Goal: Task Accomplishment & Management: Manage account settings

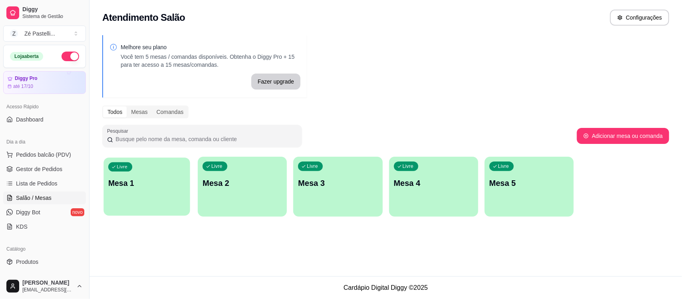
click at [173, 186] on p "Mesa 1" at bounding box center [146, 183] width 77 height 11
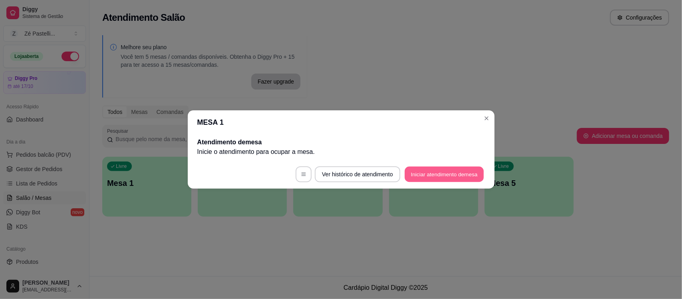
click at [427, 180] on button "Iniciar atendimento de mesa" at bounding box center [444, 175] width 79 height 16
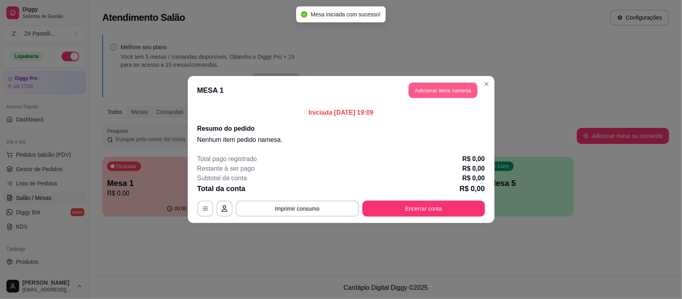
click at [430, 89] on button "Adicionar itens na mesa" at bounding box center [443, 91] width 69 height 16
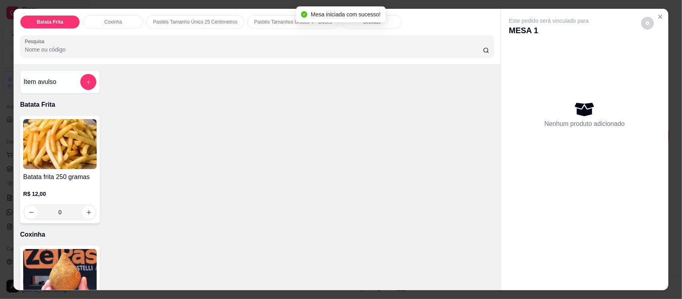
click at [359, 26] on div "Bebidas" at bounding box center [372, 22] width 60 height 14
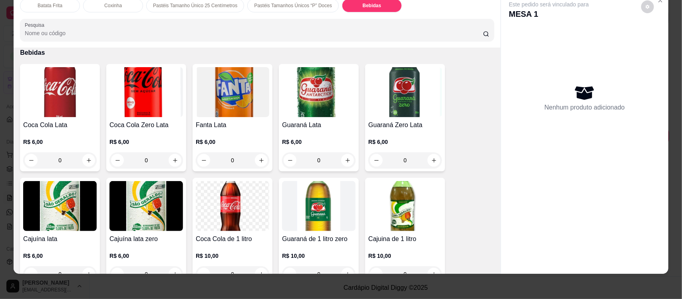
scroll to position [1789, 0]
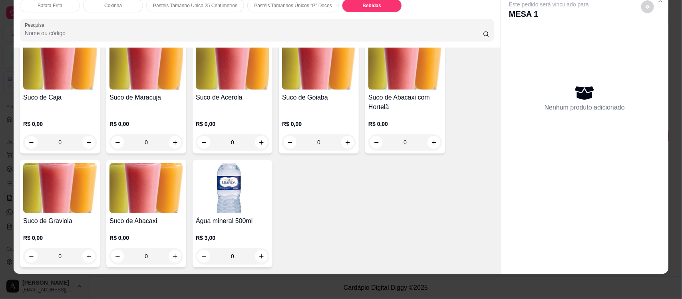
click at [380, 78] on img at bounding box center [406, 65] width 74 height 50
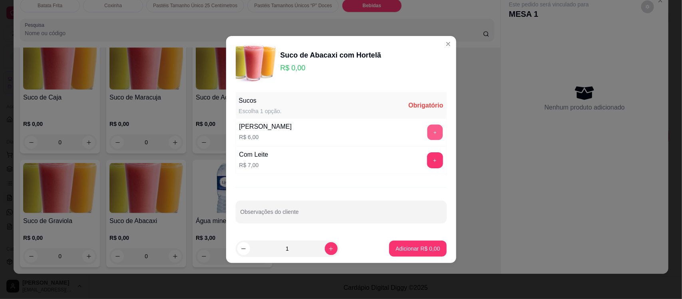
click at [430, 135] on button "+" at bounding box center [435, 133] width 16 height 16
click at [286, 215] on input "Observações do cliente" at bounding box center [341, 215] width 201 height 8
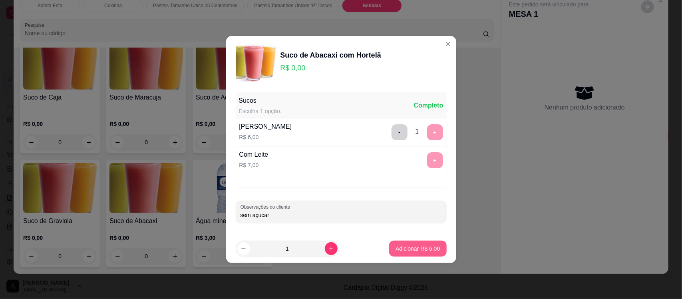
type input "sem açucar"
click at [399, 250] on p "Adicionar R$ 6,00" at bounding box center [418, 249] width 43 height 8
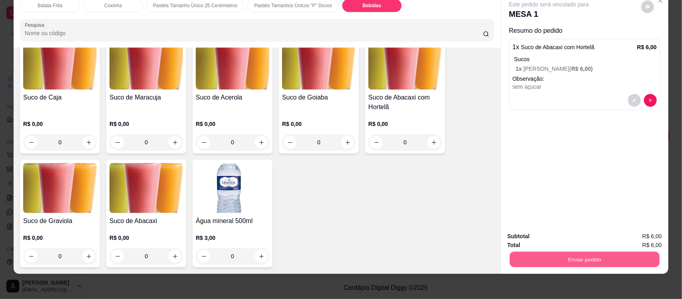
click at [523, 260] on button "Enviar pedido" at bounding box center [585, 259] width 150 height 16
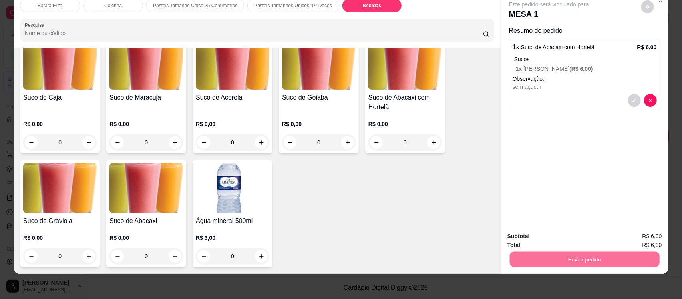
click at [558, 241] on button "Não registrar e enviar pedido" at bounding box center [558, 239] width 81 height 15
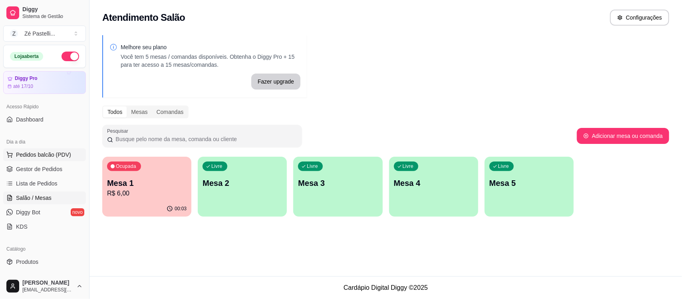
click at [17, 153] on span "Pedidos balcão (PDV)" at bounding box center [43, 155] width 55 height 8
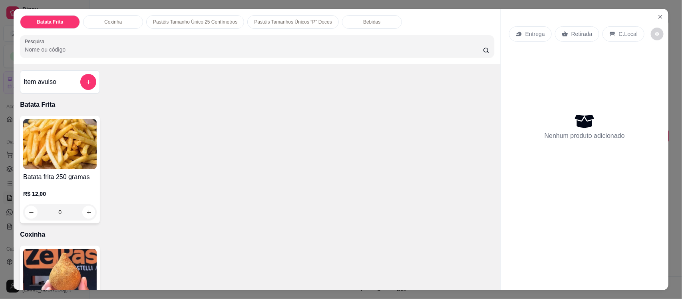
click at [134, 46] on input "Pesquisa" at bounding box center [254, 50] width 458 height 8
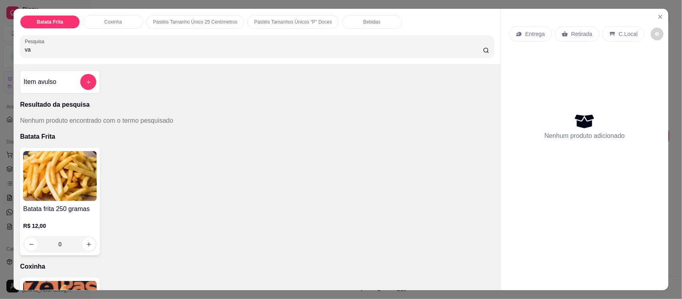
type input "v"
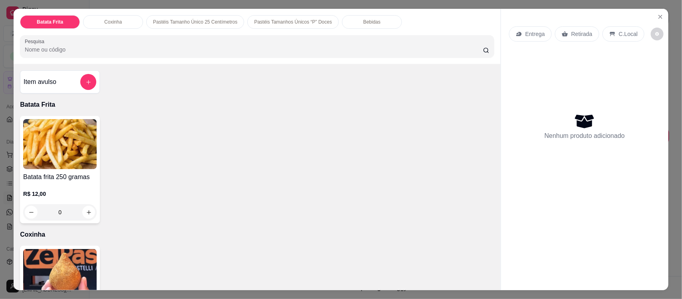
click at [135, 47] on input "Pesquisa" at bounding box center [254, 50] width 458 height 8
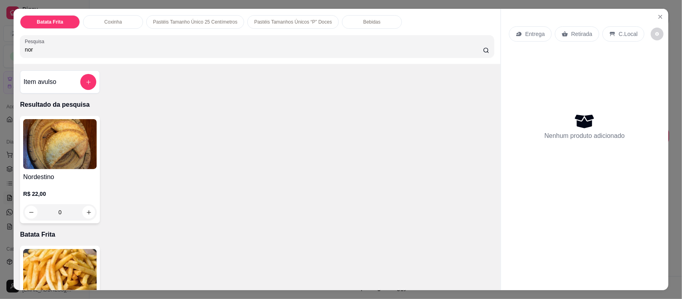
type input "nor"
click at [43, 163] on img at bounding box center [60, 144] width 74 height 50
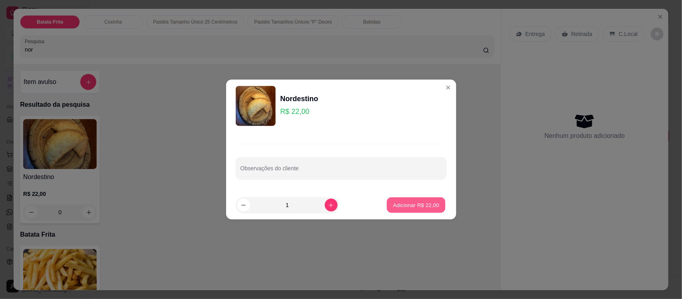
click at [405, 203] on p "Adicionar R$ 22,00" at bounding box center [416, 205] width 46 height 8
type input "1"
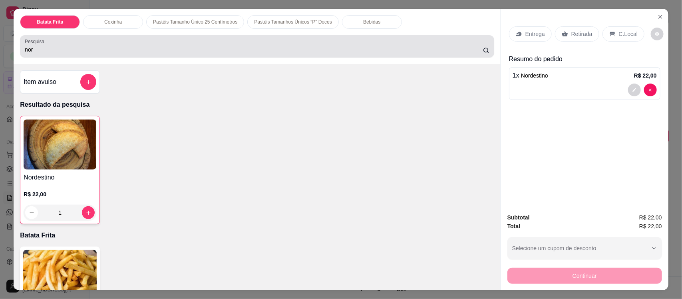
click at [141, 45] on div "nor" at bounding box center [257, 46] width 465 height 16
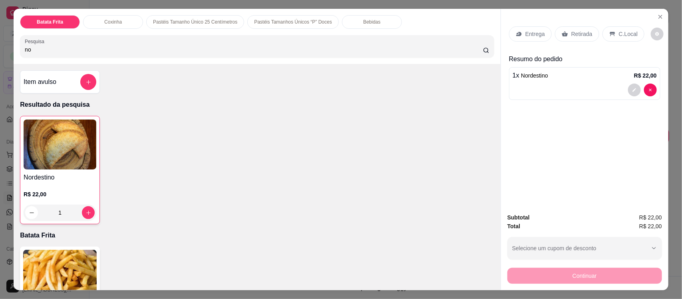
type input "n"
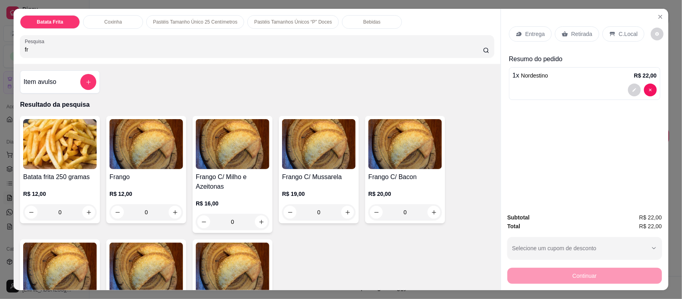
type input "fr"
click at [145, 130] on img at bounding box center [147, 144] width 74 height 50
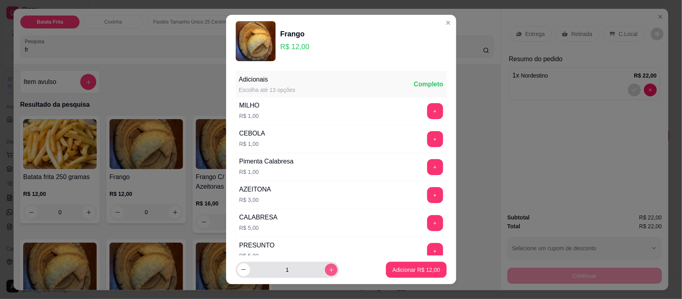
click at [325, 268] on button "increase-product-quantity" at bounding box center [331, 269] width 12 height 12
type input "2"
click at [399, 274] on button "Adicionar R$ 24,00" at bounding box center [416, 270] width 59 height 16
type input "2"
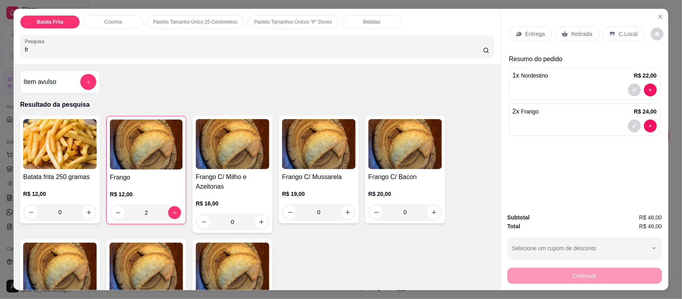
click at [515, 39] on div "Entrega" at bounding box center [530, 33] width 43 height 15
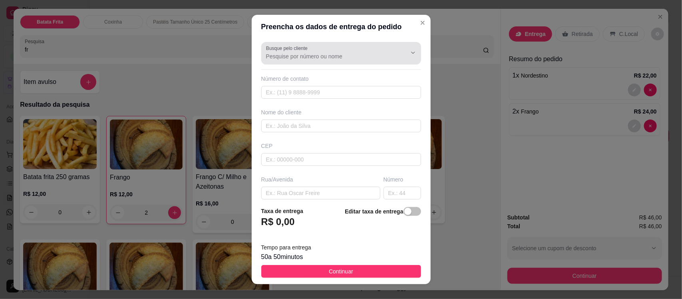
click at [266, 49] on label "Busque pelo cliente" at bounding box center [288, 48] width 44 height 7
click at [266, 52] on input "Busque pelo cliente" at bounding box center [330, 56] width 128 height 8
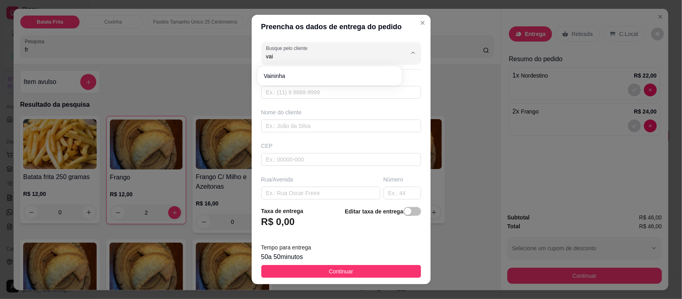
click at [286, 68] on div "vaininha" at bounding box center [330, 76] width 142 height 16
click at [301, 81] on li "vaininha" at bounding box center [330, 76] width 139 height 13
type input "vaininha"
type input "83996098296"
type input "vaininha"
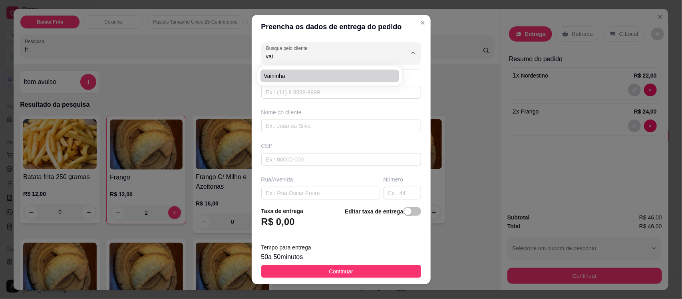
type input "63200000"
type input "355"
type input "Missão Velha"
type input "Rua da feira por trás do mercado público"
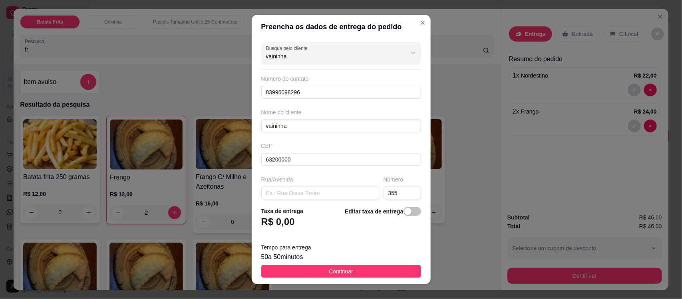
click at [344, 264] on footer "Taxa de entrega R$ 0,00 Editar taxa de entrega Tempo para entrega 50 a 50 minut…" at bounding box center [341, 242] width 179 height 84
click at [358, 279] on footer "Taxa de entrega R$ 0,00 Editar taxa de entrega Tempo para entrega 50 a 50 minut…" at bounding box center [341, 242] width 179 height 84
click at [362, 265] on button "Continuar" at bounding box center [341, 271] width 160 height 13
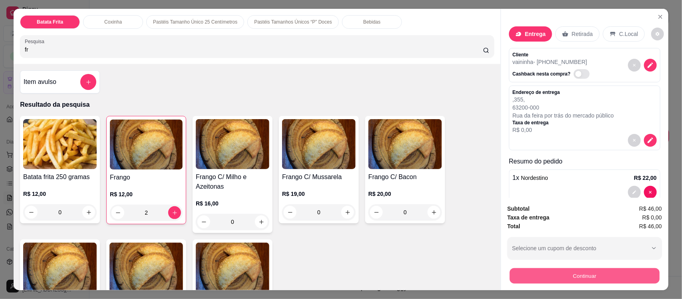
click at [532, 271] on button "Continuar" at bounding box center [585, 276] width 150 height 16
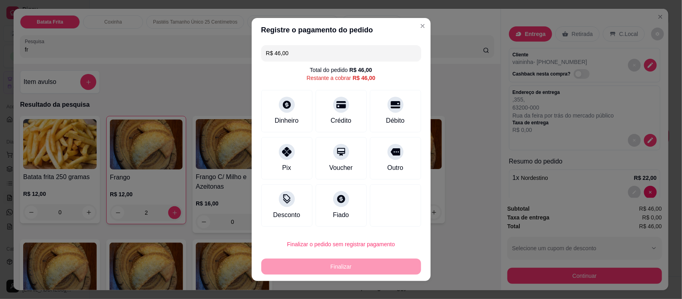
click at [299, 48] on input "R$ 46,00" at bounding box center [341, 53] width 150 height 16
click at [268, 168] on div "Pix" at bounding box center [287, 157] width 56 height 47
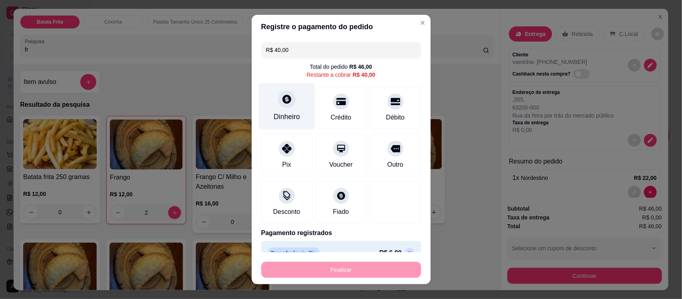
click at [279, 113] on div "Dinheiro" at bounding box center [287, 117] width 26 height 10
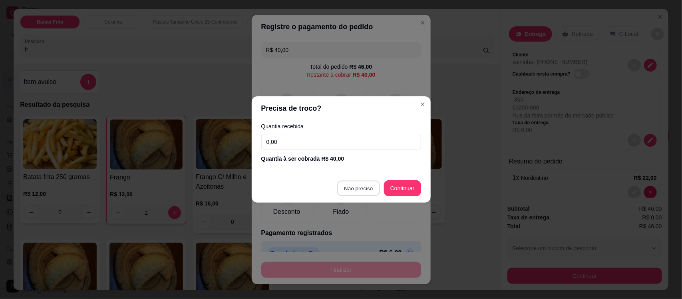
type input "R$ 0,00"
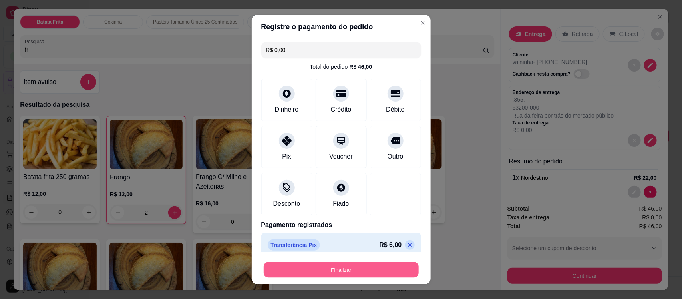
click at [329, 276] on button "Finalizar" at bounding box center [341, 270] width 155 height 16
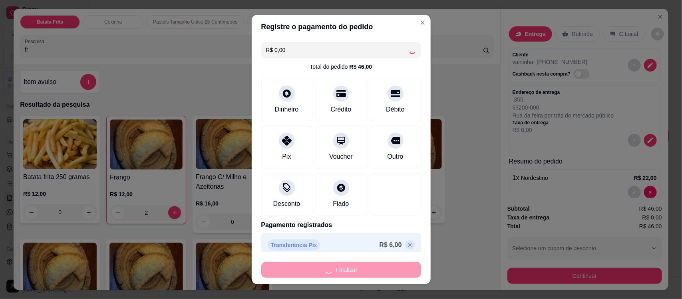
type input "0"
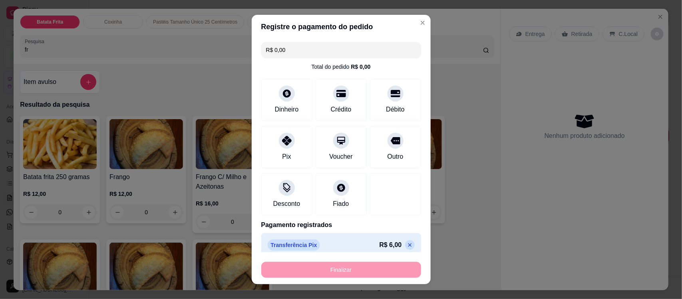
type input "-R$ 46,00"
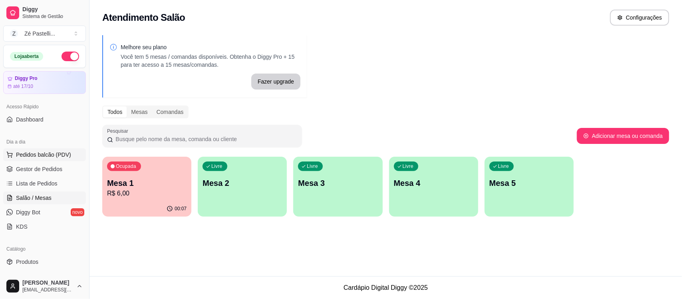
click at [58, 160] on button "Pedidos balcão (PDV)" at bounding box center [44, 154] width 83 height 13
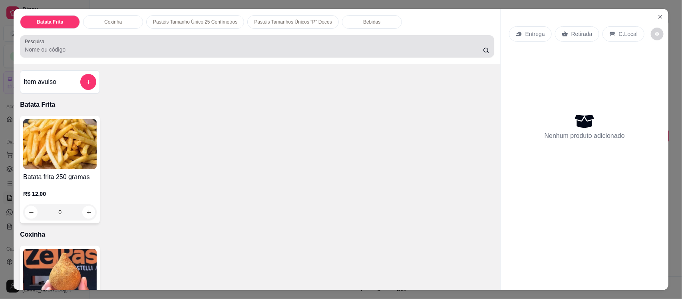
click at [165, 44] on div at bounding box center [257, 46] width 465 height 16
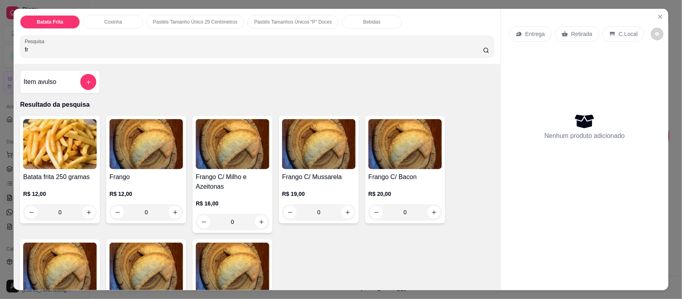
type input "fr"
click at [136, 144] on img at bounding box center [147, 144] width 74 height 50
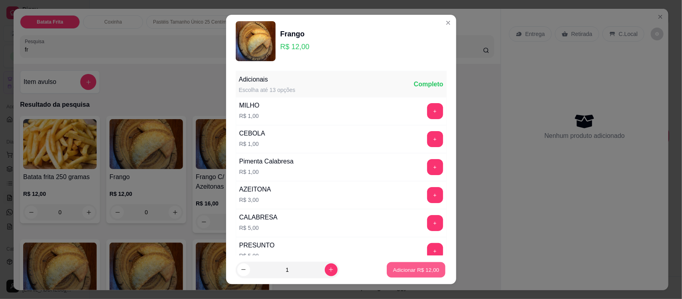
click at [401, 262] on button "Adicionar R$ 12,00" at bounding box center [416, 270] width 59 height 16
type input "1"
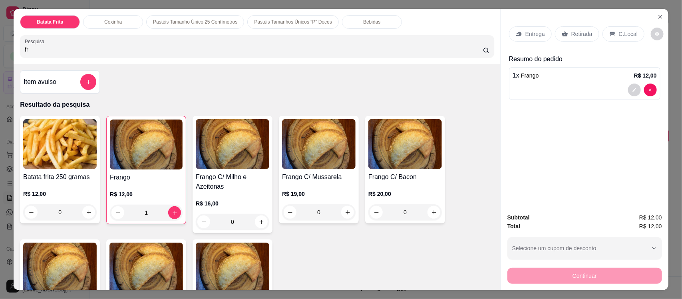
click at [516, 35] on icon at bounding box center [518, 34] width 5 height 4
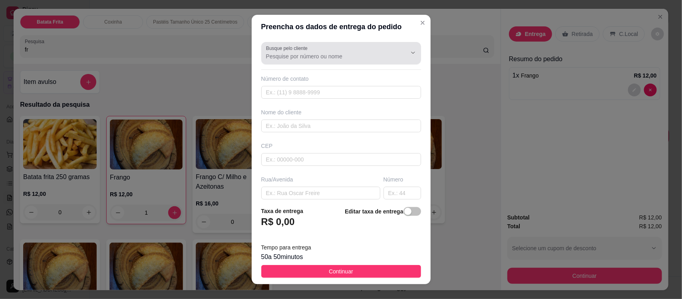
click at [311, 60] on input "Busque pelo cliente" at bounding box center [330, 56] width 128 height 8
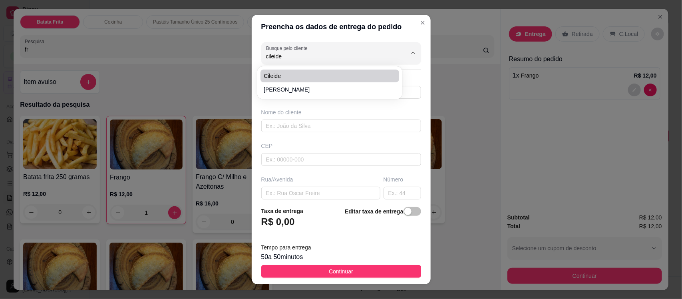
click at [310, 72] on span "Cileide" at bounding box center [326, 76] width 124 height 8
type input "Cileide"
type input "8881922968"
type input "Cileide"
type input "63200000"
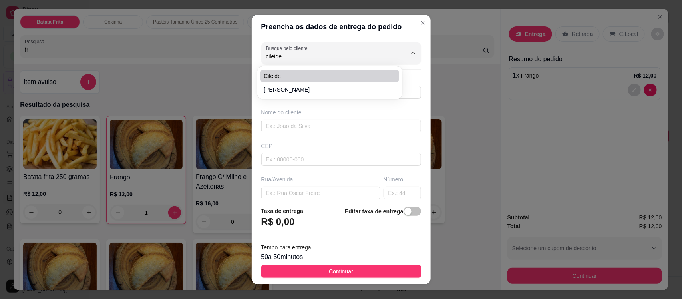
type input "Rua Dom Pedro Segundo"
type input "48"
type input "Boa Vista"
type input "Missão Velha"
type input "A cima da capela de nossa senhora de Fatima"
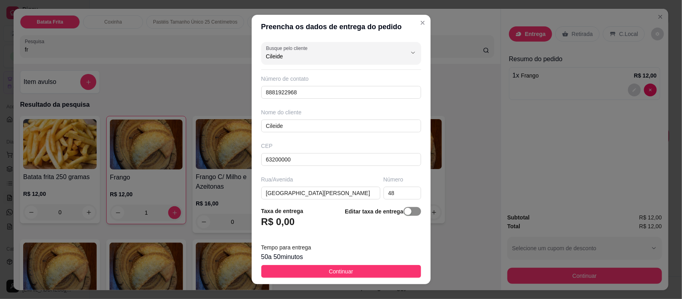
type input "Cileide"
click at [405, 215] on div "button" at bounding box center [408, 211] width 7 height 7
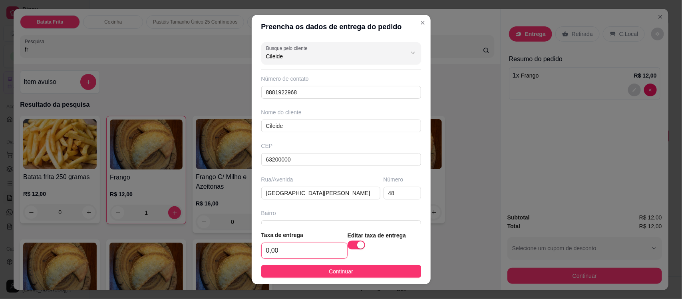
click at [289, 257] on input "0,00" at bounding box center [305, 250] width 86 height 15
type input "3,00"
click at [321, 266] on button "Continuar" at bounding box center [341, 271] width 160 height 13
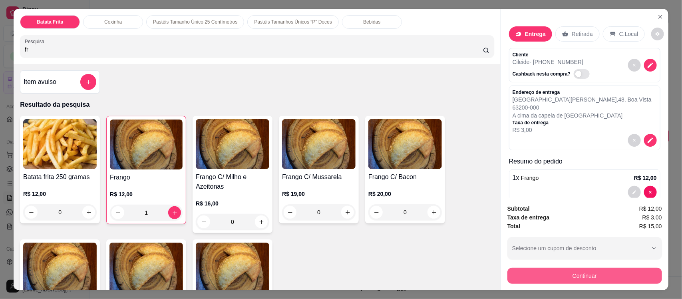
click at [568, 275] on button "Continuar" at bounding box center [585, 276] width 155 height 16
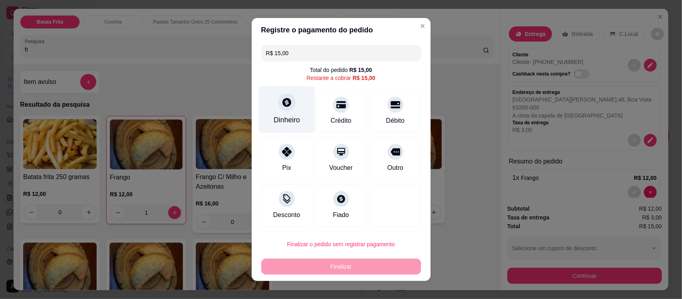
click at [280, 109] on div at bounding box center [287, 103] width 18 height 18
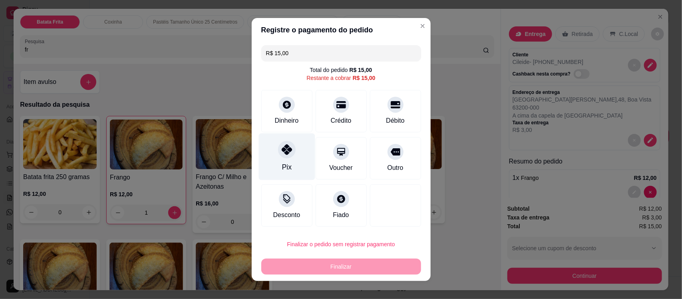
click at [289, 163] on div "Pix" at bounding box center [287, 157] width 56 height 47
type input "R$ 0,00"
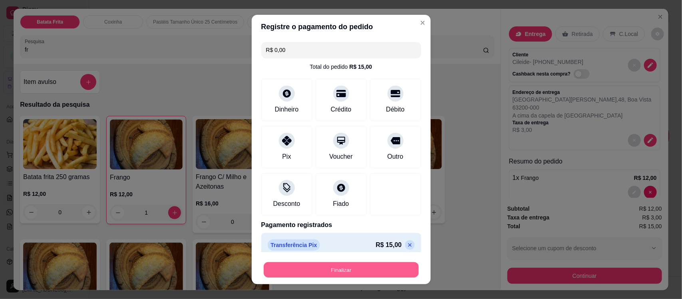
click at [319, 268] on button "Finalizar" at bounding box center [341, 270] width 155 height 16
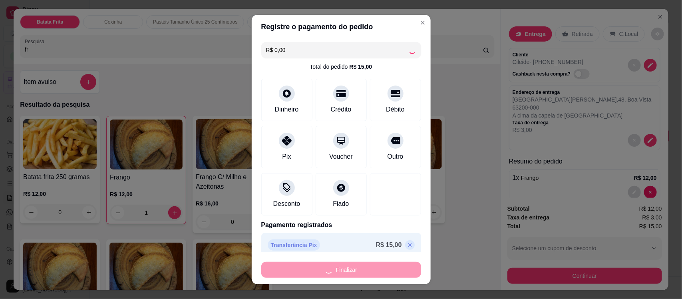
type input "0"
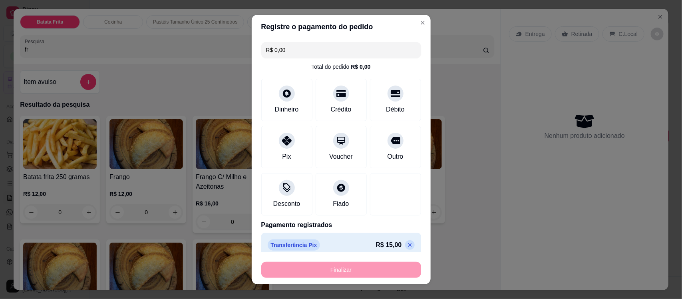
type input "-R$ 15,00"
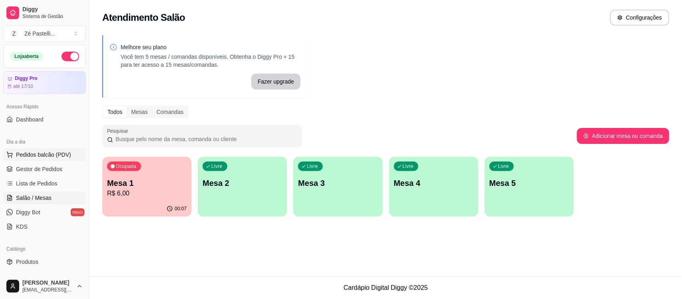
click at [39, 155] on span "Pedidos balcão (PDV)" at bounding box center [43, 155] width 55 height 8
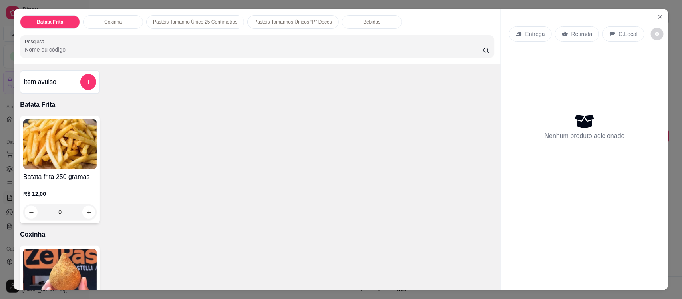
click at [256, 51] on input "Pesquisa" at bounding box center [254, 50] width 458 height 8
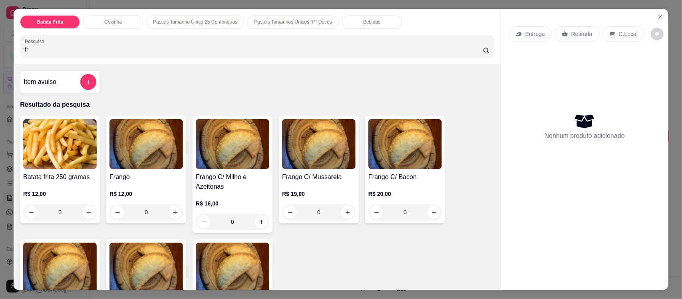
click at [394, 185] on div "R$ 20,00 0" at bounding box center [406, 201] width 74 height 38
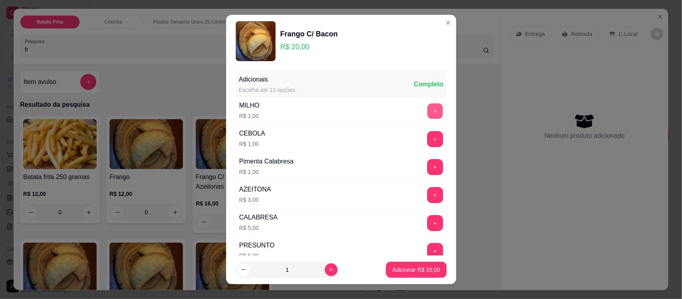
click at [427, 111] on button "+" at bounding box center [435, 112] width 16 height 16
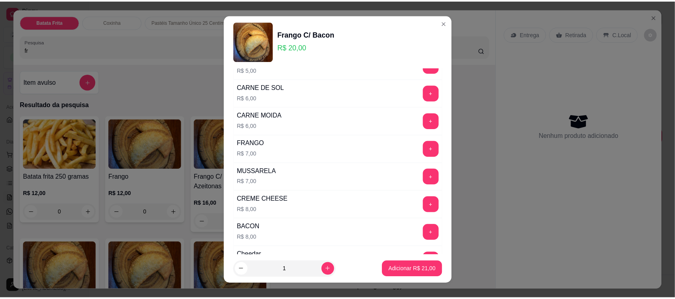
scroll to position [206, 0]
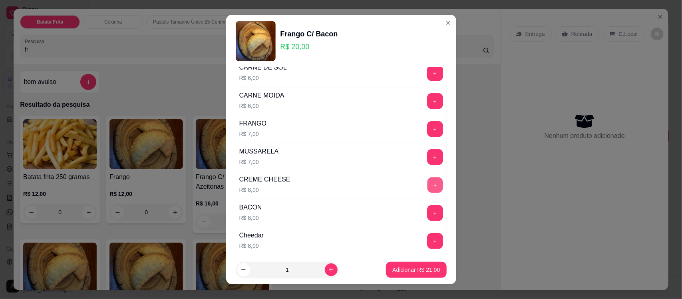
click at [427, 187] on button "+" at bounding box center [435, 185] width 16 height 16
click at [399, 275] on button "Adicionar R$ 29,00" at bounding box center [416, 270] width 59 height 16
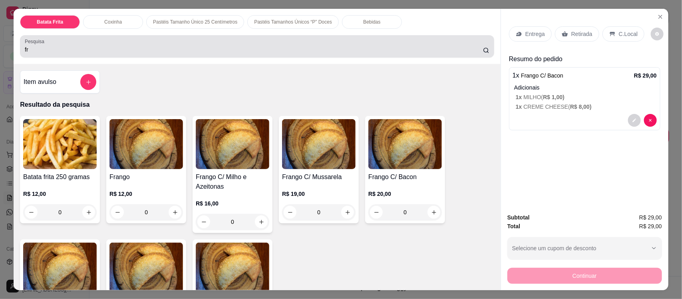
drag, startPoint x: 126, startPoint y: 32, endPoint x: 120, endPoint y: 41, distance: 10.6
click at [120, 41] on div "Batata Frita Coxinha Pastéis Tamanho Único 25 Centímetros Pastéis Tamanhos Únic…" at bounding box center [257, 36] width 487 height 55
click at [120, 41] on div "fr" at bounding box center [257, 46] width 465 height 16
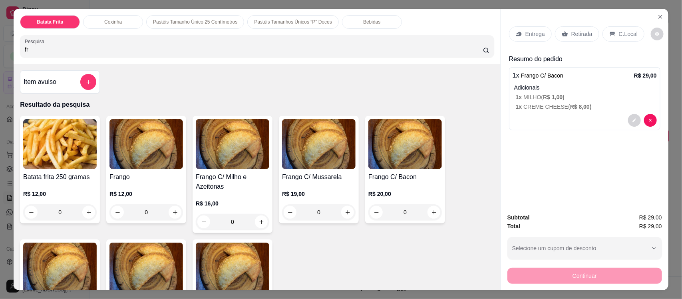
type input "f"
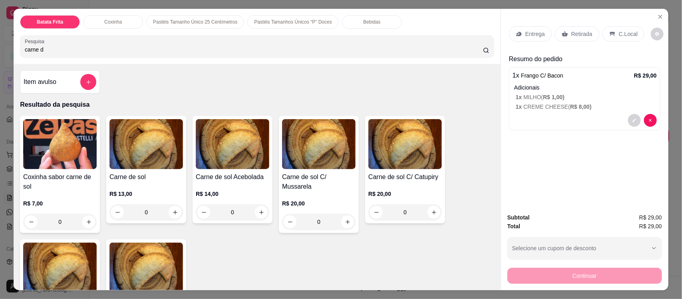
type input "carne d"
click at [135, 158] on img at bounding box center [147, 144] width 74 height 50
click at [336, 160] on img at bounding box center [319, 144] width 74 height 50
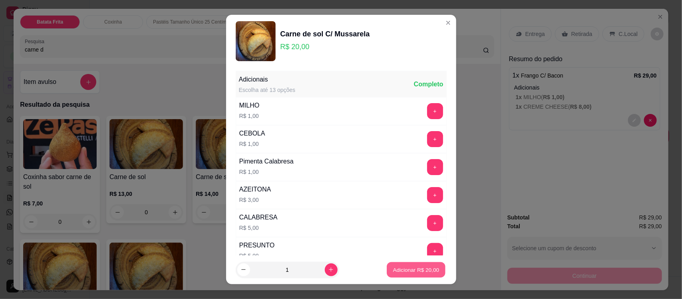
click at [410, 272] on p "Adicionar R$ 20,00" at bounding box center [416, 270] width 46 height 8
type input "1"
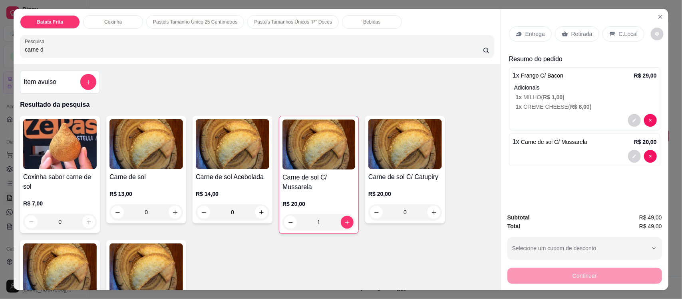
click at [516, 35] on icon at bounding box center [518, 34] width 5 height 4
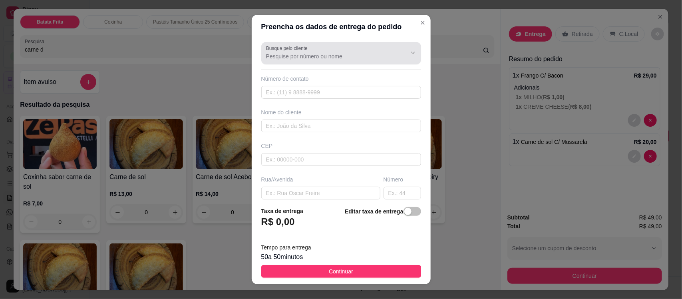
click at [290, 63] on div "Busque pelo cliente" at bounding box center [341, 53] width 160 height 22
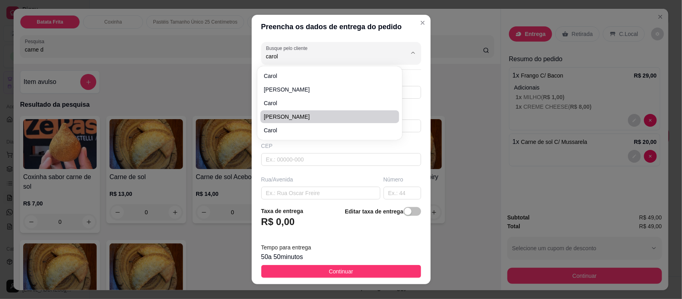
click at [292, 120] on span "Caroline Lopes" at bounding box center [326, 117] width 124 height 8
type input "Caroline Lopes"
type input "8892194350"
type input "Caroline Lopes"
type input "63200000"
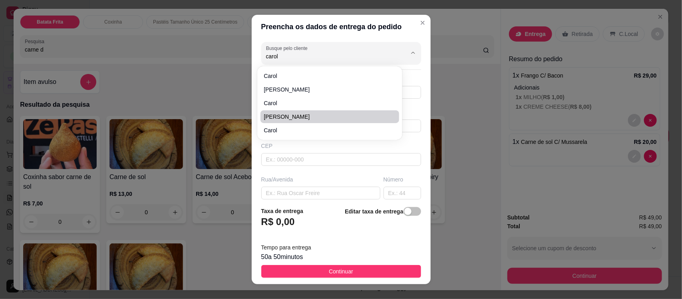
type input "Rua Valmir Esmeraldo Alves"
type input "179"
type input "Centro"
type input "Missão Velha"
type input "Em frente a coleta seletiva"
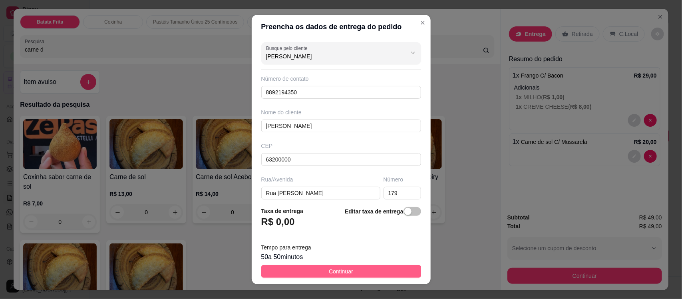
type input "Caroline Lopes"
click at [312, 276] on button "Continuar" at bounding box center [341, 271] width 160 height 13
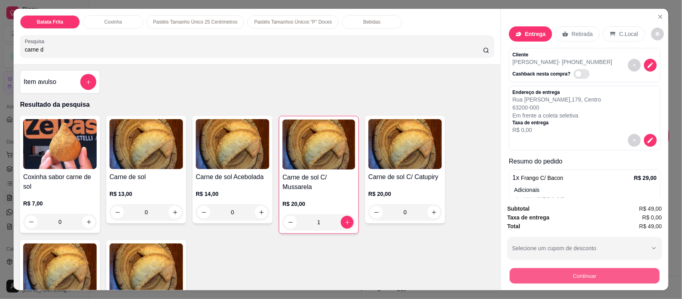
click at [520, 270] on button "Continuar" at bounding box center [585, 276] width 150 height 16
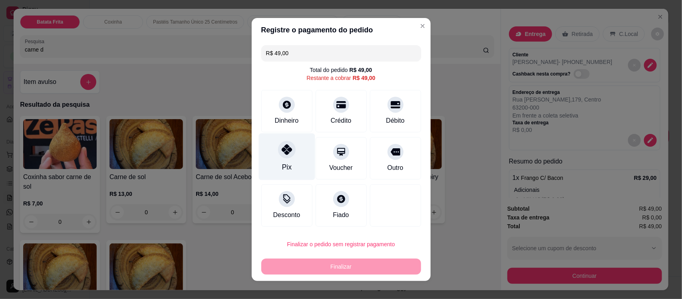
click at [287, 146] on icon at bounding box center [286, 149] width 10 height 10
type input "R$ 0,00"
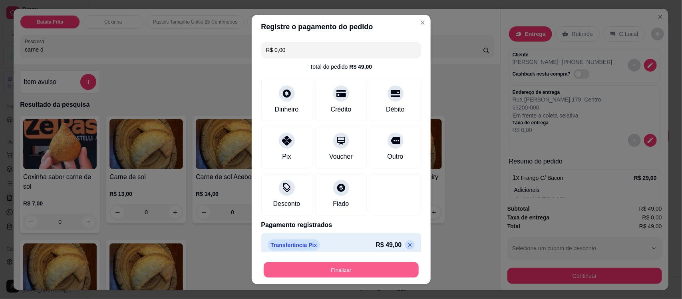
click at [330, 265] on button "Finalizar" at bounding box center [341, 270] width 155 height 16
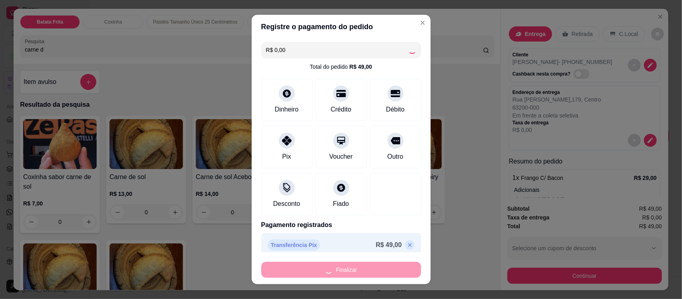
type input "0"
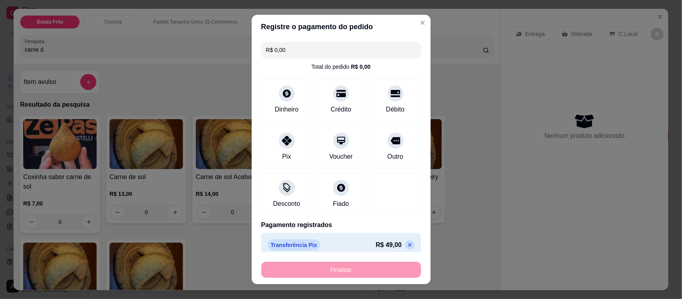
type input "-R$ 49,00"
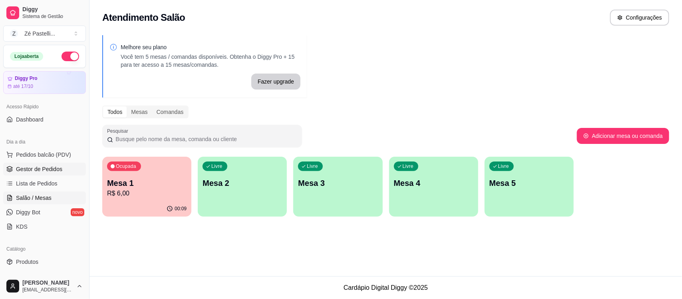
click at [45, 165] on span "Gestor de Pedidos" at bounding box center [39, 169] width 46 height 8
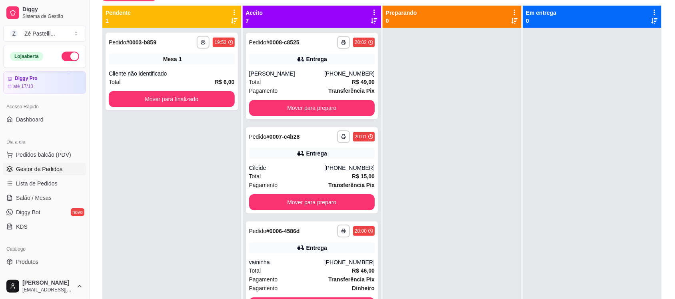
scroll to position [87, 0]
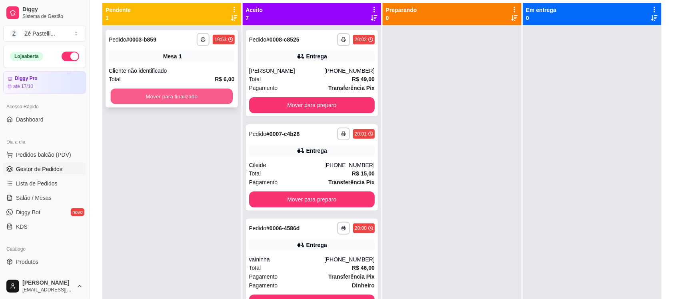
click at [162, 96] on button "Mover para finalizado" at bounding box center [172, 97] width 122 height 16
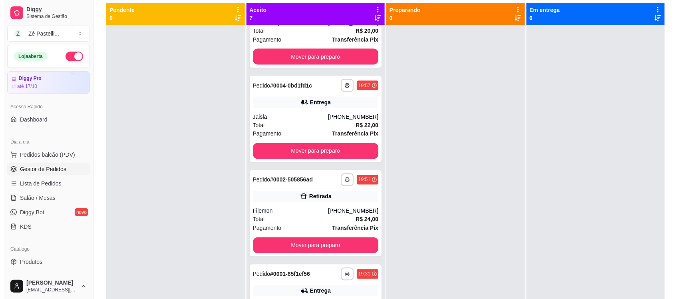
scroll to position [378, 0]
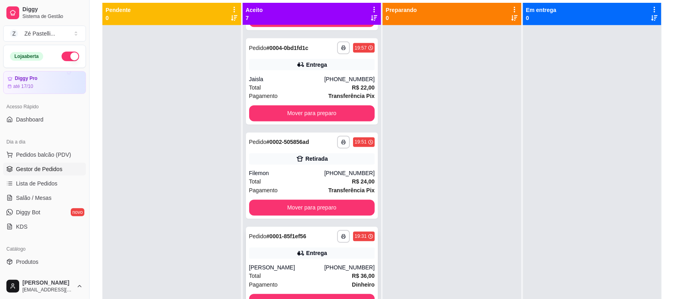
click at [280, 243] on div "**********" at bounding box center [312, 270] width 132 height 86
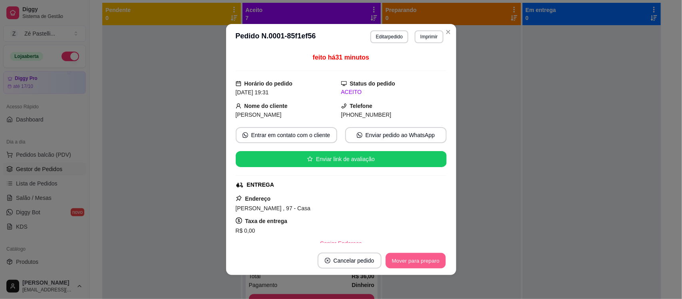
click at [405, 255] on button "Mover para preparo" at bounding box center [416, 261] width 60 height 16
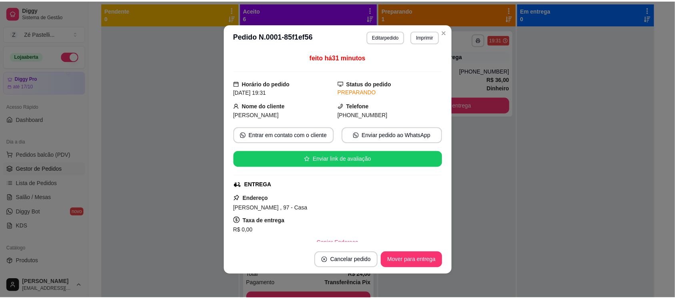
scroll to position [283, 0]
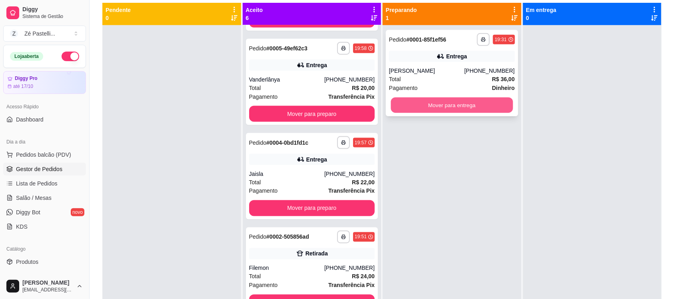
click at [437, 104] on button "Mover para entrega" at bounding box center [452, 106] width 122 height 16
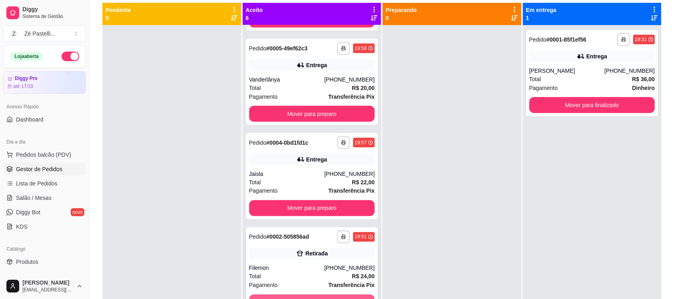
click at [330, 296] on button "Mover para preparo" at bounding box center [312, 303] width 126 height 16
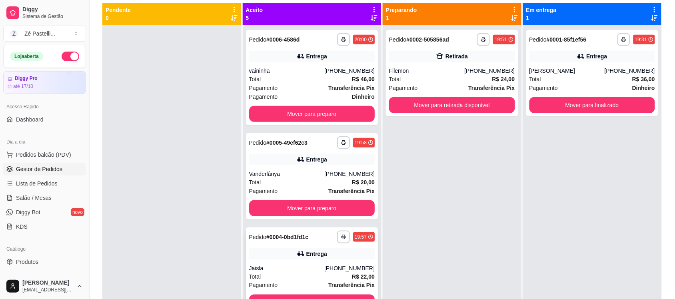
click at [311, 292] on div "**********" at bounding box center [312, 270] width 132 height 86
click at [324, 295] on button "Mover para preparo" at bounding box center [312, 303] width 122 height 16
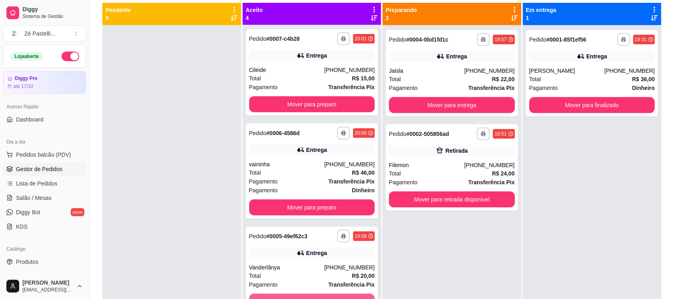
scroll to position [94, 0]
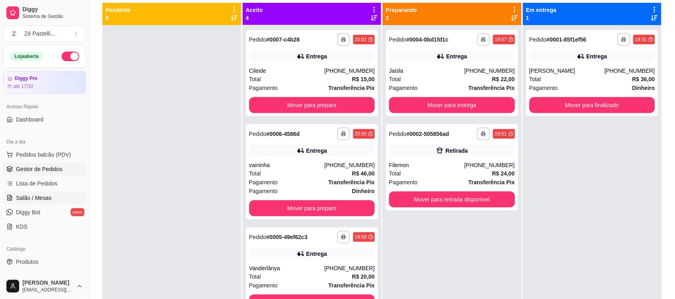
click at [38, 203] on link "Salão / Mesas" at bounding box center [44, 197] width 83 height 13
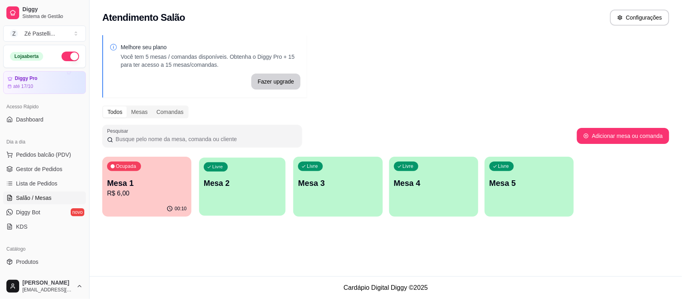
click at [220, 182] on p "Mesa 2" at bounding box center [242, 183] width 77 height 11
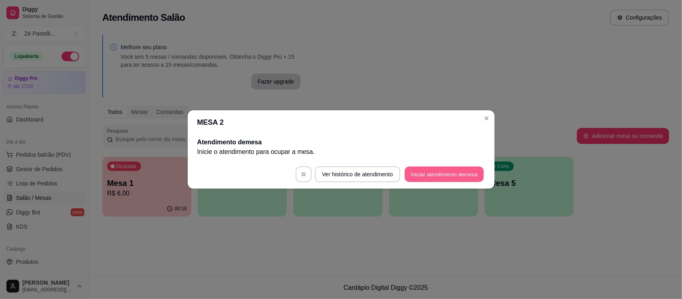
click at [432, 174] on button "Iniciar atendimento de mesa" at bounding box center [444, 175] width 79 height 16
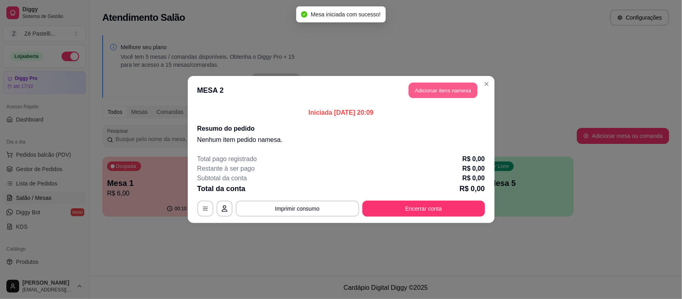
click at [434, 89] on button "Adicionar itens na mesa" at bounding box center [443, 91] width 69 height 16
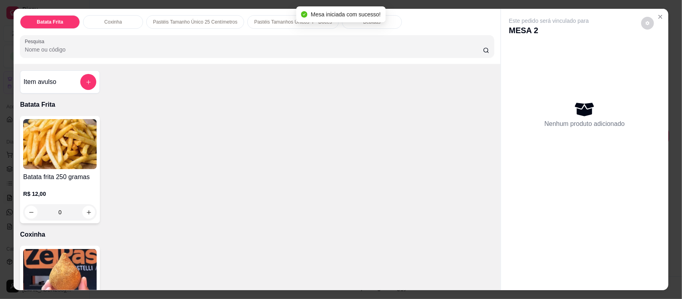
click at [143, 51] on input "Pesquisa" at bounding box center [254, 50] width 458 height 8
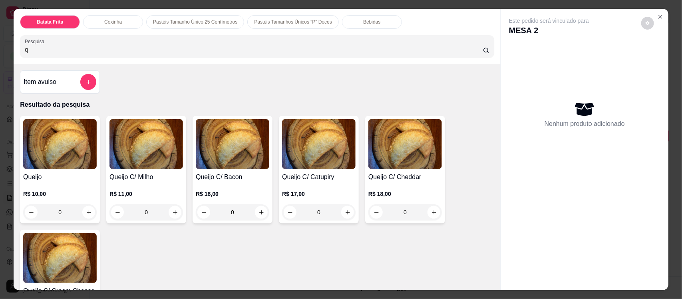
type input "q"
drag, startPoint x: 4, startPoint y: 192, endPoint x: 21, endPoint y: 174, distance: 24.6
click at [21, 174] on div "Batata Frita Coxinha Pastéis Tamanho Único 25 Centímetros Pastéis Tamanhos Únic…" at bounding box center [341, 149] width 682 height 299
click at [23, 174] on h4 "Queijo" at bounding box center [60, 177] width 74 height 10
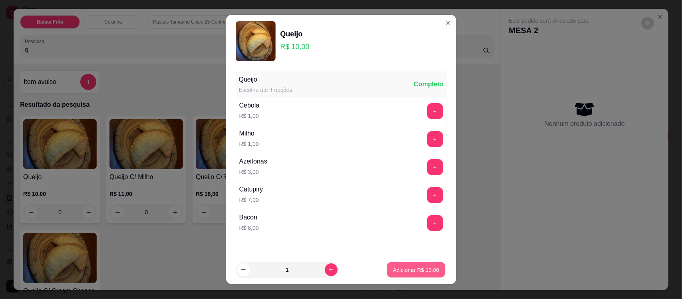
click at [401, 275] on button "Adicionar R$ 10,00" at bounding box center [416, 270] width 59 height 16
type input "1"
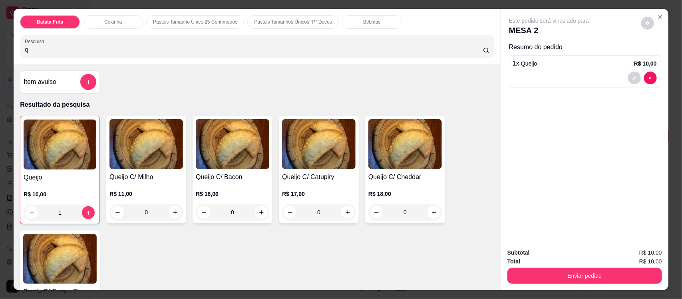
click at [125, 46] on input "q" at bounding box center [254, 50] width 458 height 8
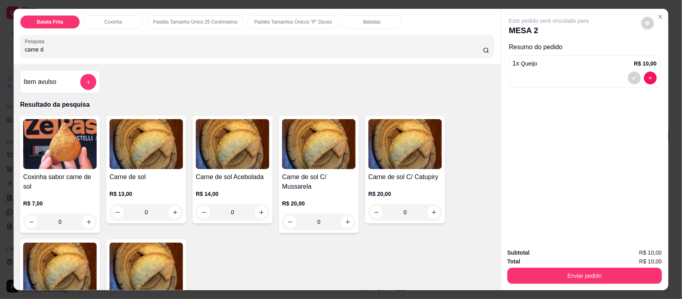
type input "carne d"
click at [141, 154] on img at bounding box center [147, 144] width 74 height 50
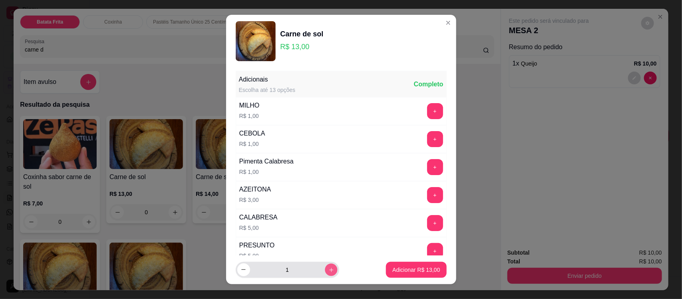
click at [328, 268] on icon "increase-product-quantity" at bounding box center [331, 270] width 6 height 6
type input "3"
click at [405, 266] on p "Adicionar R$ 39,00" at bounding box center [416, 270] width 46 height 8
type input "3"
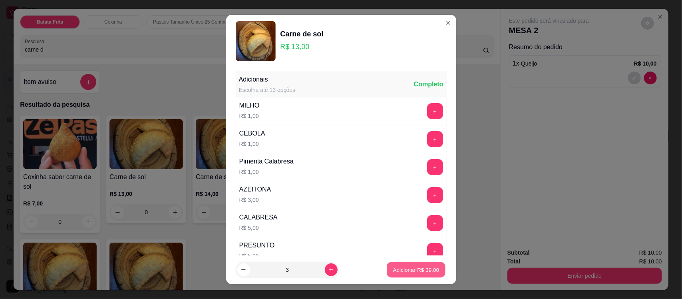
type input "3"
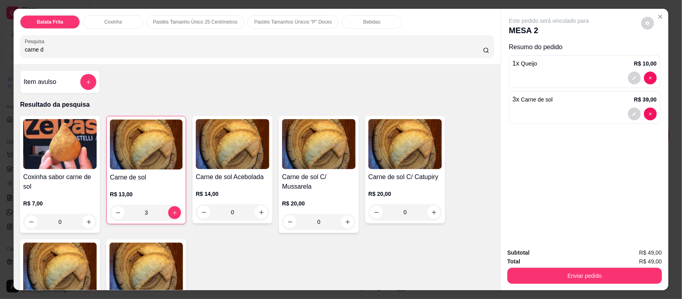
click at [359, 18] on div "Bebidas" at bounding box center [372, 22] width 60 height 14
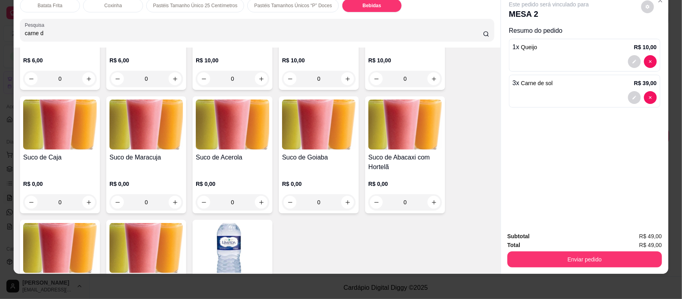
scroll to position [1987, 0]
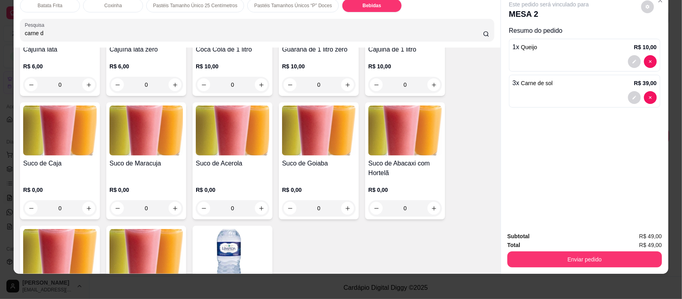
click at [125, 170] on div "Suco de Maracuja" at bounding box center [147, 168] width 74 height 19
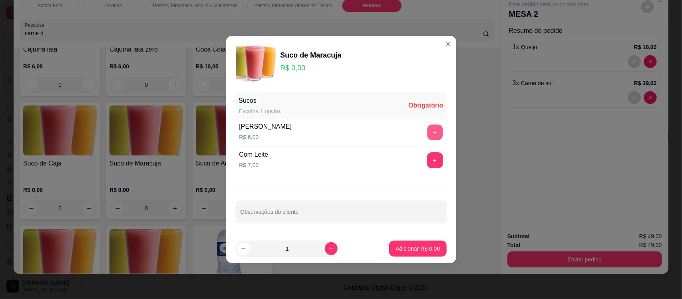
click at [427, 134] on button "+" at bounding box center [435, 133] width 16 height 16
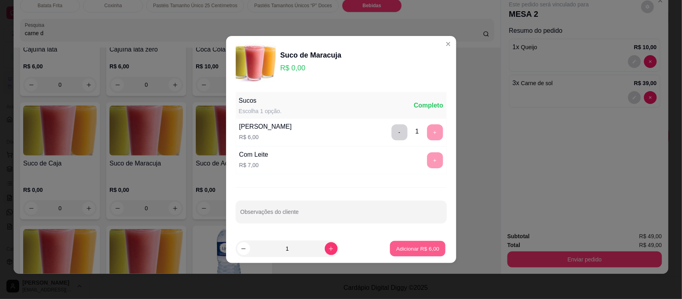
click at [402, 251] on p "Adicionar R$ 6,00" at bounding box center [418, 249] width 43 height 8
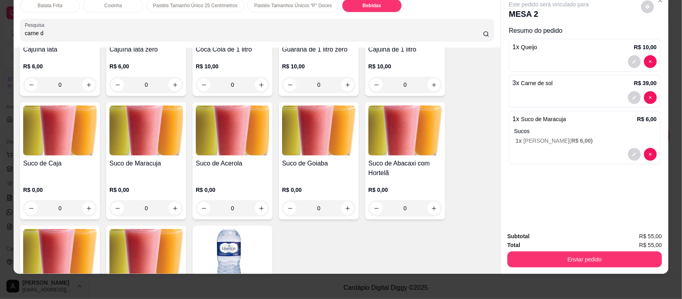
click at [104, 5] on p "Coxinha" at bounding box center [113, 5] width 18 height 6
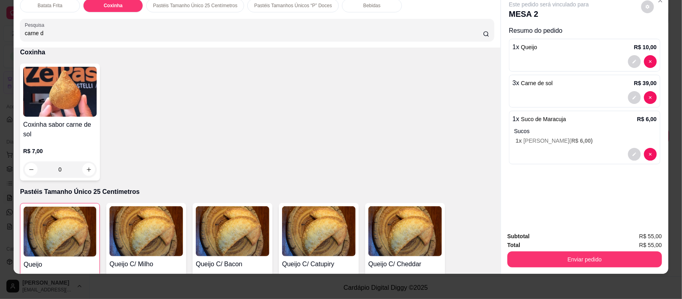
click at [71, 125] on h4 "Coxinha sabor carne de sol" at bounding box center [60, 129] width 74 height 19
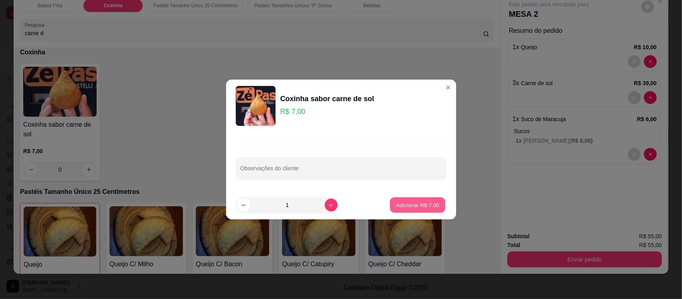
click at [398, 206] on p "Adicionar R$ 7,00" at bounding box center [418, 205] width 43 height 8
type input "1"
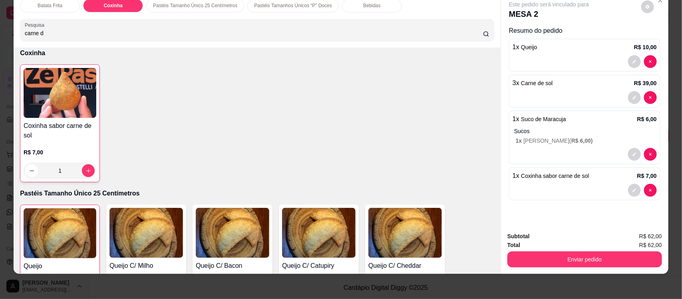
scroll to position [430, 0]
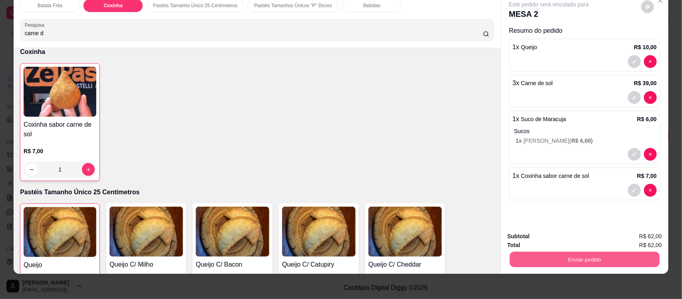
click at [550, 258] on button "Enviar pedido" at bounding box center [585, 259] width 150 height 16
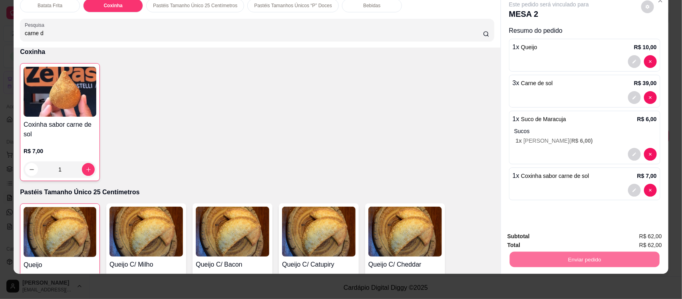
click at [562, 236] on button "Não registrar e enviar pedido" at bounding box center [558, 239] width 81 height 15
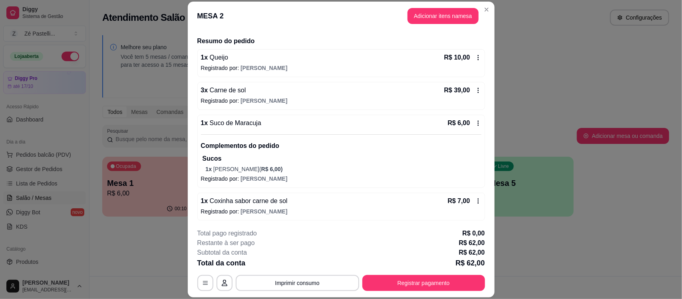
scroll to position [58, 0]
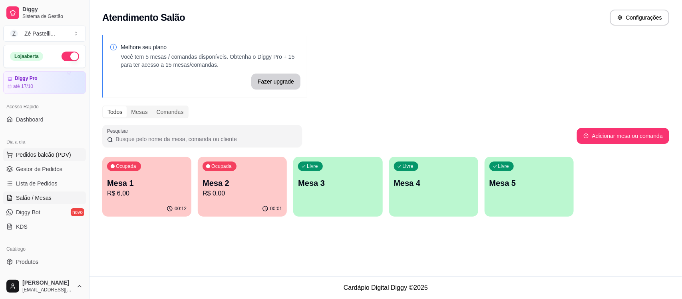
click at [45, 152] on span "Pedidos balcão (PDV)" at bounding box center [43, 155] width 55 height 8
click at [47, 167] on img at bounding box center [60, 144] width 74 height 50
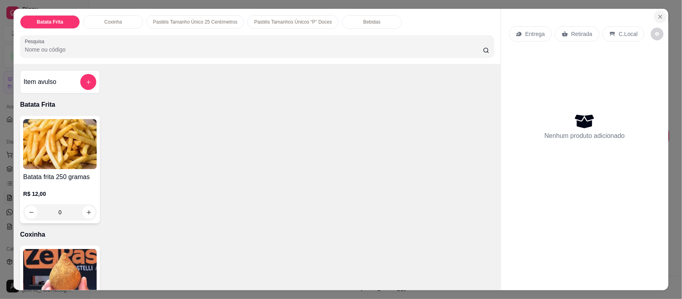
click at [658, 15] on icon "Close" at bounding box center [661, 17] width 6 height 6
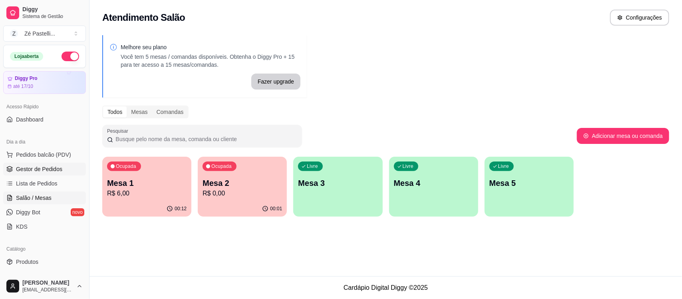
click at [30, 169] on span "Gestor de Pedidos" at bounding box center [39, 169] width 46 height 8
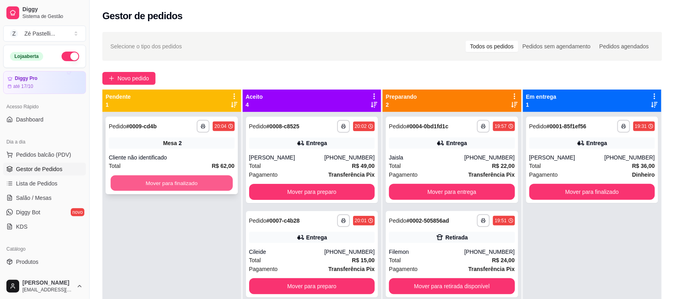
click at [140, 181] on button "Mover para finalizado" at bounding box center [172, 183] width 122 height 16
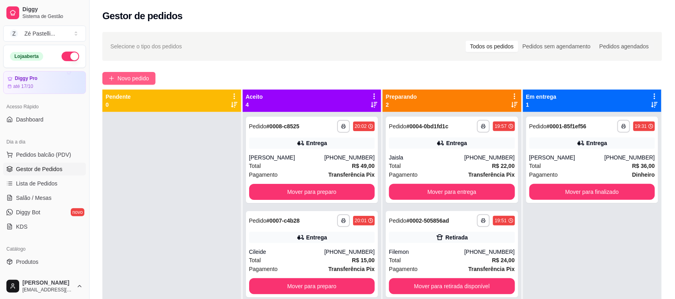
click at [126, 82] on span "Novo pedido" at bounding box center [134, 78] width 32 height 9
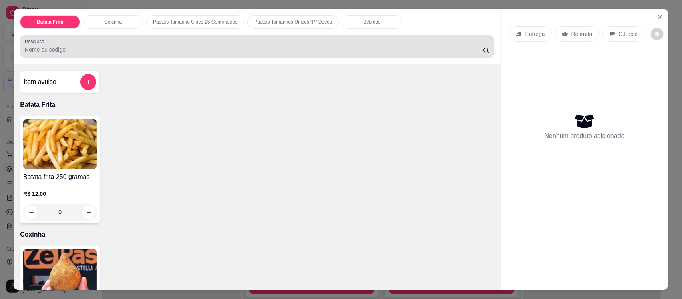
click at [148, 54] on div at bounding box center [257, 46] width 465 height 16
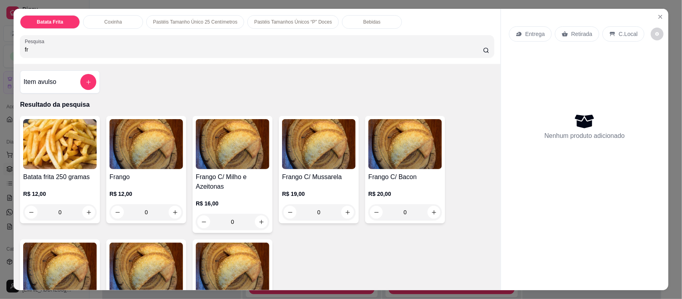
type input "fr"
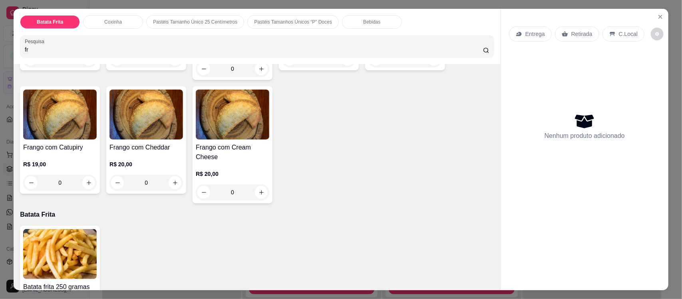
scroll to position [158, 0]
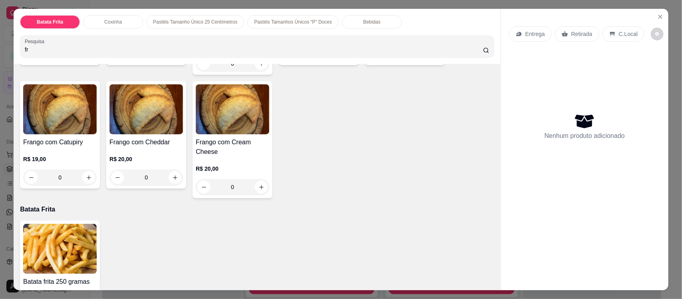
click at [69, 148] on div "R$ 19,00 0" at bounding box center [60, 166] width 74 height 38
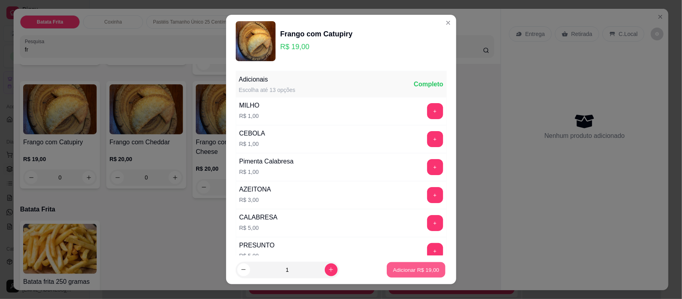
click at [399, 263] on button "Adicionar R$ 19,00" at bounding box center [416, 270] width 59 height 16
type input "1"
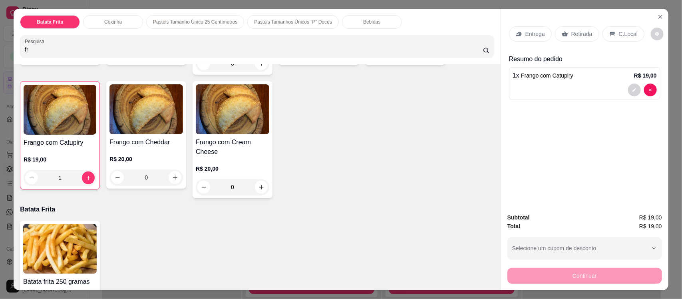
click at [125, 21] on div "Coxinha" at bounding box center [113, 22] width 60 height 14
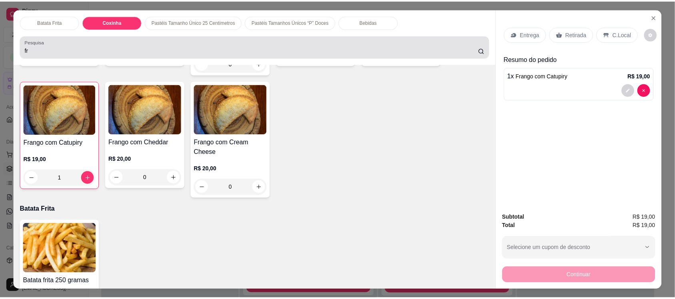
scroll to position [16, 0]
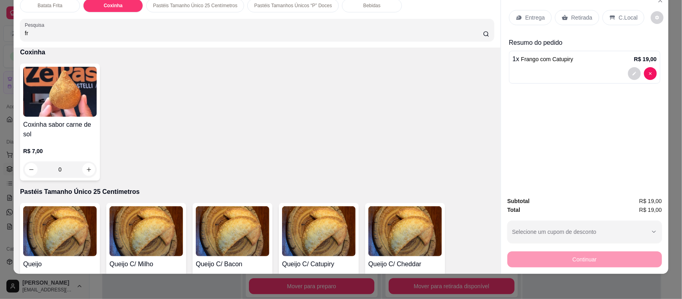
click at [30, 116] on img at bounding box center [60, 92] width 74 height 50
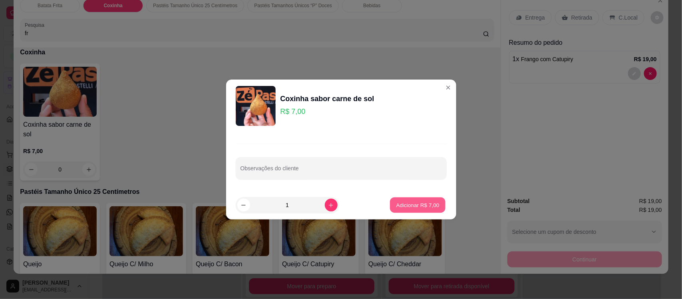
click at [410, 206] on p "Adicionar R$ 7,00" at bounding box center [418, 205] width 43 height 8
type input "1"
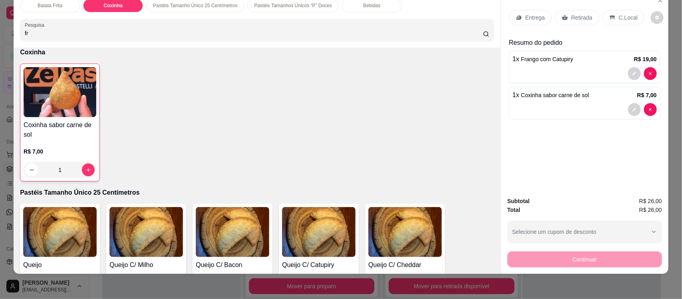
click at [574, 23] on div "Retirada" at bounding box center [577, 17] width 44 height 15
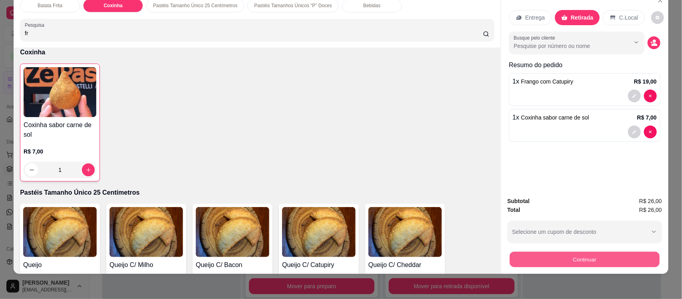
click at [568, 257] on button "Continuar" at bounding box center [585, 259] width 150 height 16
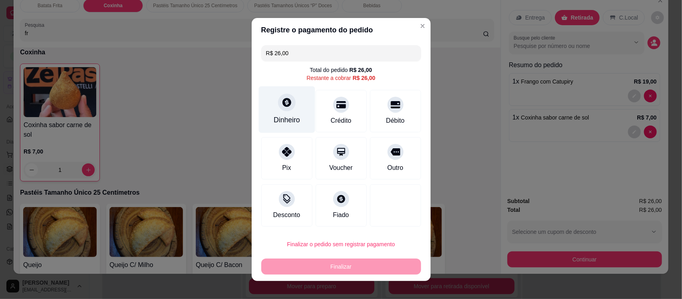
click at [281, 111] on div at bounding box center [287, 103] width 18 height 18
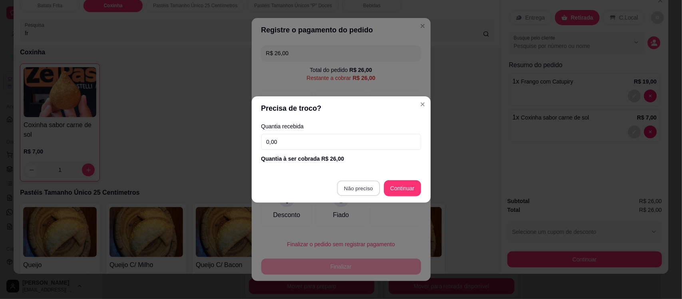
type input "R$ 0,00"
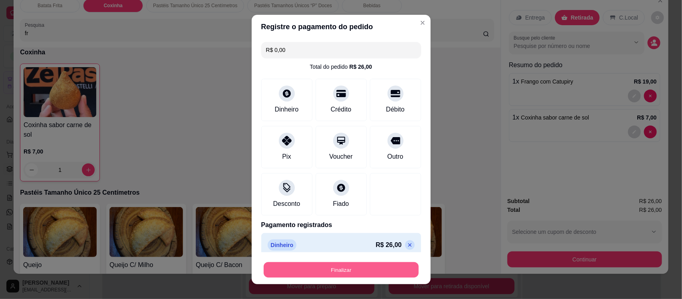
click at [341, 267] on button "Finalizar" at bounding box center [341, 270] width 155 height 16
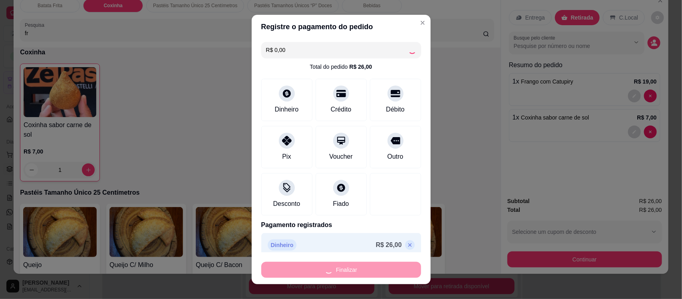
type input "0"
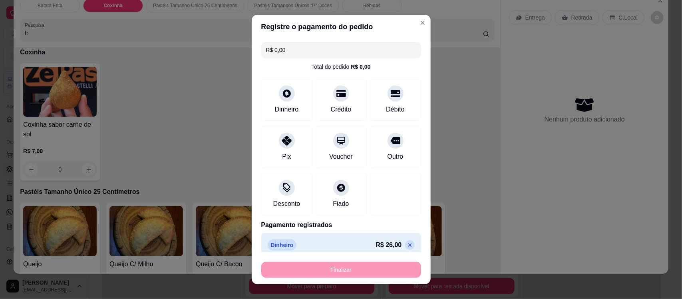
type input "-R$ 26,00"
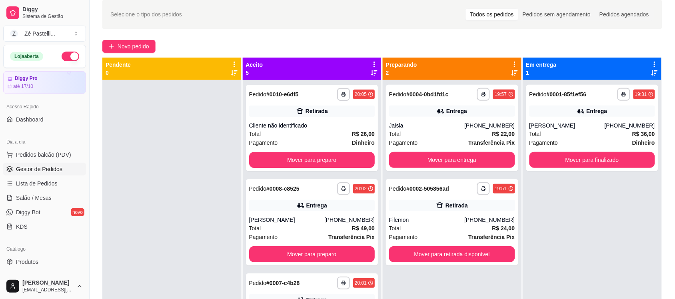
scroll to position [44, 0]
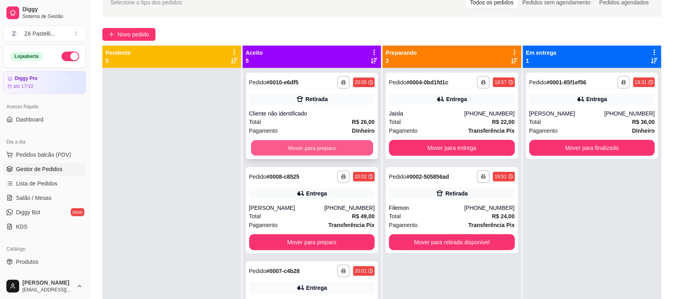
click at [339, 146] on button "Mover para preparo" at bounding box center [312, 148] width 122 height 16
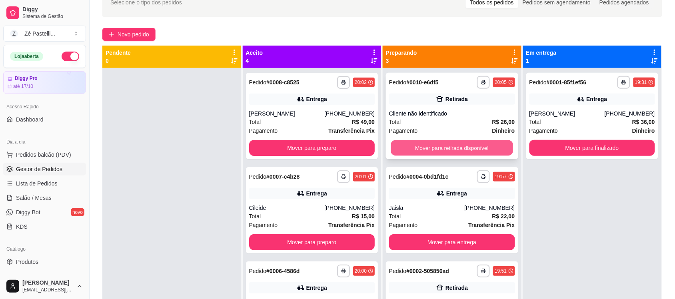
click at [414, 150] on button "Mover para retirada disponível" at bounding box center [452, 148] width 122 height 16
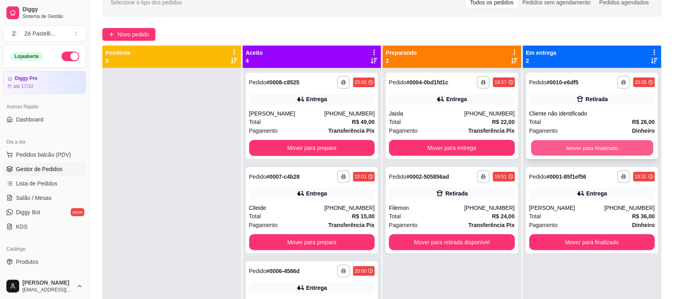
click at [543, 147] on button "Mover para finalizado" at bounding box center [592, 148] width 122 height 16
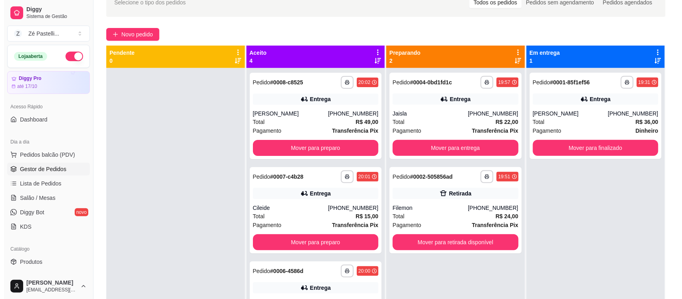
scroll to position [94, 0]
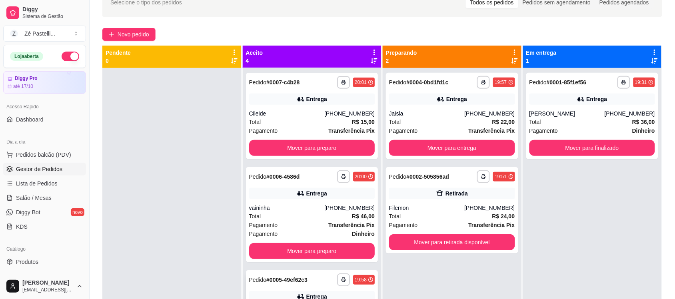
click at [290, 286] on div "**********" at bounding box center [312, 279] width 126 height 13
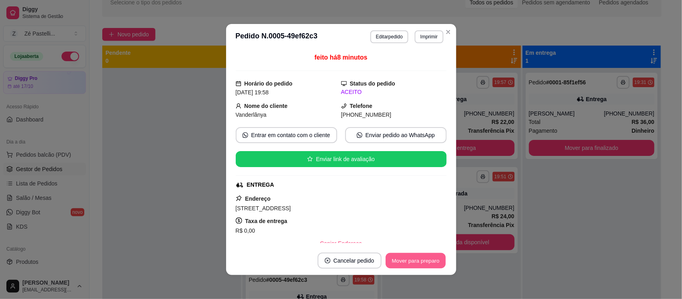
click at [416, 255] on button "Mover para preparo" at bounding box center [416, 261] width 60 height 16
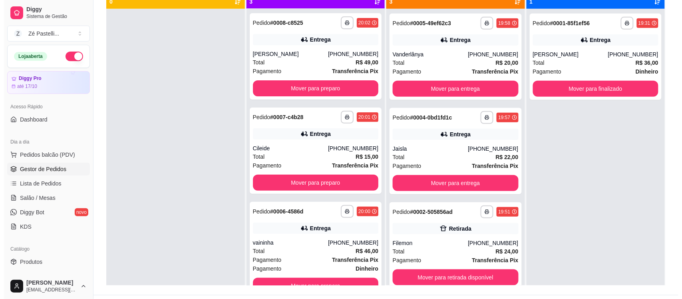
scroll to position [122, 0]
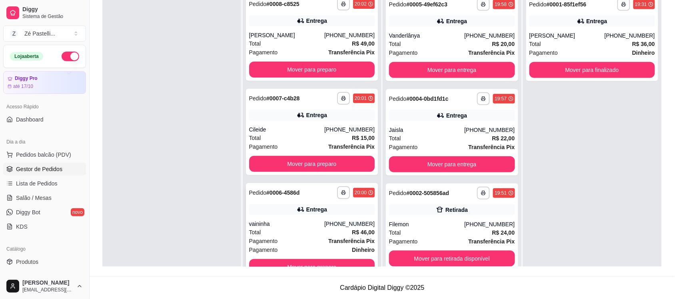
click at [333, 225] on div "(83) 99609-8296" at bounding box center [349, 224] width 50 height 8
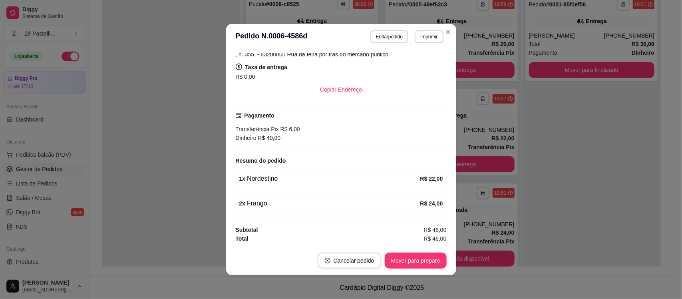
scroll to position [133, 0]
click at [418, 260] on button "Mover para preparo" at bounding box center [416, 261] width 60 height 16
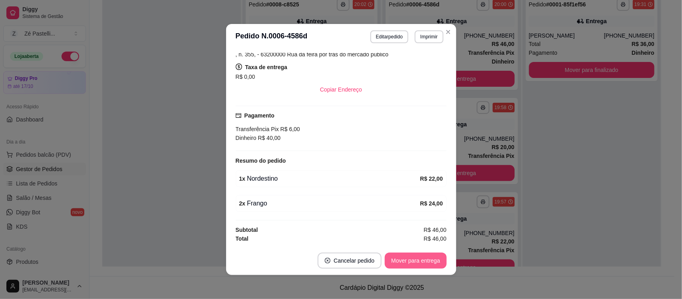
scroll to position [0, 0]
click at [418, 260] on button "Mover para entrega" at bounding box center [416, 261] width 62 height 16
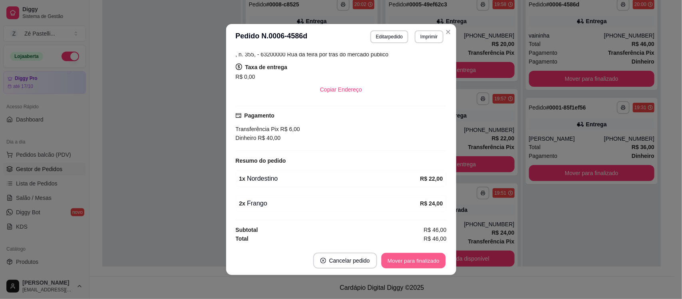
click at [418, 260] on button "Mover para finalizado" at bounding box center [413, 261] width 64 height 16
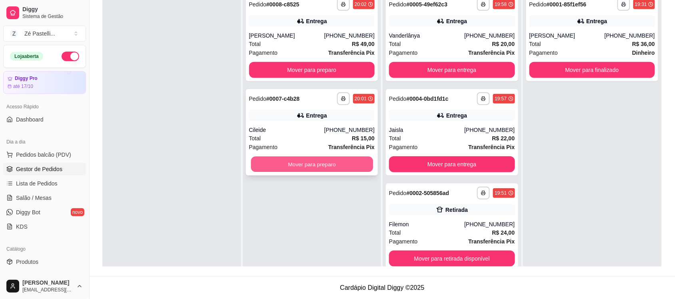
click at [311, 161] on button "Mover para preparo" at bounding box center [312, 165] width 122 height 16
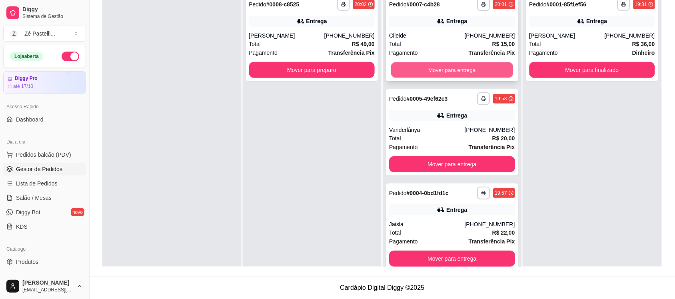
click at [412, 67] on button "Mover para entrega" at bounding box center [452, 70] width 122 height 16
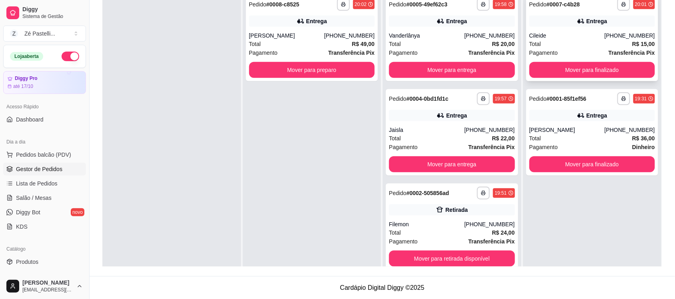
click at [545, 35] on div "Cileide" at bounding box center [566, 36] width 75 height 8
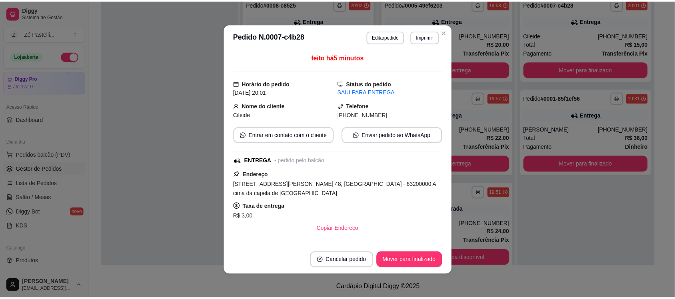
scroll to position [46, 0]
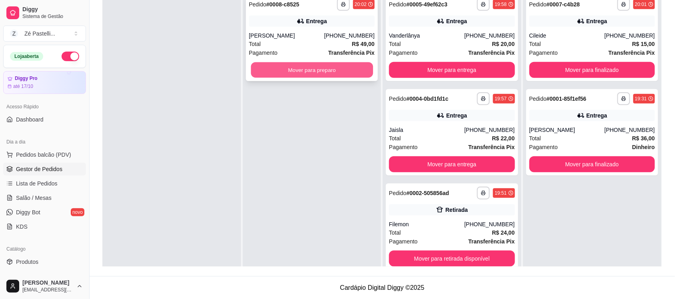
click at [270, 69] on button "Mover para preparo" at bounding box center [312, 70] width 122 height 16
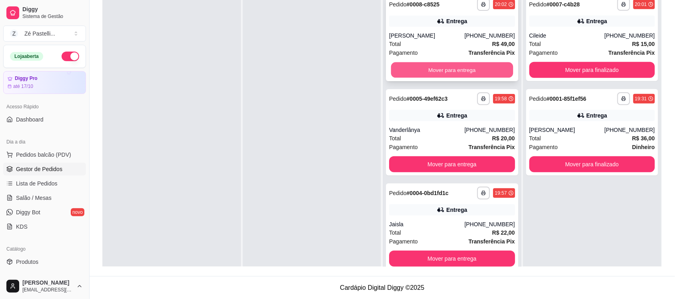
click at [403, 67] on button "Mover para entrega" at bounding box center [452, 70] width 122 height 16
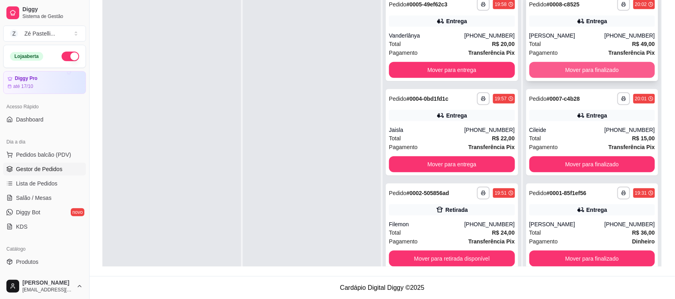
click at [549, 66] on button "Mover para finalizado" at bounding box center [592, 70] width 126 height 16
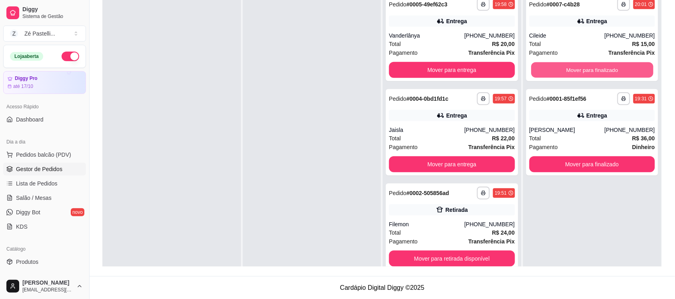
click at [549, 66] on button "Mover para finalizado" at bounding box center [592, 70] width 122 height 16
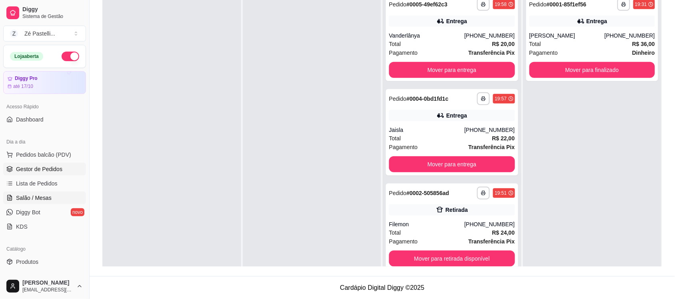
click at [55, 195] on link "Salão / Mesas" at bounding box center [44, 197] width 83 height 13
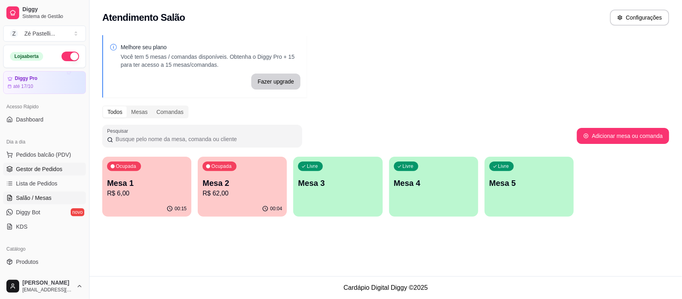
click at [46, 170] on span "Gestor de Pedidos" at bounding box center [39, 169] width 46 height 8
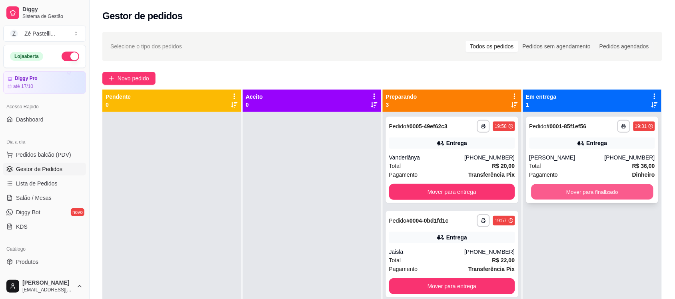
click at [556, 190] on button "Mover para finalizado" at bounding box center [592, 192] width 122 height 16
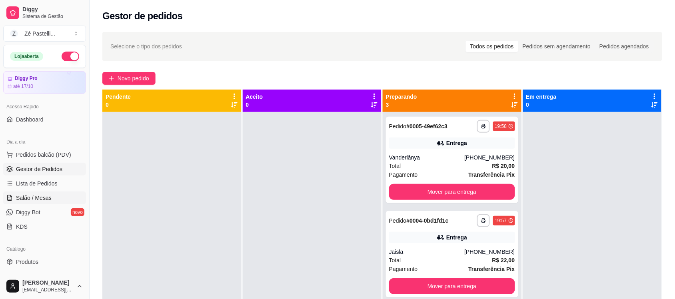
click at [43, 197] on span "Salão / Mesas" at bounding box center [34, 198] width 36 height 8
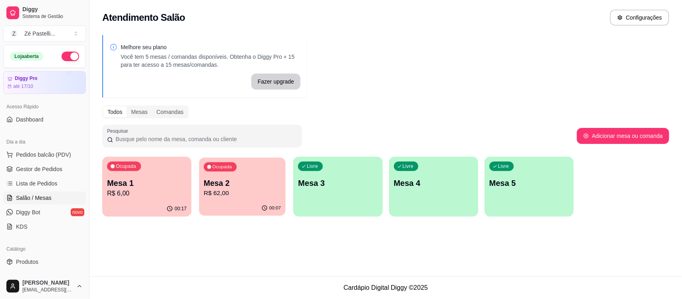
click at [218, 192] on p "R$ 62,00" at bounding box center [242, 193] width 77 height 9
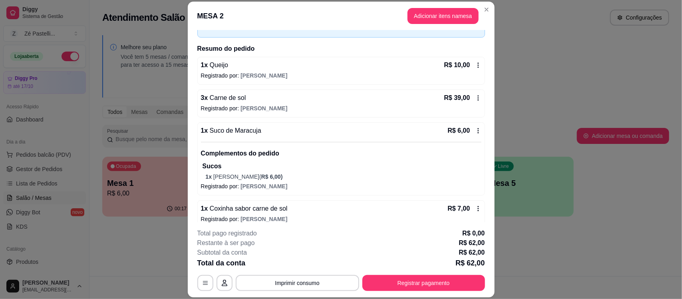
scroll to position [58, 0]
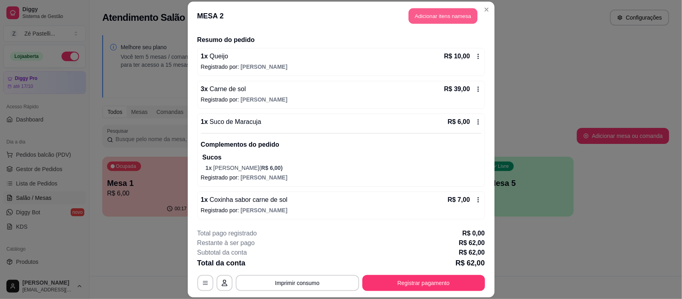
click at [417, 14] on button "Adicionar itens na mesa" at bounding box center [443, 16] width 69 height 16
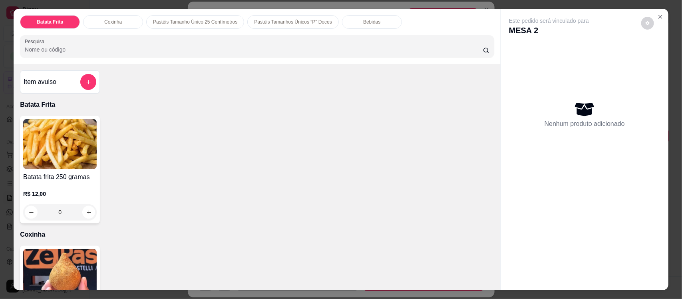
drag, startPoint x: 368, startPoint y: 14, endPoint x: 370, endPoint y: 28, distance: 14.5
click at [370, 28] on div "Batata Frita Coxinha Pastéis Tamanho Único 25 Centímetros Pastéis Tamanhos Únic…" at bounding box center [257, 36] width 487 height 55
click at [370, 28] on div "Bebidas" at bounding box center [372, 22] width 60 height 14
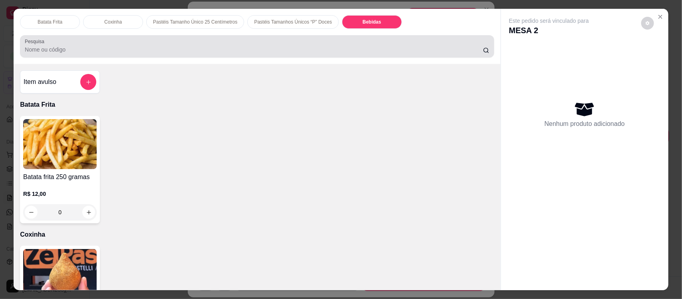
scroll to position [16, 0]
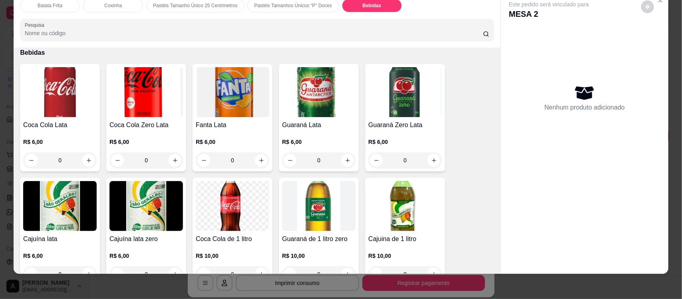
click at [408, 202] on img at bounding box center [406, 206] width 74 height 50
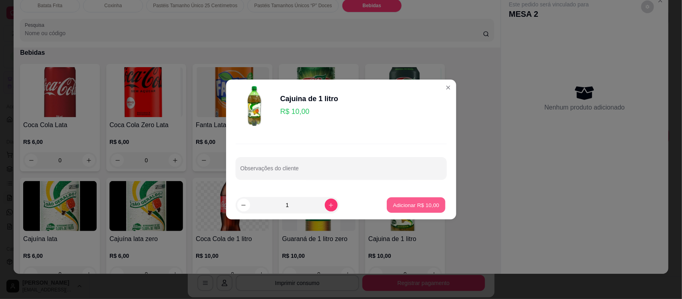
click at [402, 203] on p "Adicionar R$ 10,00" at bounding box center [416, 205] width 46 height 8
type input "1"
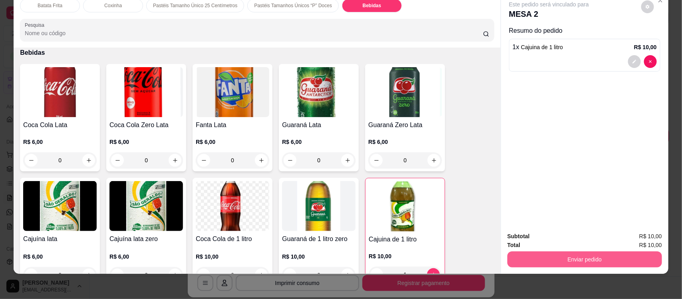
click at [564, 256] on button "Enviar pedido" at bounding box center [585, 259] width 155 height 16
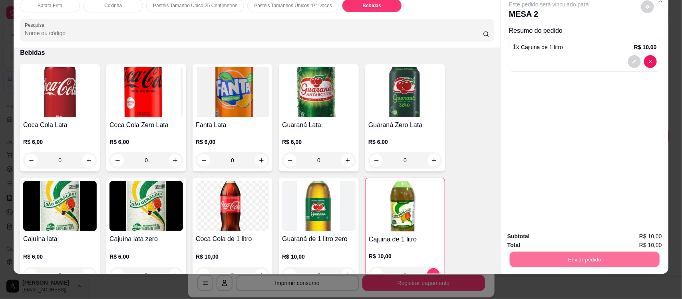
click at [546, 234] on button "Não registrar e enviar pedido" at bounding box center [558, 239] width 81 height 15
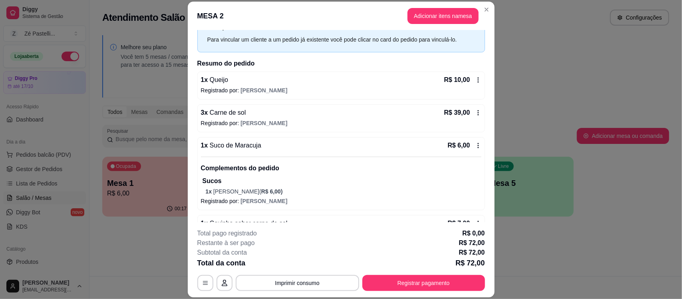
scroll to position [35, 0]
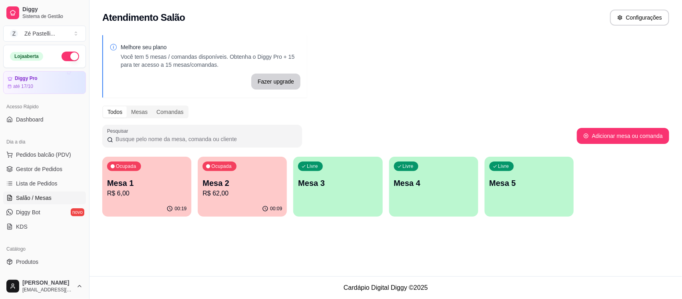
click at [267, 168] on div "Ocupada Mesa 2 R$ 62,00" at bounding box center [242, 179] width 89 height 44
click at [33, 170] on span "Gestor de Pedidos" at bounding box center [39, 169] width 46 height 8
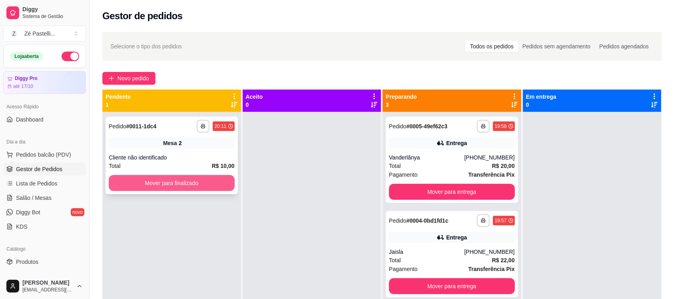
click at [146, 184] on button "Mover para finalizado" at bounding box center [172, 183] width 126 height 16
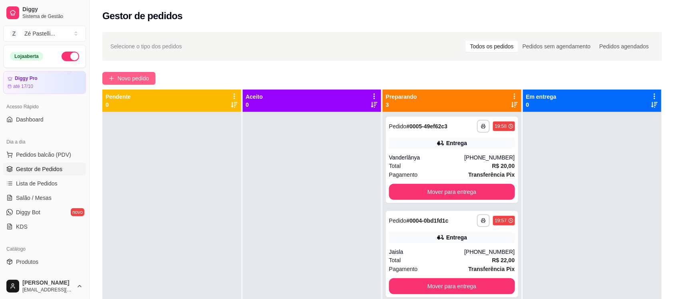
click at [118, 79] on span "Novo pedido" at bounding box center [134, 78] width 32 height 9
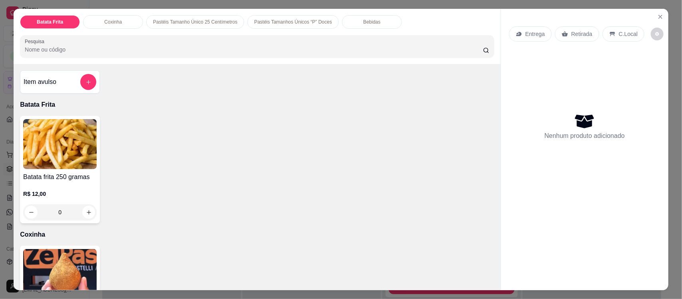
click at [116, 59] on div "Batata Frita Coxinha Pastéis Tamanho Único 25 Centímetros Pastéis Tamanhos Únic…" at bounding box center [257, 36] width 487 height 55
click at [116, 53] on input "Pesquisa" at bounding box center [254, 50] width 458 height 8
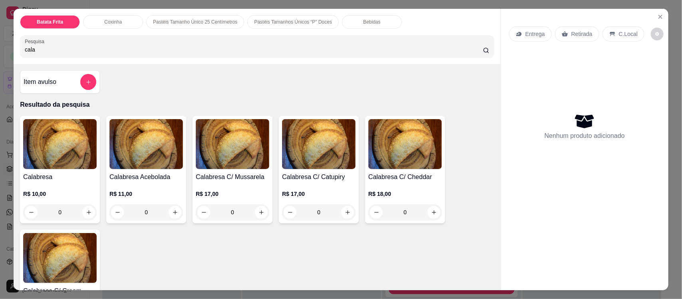
type input "cala"
click at [135, 155] on img at bounding box center [147, 144] width 74 height 50
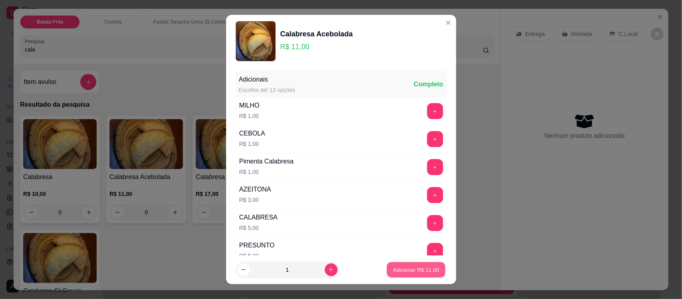
click at [403, 277] on button "Adicionar R$ 11,00" at bounding box center [416, 270] width 59 height 16
type input "1"
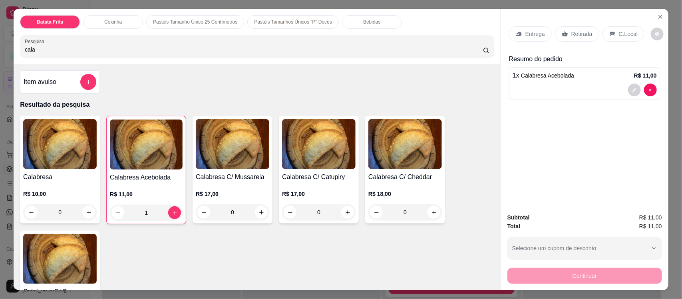
click at [148, 36] on div "Batata Frita Coxinha Pastéis Tamanho Único 25 Centímetros Pastéis Tamanhos Únic…" at bounding box center [257, 36] width 487 height 55
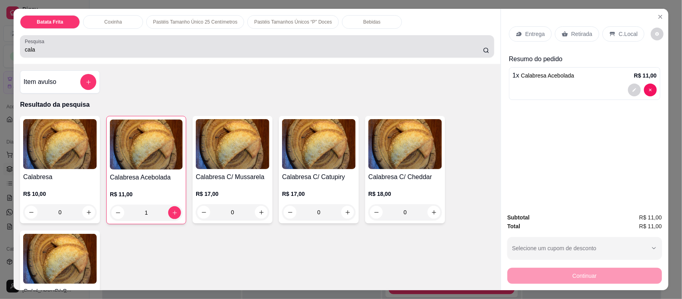
click at [137, 51] on input "cala" at bounding box center [254, 50] width 458 height 8
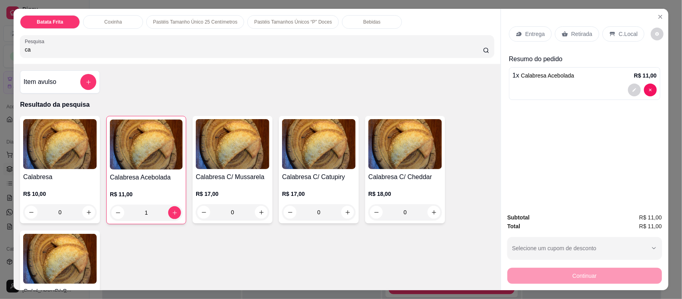
type input "c"
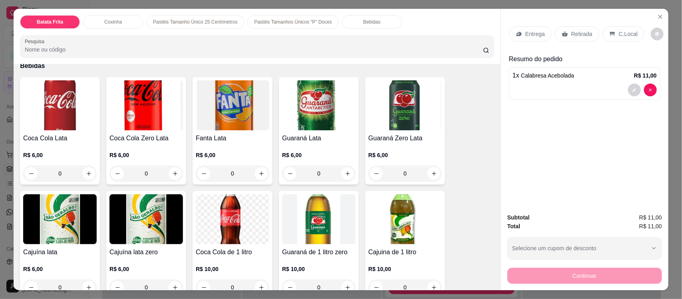
scroll to position [1523, 0]
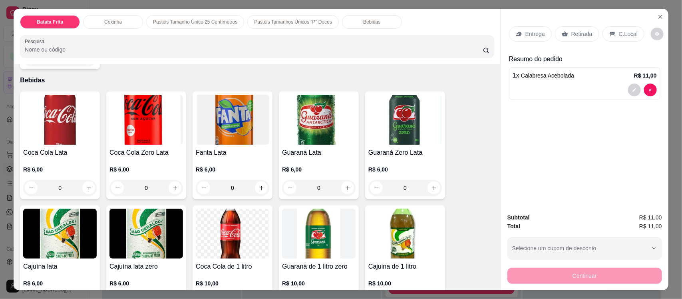
click at [315, 116] on img at bounding box center [319, 120] width 74 height 50
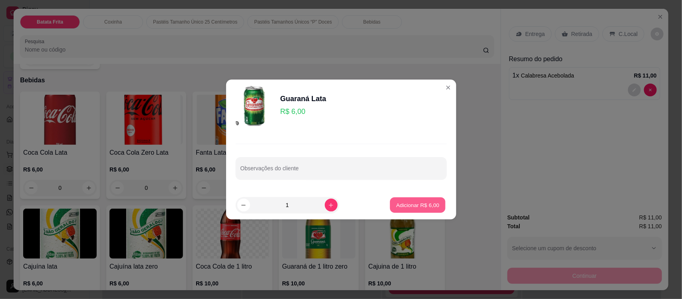
click at [402, 203] on p "Adicionar R$ 6,00" at bounding box center [418, 205] width 43 height 8
type input "1"
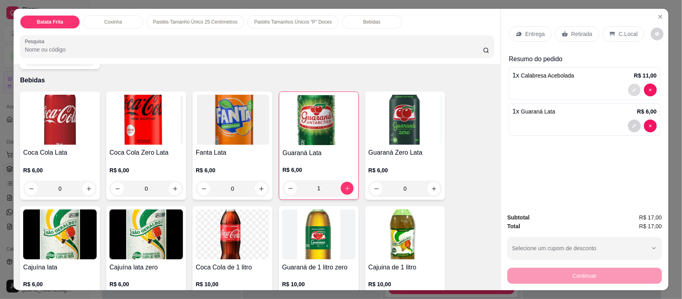
click at [632, 88] on icon "decrease-product-quantity" at bounding box center [634, 90] width 5 height 5
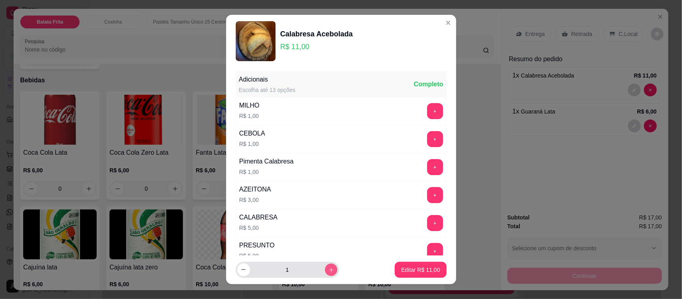
click at [325, 271] on button "increase-product-quantity" at bounding box center [331, 269] width 12 height 12
type input "2"
click at [410, 277] on button "Editar R$ 22,00" at bounding box center [421, 270] width 50 height 16
type input "2"
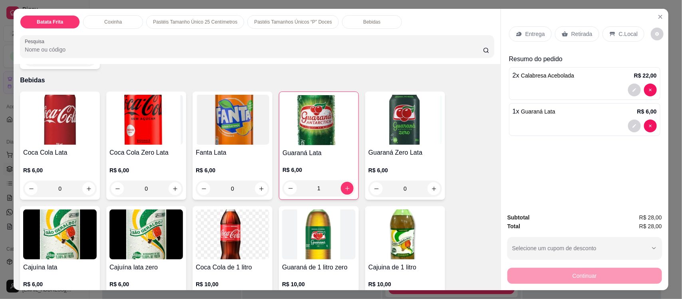
click at [619, 32] on p "C.Local" at bounding box center [628, 34] width 19 height 8
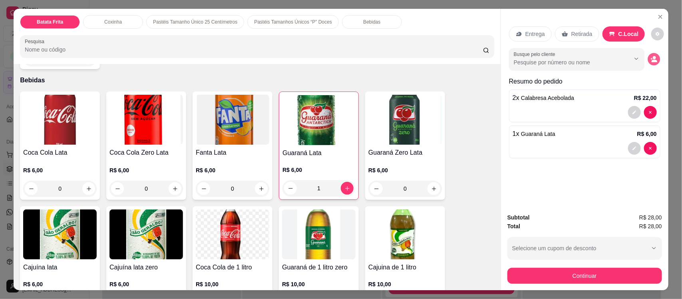
click at [652, 61] on icon "decrease-product-quantity" at bounding box center [655, 61] width 6 height 3
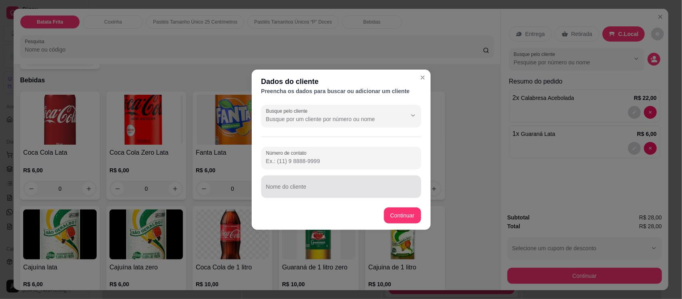
click at [290, 183] on div at bounding box center [341, 187] width 150 height 16
click at [280, 192] on input "Raclelly bisnaguinha" at bounding box center [341, 190] width 150 height 8
click at [286, 190] on input "Raclelly bisnaguinha" at bounding box center [341, 190] width 150 height 8
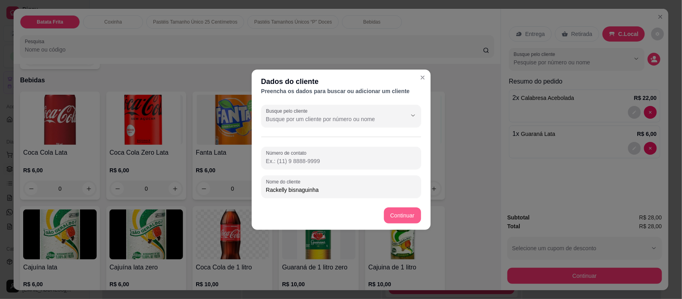
type input "Rackelly bisnaguinha"
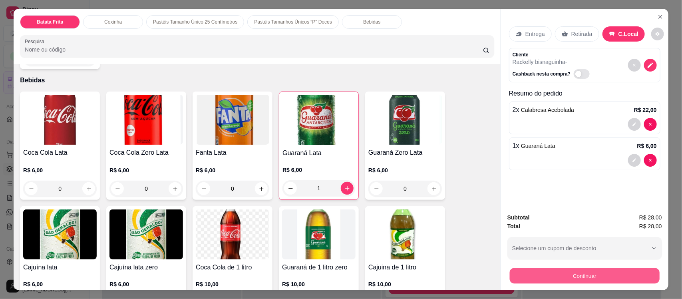
click at [538, 280] on button "Continuar" at bounding box center [585, 276] width 150 height 16
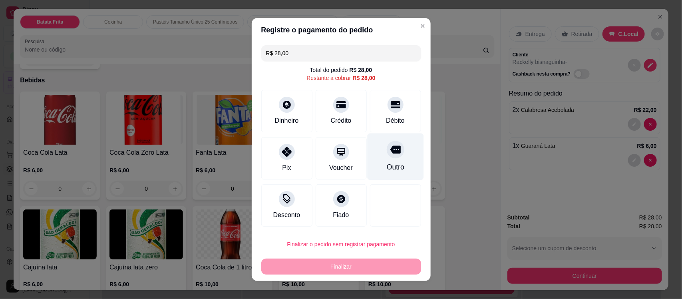
click at [383, 160] on div "Outro" at bounding box center [395, 157] width 56 height 47
type input "R$ 0,00"
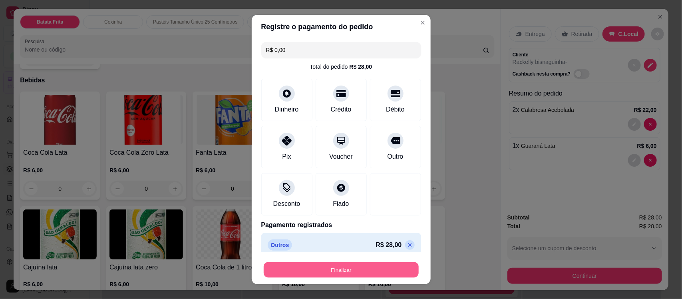
click at [322, 262] on button "Finalizar" at bounding box center [341, 270] width 155 height 16
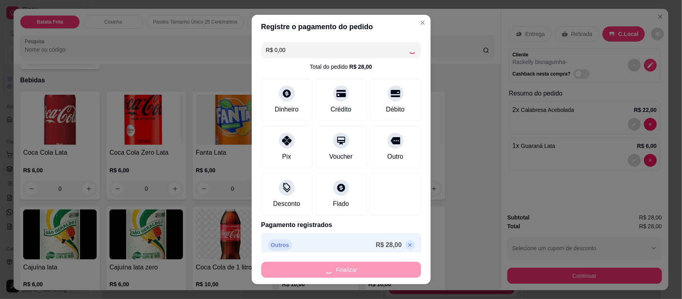
type input "0"
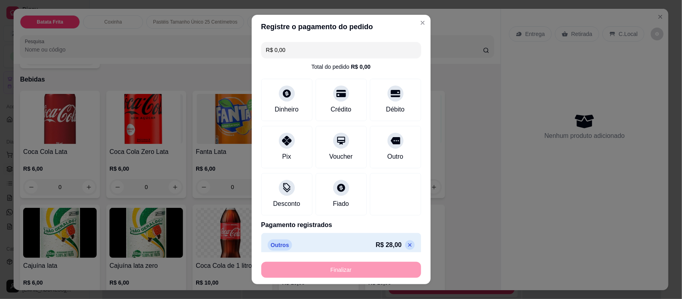
type input "-R$ 28,00"
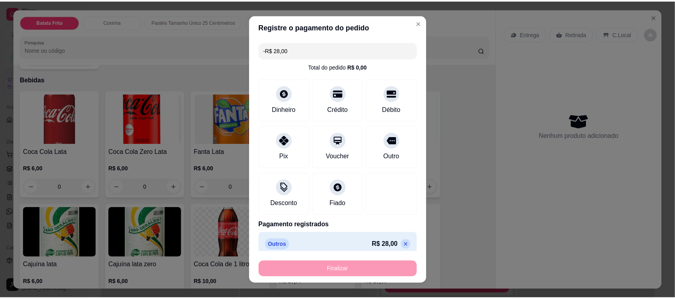
scroll to position [1522, 0]
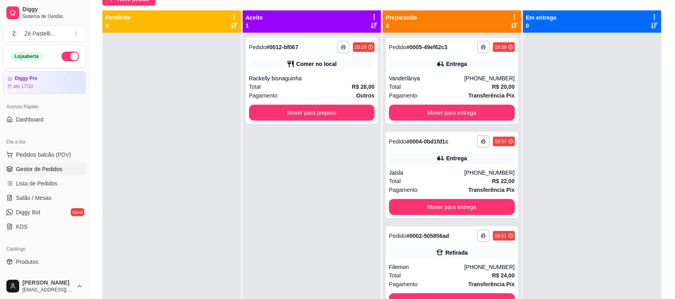
scroll to position [83, 0]
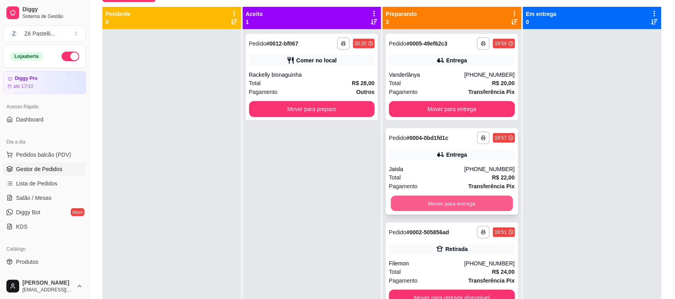
click at [421, 207] on button "Mover para entrega" at bounding box center [452, 204] width 122 height 16
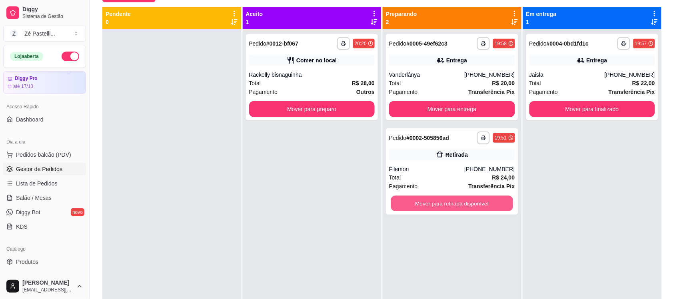
click at [421, 207] on button "Mover para retirada disponível" at bounding box center [452, 204] width 122 height 16
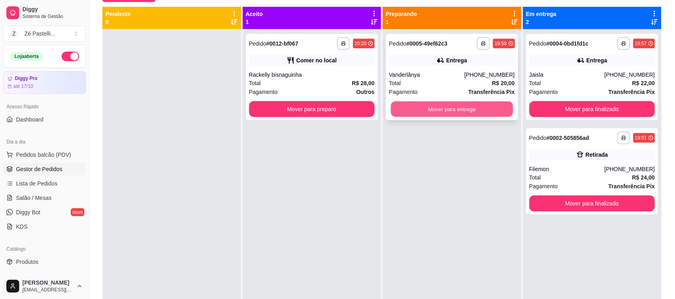
click at [415, 109] on button "Mover para entrega" at bounding box center [452, 110] width 122 height 16
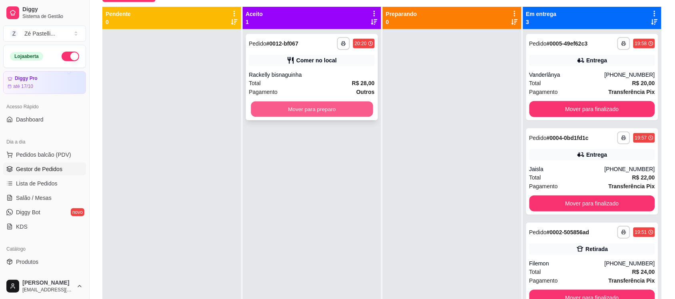
click at [326, 110] on button "Mover para preparo" at bounding box center [312, 110] width 122 height 16
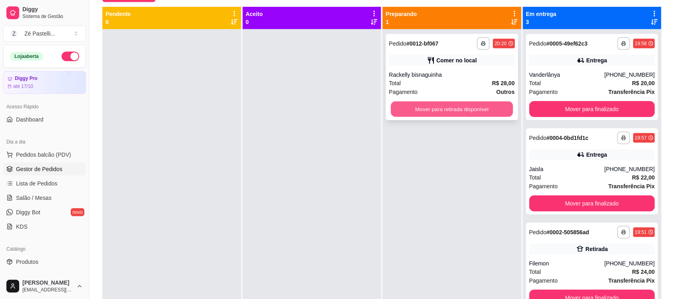
click at [436, 102] on button "Mover para retirada disponível" at bounding box center [452, 110] width 122 height 16
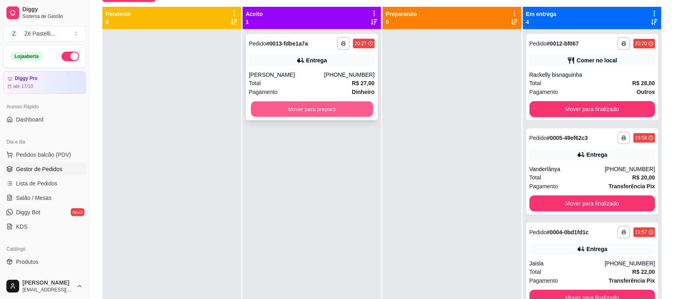
click at [278, 103] on button "Mover para preparo" at bounding box center [312, 110] width 122 height 16
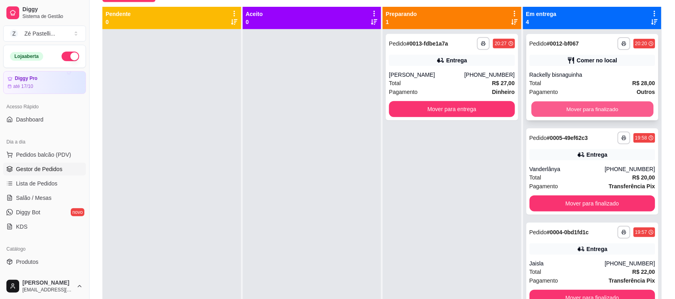
click at [549, 104] on button "Mover para finalizado" at bounding box center [592, 110] width 122 height 16
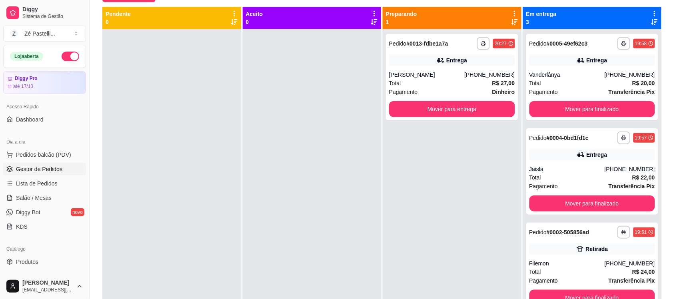
drag, startPoint x: 674, startPoint y: 213, endPoint x: 678, endPoint y: 184, distance: 29.0
click at [674, 184] on html "**********" at bounding box center [337, 66] width 675 height 299
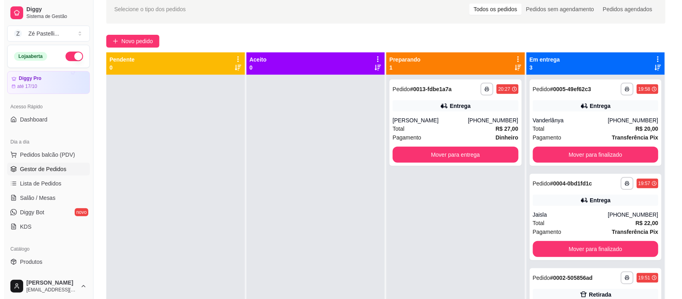
scroll to position [35, 0]
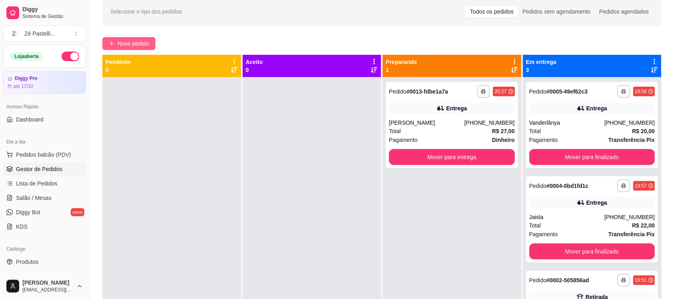
drag, startPoint x: 140, startPoint y: 35, endPoint x: 140, endPoint y: 42, distance: 7.6
click at [140, 42] on div "**********" at bounding box center [382, 177] width 585 height 371
click at [140, 42] on span "Novo pedido" at bounding box center [134, 43] width 32 height 9
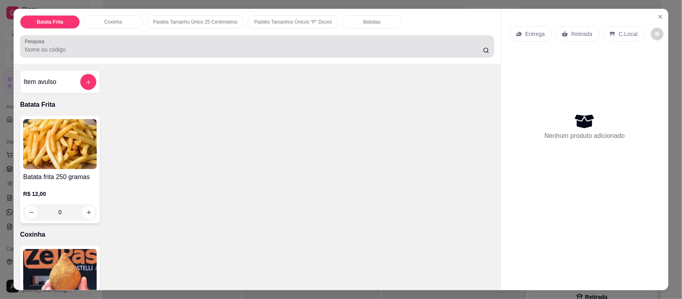
click at [186, 44] on div at bounding box center [257, 46] width 465 height 16
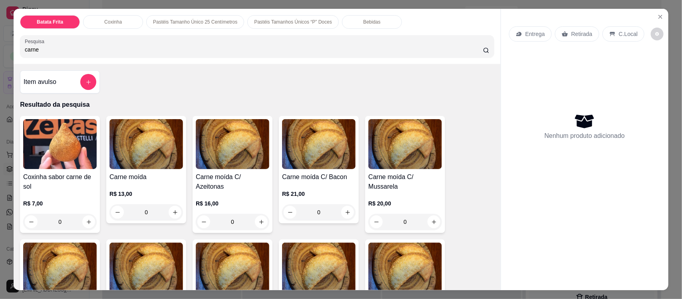
type input "carne"
click at [142, 125] on img at bounding box center [147, 144] width 74 height 50
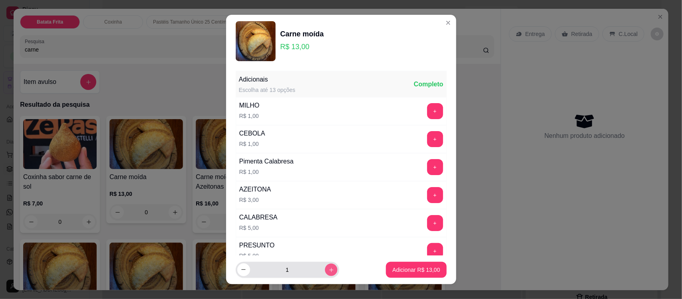
click at [328, 268] on icon "increase-product-quantity" at bounding box center [331, 270] width 6 height 6
type input "2"
click at [393, 269] on p "Adicionar R$ 26,00" at bounding box center [416, 270] width 46 height 8
type input "2"
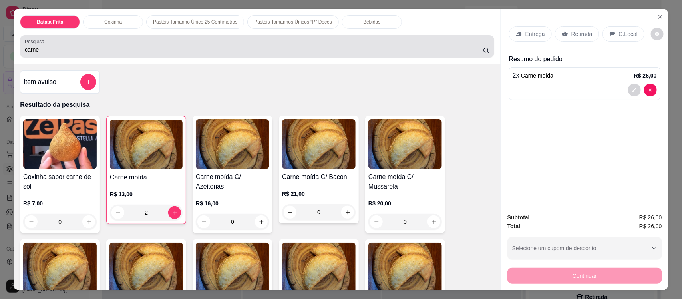
click at [144, 43] on div "carne" at bounding box center [257, 46] width 465 height 16
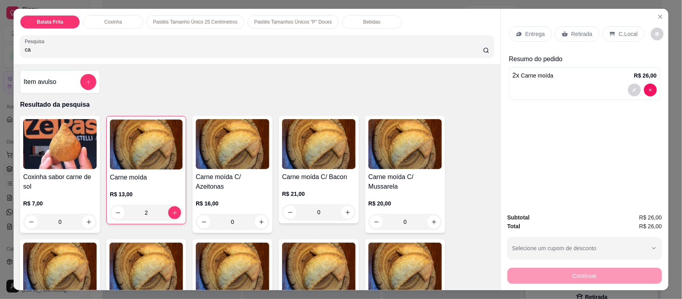
type input "c"
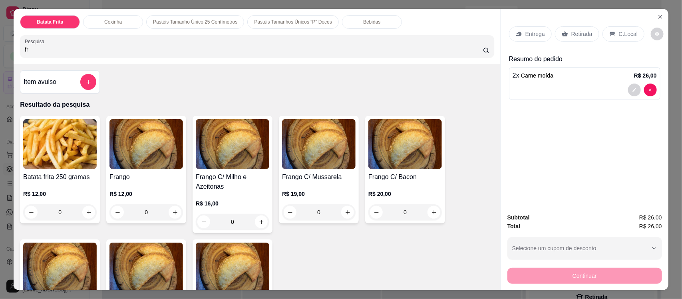
type input "fr"
click at [144, 155] on img at bounding box center [147, 144] width 74 height 50
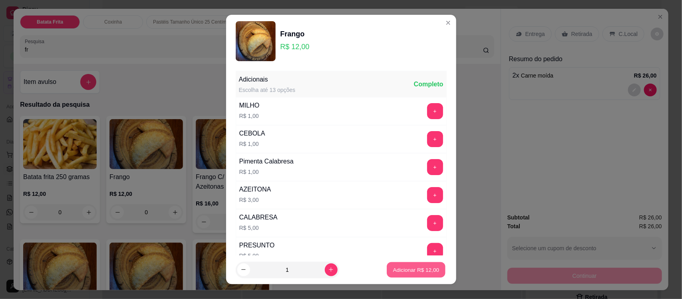
click at [397, 266] on p "Adicionar R$ 12,00" at bounding box center [416, 270] width 46 height 8
type input "1"
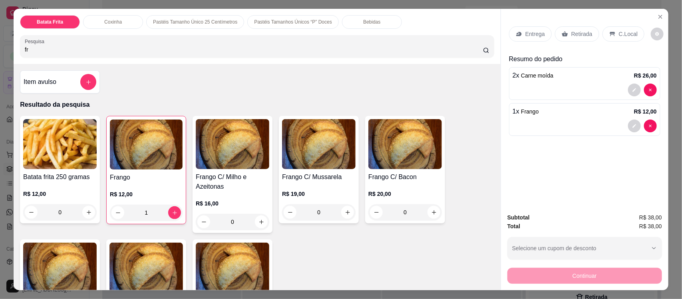
click at [157, 46] on input "fr" at bounding box center [254, 50] width 458 height 8
click at [527, 36] on p "Entrega" at bounding box center [536, 34] width 20 height 8
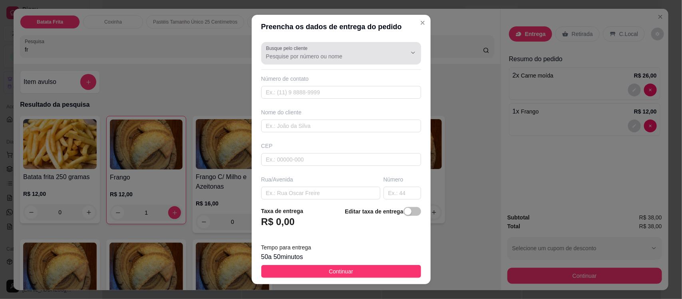
click at [318, 62] on div "Busque pelo cliente" at bounding box center [341, 53] width 160 height 22
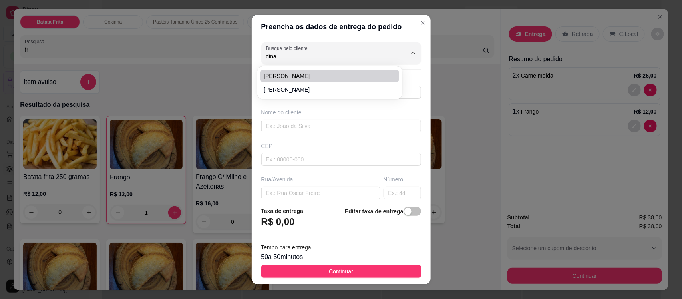
type input "dina"
click at [270, 58] on input "Busque pelo cliente" at bounding box center [330, 56] width 128 height 8
type input "i"
click at [274, 72] on span "Dina" at bounding box center [326, 76] width 124 height 8
type input "Dina"
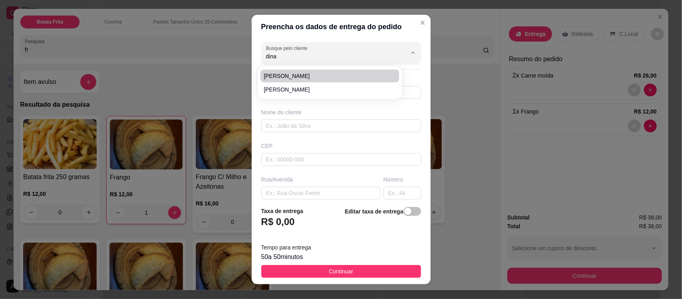
type input "88982423767"
type input "Dina"
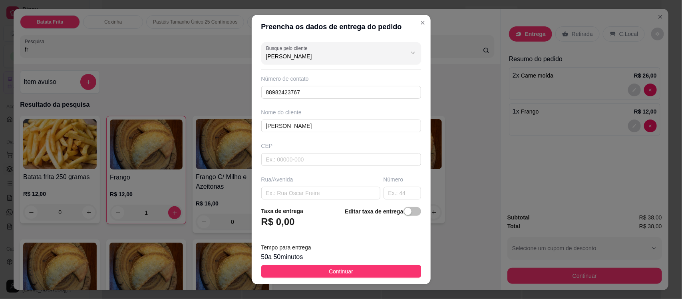
type input "Dina"
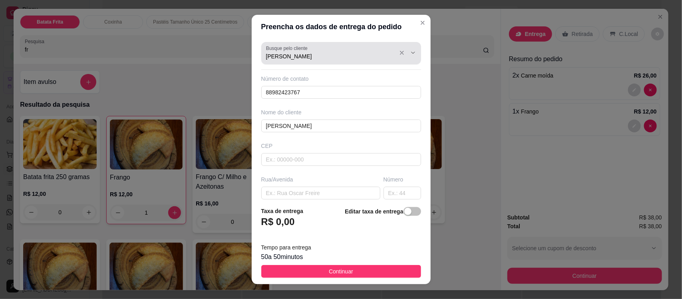
click at [333, 62] on div "Busque pelo cliente Dina" at bounding box center [341, 53] width 160 height 22
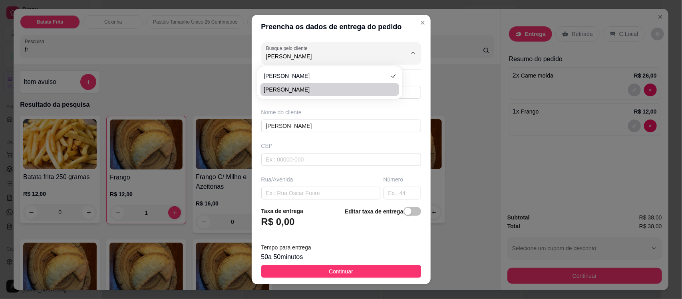
click at [310, 92] on span "Dina" at bounding box center [326, 90] width 124 height 8
type input "88981413767"
type input "63200000"
type input "Rua 11 de Julho"
type input "45"
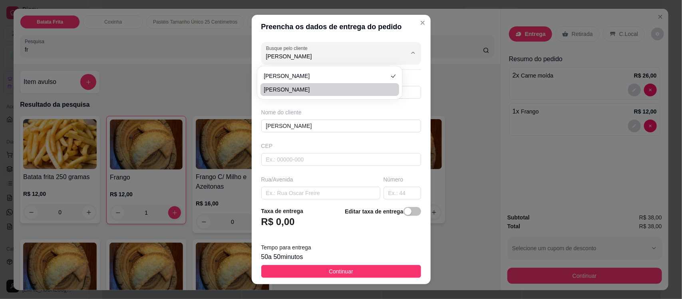
type input "Missão Velha"
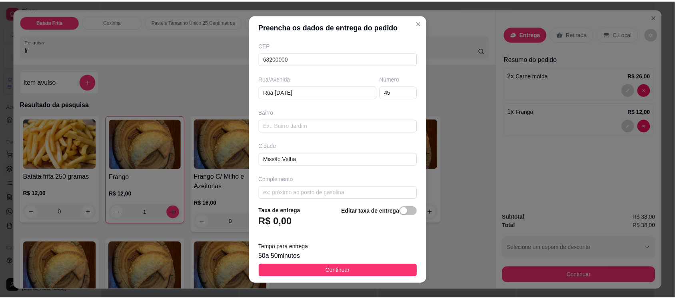
scroll to position [109, 0]
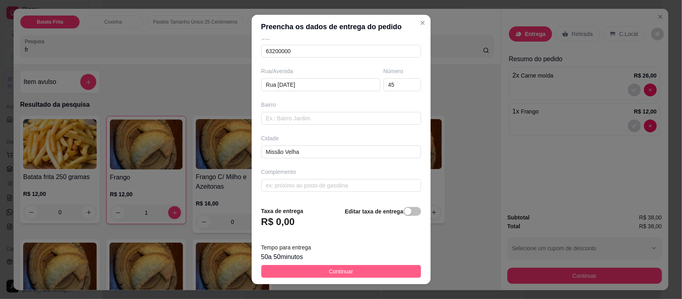
click at [345, 270] on span "Continuar" at bounding box center [341, 271] width 24 height 9
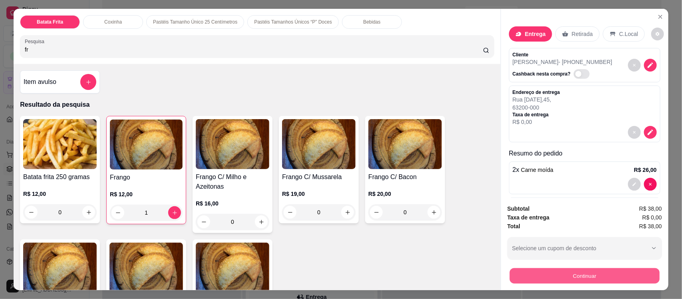
click at [560, 276] on button "Continuar" at bounding box center [585, 276] width 150 height 16
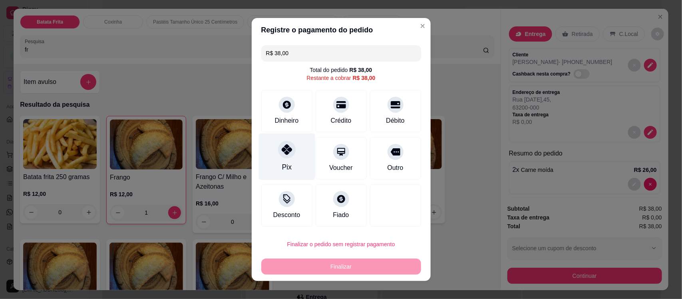
click at [292, 141] on div "Pix" at bounding box center [287, 157] width 56 height 47
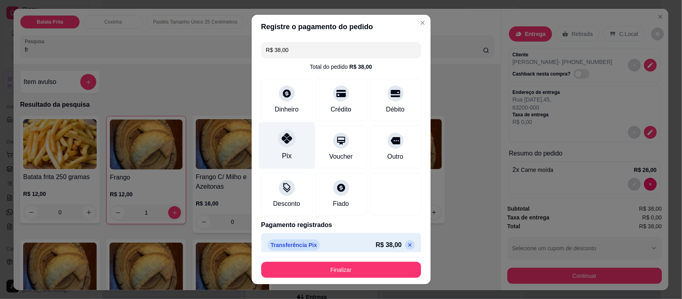
type input "R$ 0,00"
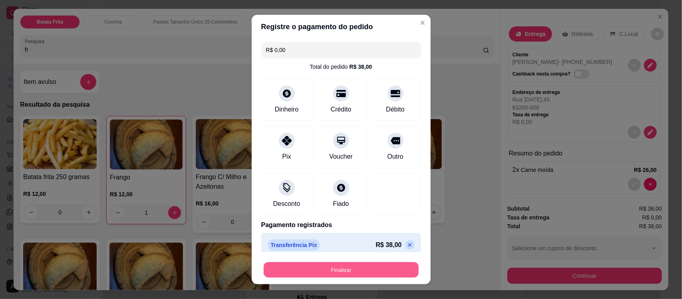
click at [316, 264] on button "Finalizar" at bounding box center [341, 270] width 155 height 16
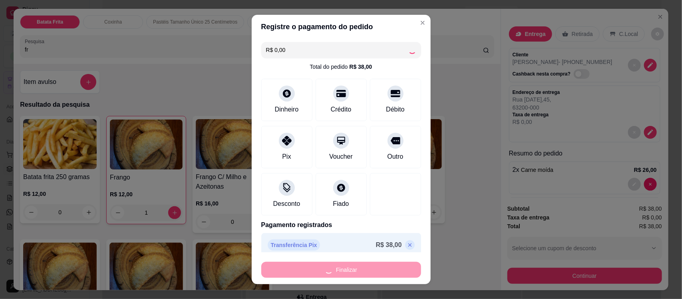
type input "0"
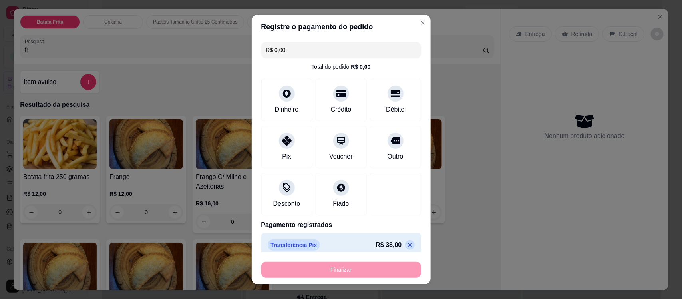
type input "-R$ 38,00"
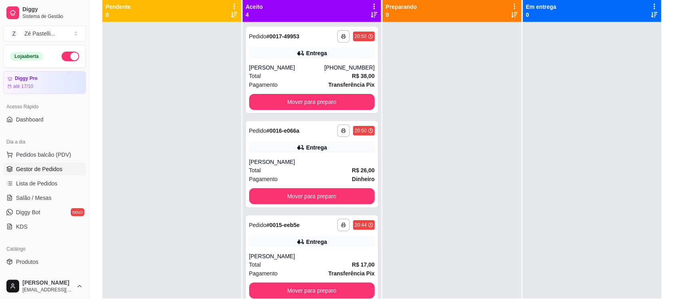
scroll to position [92, 0]
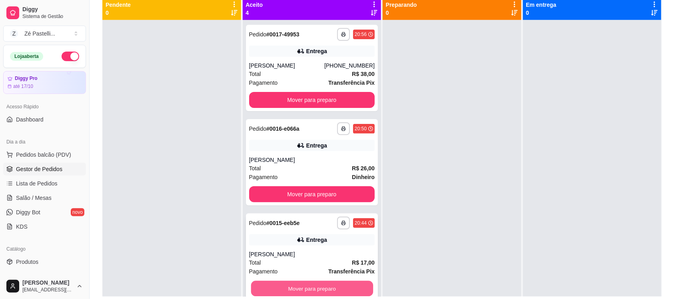
click at [326, 281] on button "Mover para preparo" at bounding box center [312, 289] width 122 height 16
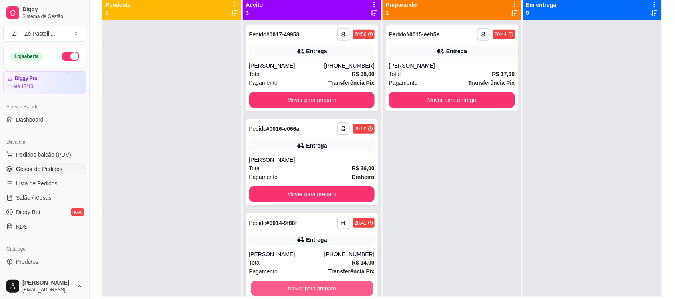
click at [320, 288] on button "Mover para preparo" at bounding box center [312, 289] width 122 height 16
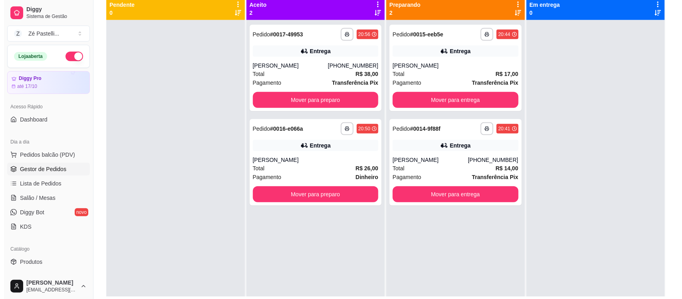
scroll to position [0, 0]
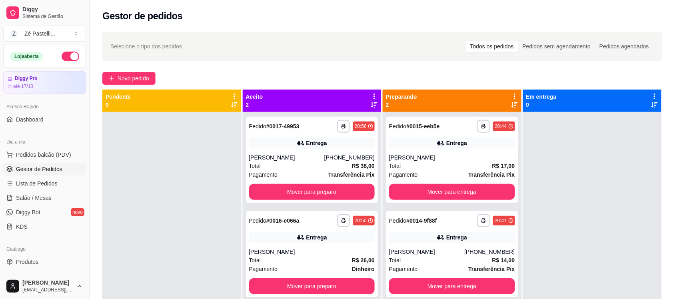
click at [142, 67] on div "**********" at bounding box center [382, 212] width 585 height 371
click at [136, 73] on button "Novo pedido" at bounding box center [128, 78] width 53 height 13
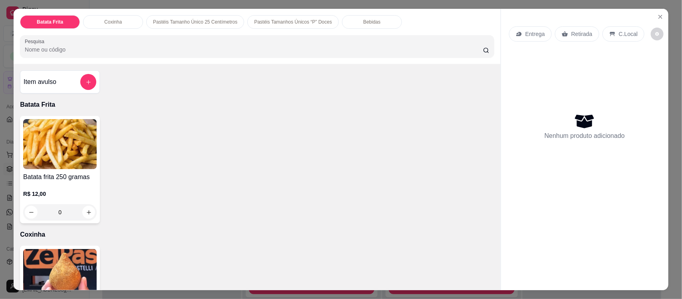
click at [180, 53] on input "Pesquisa" at bounding box center [254, 50] width 458 height 8
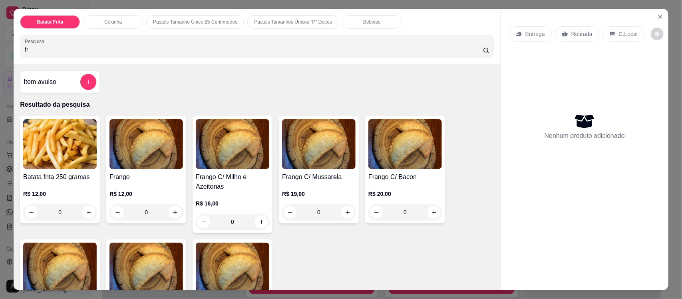
type input "fr"
click at [148, 175] on h4 "Frango" at bounding box center [147, 177] width 74 height 10
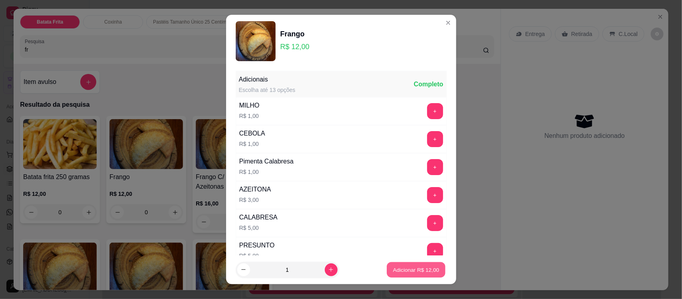
click at [402, 277] on button "Adicionar R$ 12,00" at bounding box center [416, 270] width 59 height 16
type input "1"
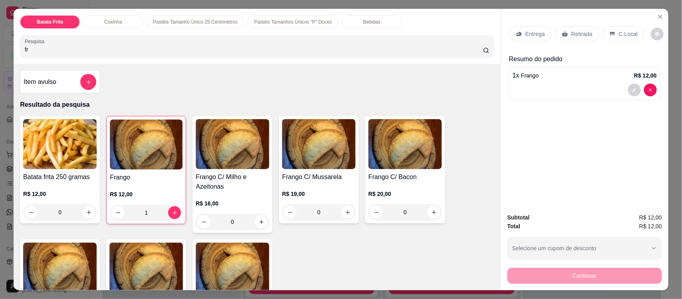
click at [104, 21] on p "Coxinha" at bounding box center [113, 22] width 18 height 6
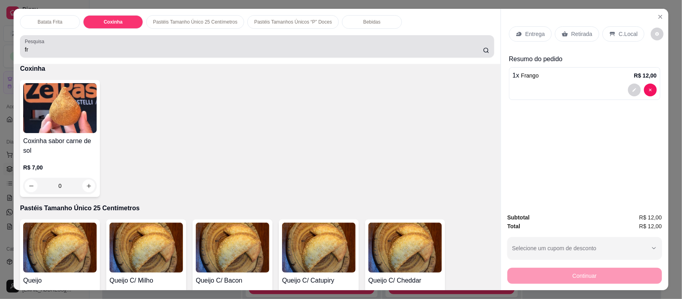
scroll to position [16, 0]
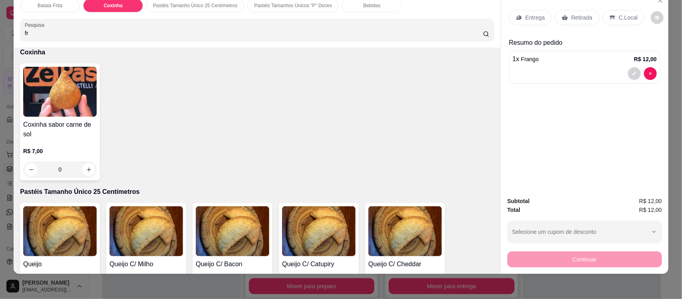
click at [64, 132] on h4 "Coxinha sabor carne de sol" at bounding box center [60, 129] width 74 height 19
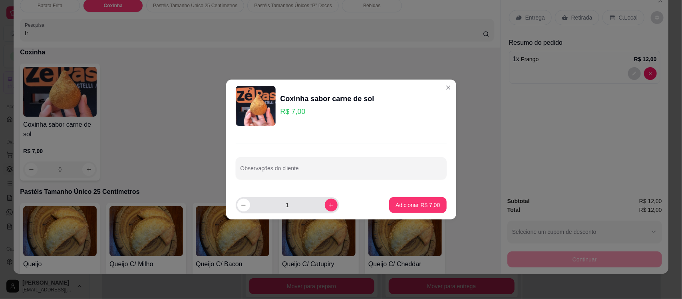
click at [332, 205] on div "1" at bounding box center [288, 205] width 104 height 16
click at [325, 209] on button "increase-product-quantity" at bounding box center [331, 205] width 12 height 12
click at [325, 209] on button "increase-product-quantity" at bounding box center [331, 205] width 13 height 13
type input "3"
click at [401, 209] on p "Adicionar R$ 21,00" at bounding box center [416, 205] width 46 height 8
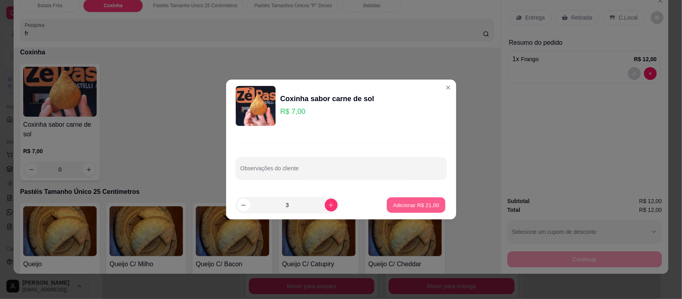
type input "3"
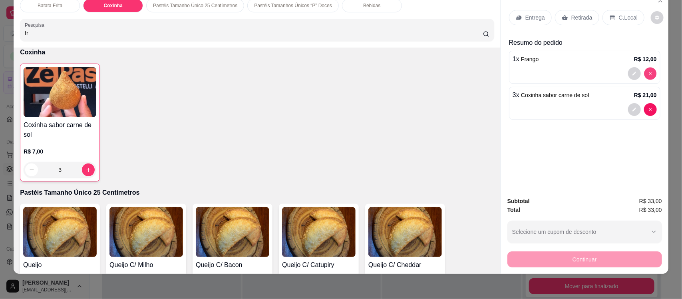
type input "0"
click at [518, 16] on icon at bounding box center [519, 17] width 6 height 6
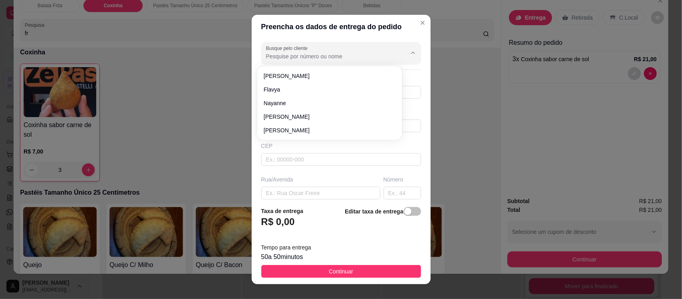
click at [294, 59] on input "Busque pelo cliente" at bounding box center [330, 56] width 128 height 8
type input "aline"
click at [421, 24] on icon "Close" at bounding box center [422, 22] width 3 height 3
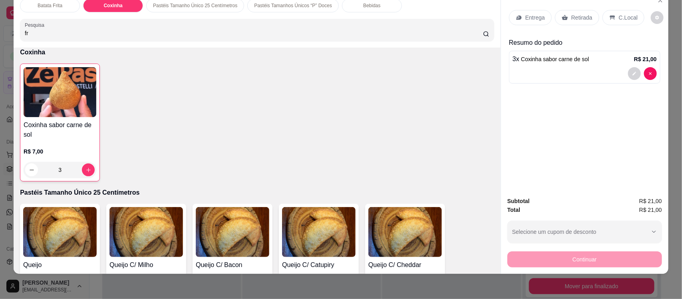
click at [526, 20] on p "Entrega" at bounding box center [536, 18] width 20 height 8
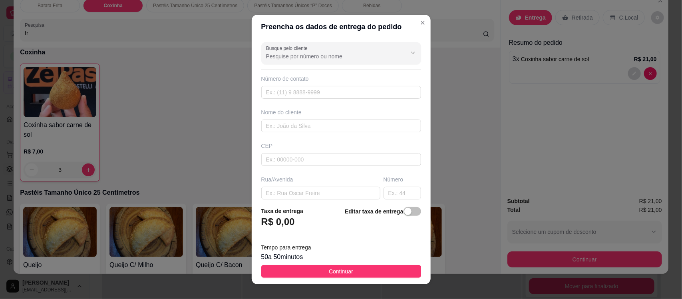
click at [354, 264] on footer "Taxa de entrega R$ 0,00 Editar taxa de entrega Tempo para entrega 50 a 50 minut…" at bounding box center [341, 242] width 179 height 84
click at [352, 274] on button "Continuar" at bounding box center [341, 271] width 160 height 13
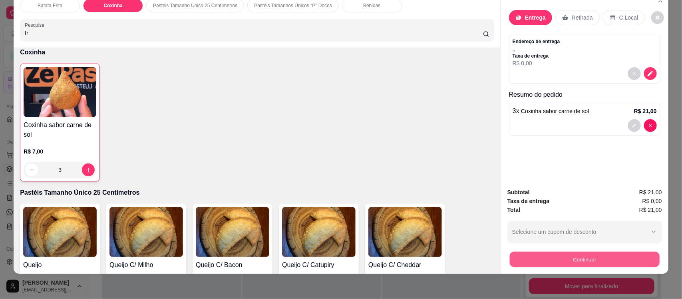
click at [572, 266] on button "Continuar" at bounding box center [585, 259] width 150 height 16
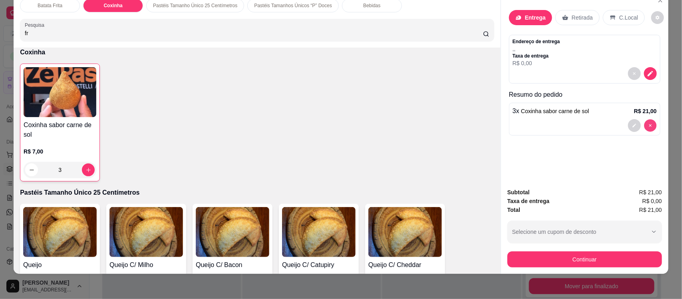
type input "0"
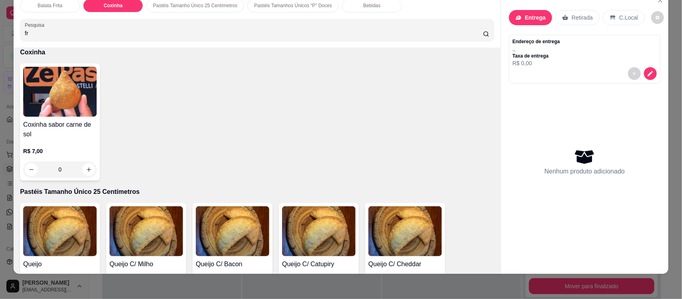
click at [67, 112] on img at bounding box center [60, 92] width 74 height 50
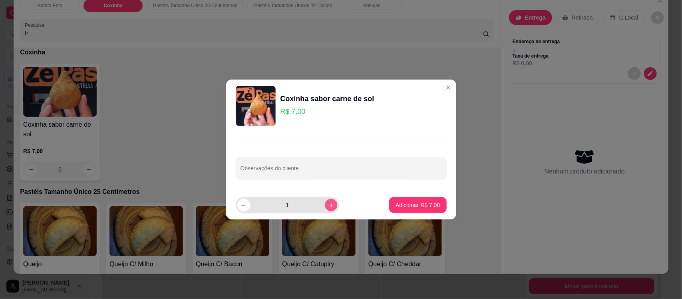
click at [328, 204] on icon "increase-product-quantity" at bounding box center [331, 205] width 6 height 6
type input "2"
click at [398, 201] on button "Adicionar R$ 14,00" at bounding box center [416, 205] width 59 height 16
type input "2"
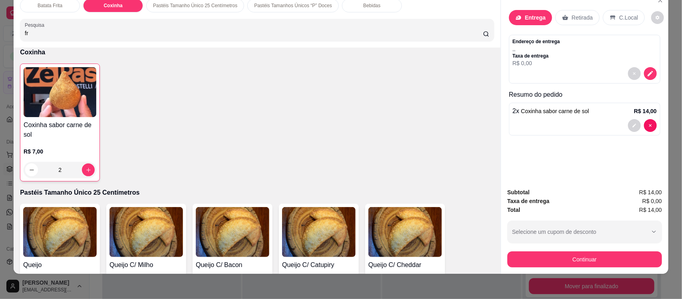
click at [624, 128] on div at bounding box center [585, 125] width 144 height 13
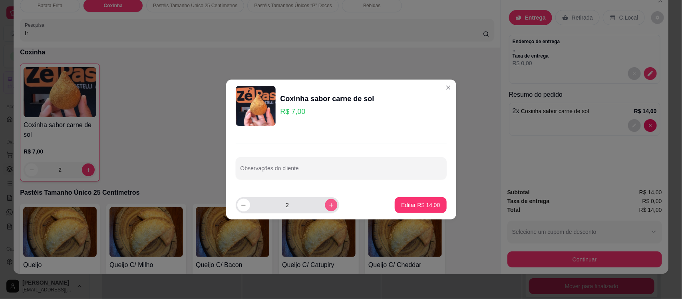
click at [328, 202] on icon "increase-product-quantity" at bounding box center [331, 205] width 6 height 6
type input "3"
click at [402, 205] on p "Editar R$ 21,00" at bounding box center [421, 205] width 38 height 8
type input "3"
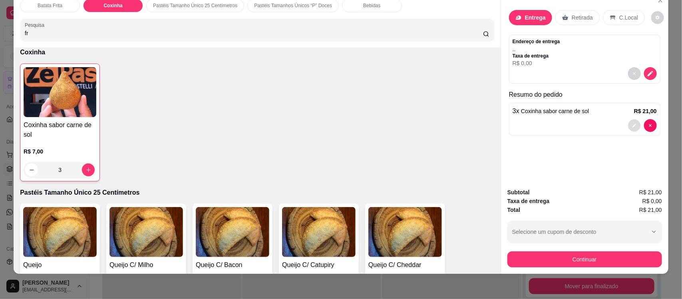
click at [628, 123] on button "decrease-product-quantity" at bounding box center [634, 126] width 12 height 12
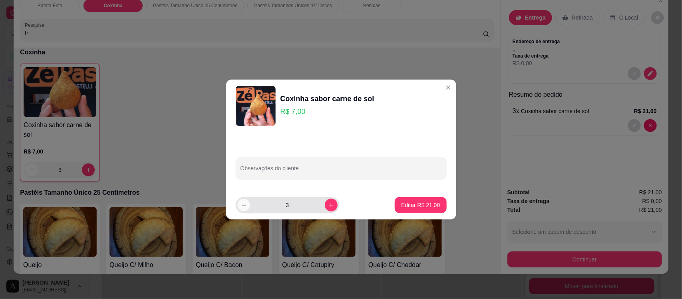
click at [241, 207] on icon "decrease-product-quantity" at bounding box center [244, 205] width 6 height 6
type input "2"
click at [424, 210] on button "Editar R$ 14,00" at bounding box center [421, 205] width 50 height 16
type input "2"
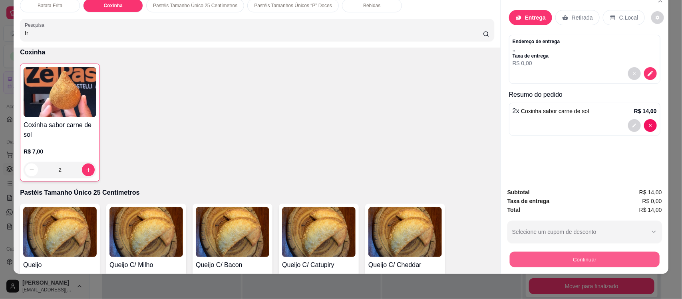
click at [532, 253] on button "Continuar" at bounding box center [585, 259] width 150 height 16
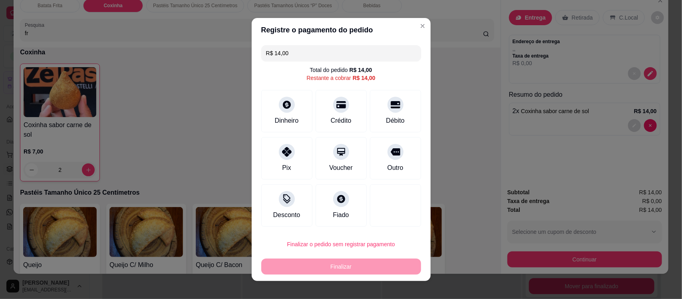
click at [401, 24] on header "Registre o pagamento do pedido" at bounding box center [341, 30] width 179 height 24
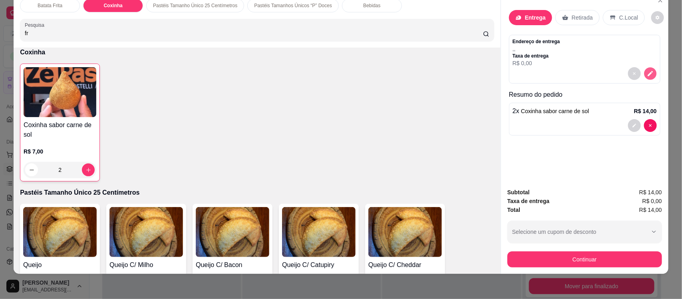
click at [647, 72] on icon "decrease-product-quantity" at bounding box center [650, 73] width 7 height 7
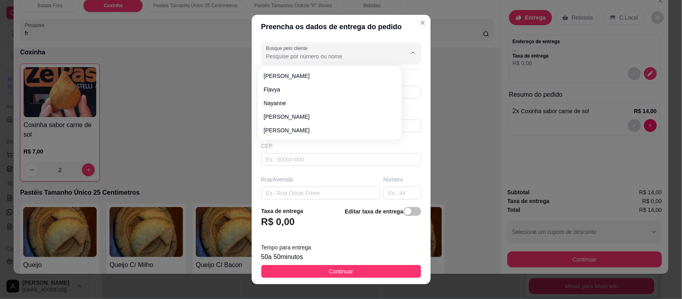
click at [300, 52] on input "Busque pelo cliente" at bounding box center [330, 56] width 128 height 8
type input "a"
click at [274, 159] on input "text" at bounding box center [341, 159] width 160 height 13
click at [275, 126] on input "text" at bounding box center [341, 126] width 160 height 13
type input "aline camilo"
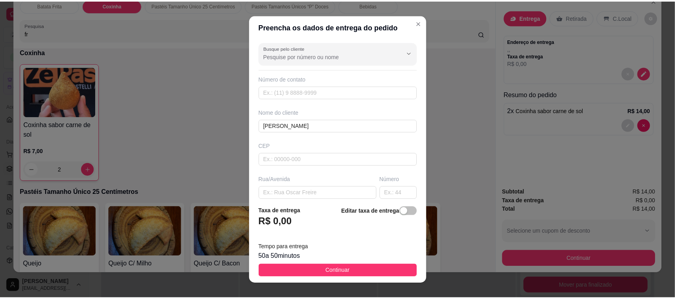
scroll to position [42, 0]
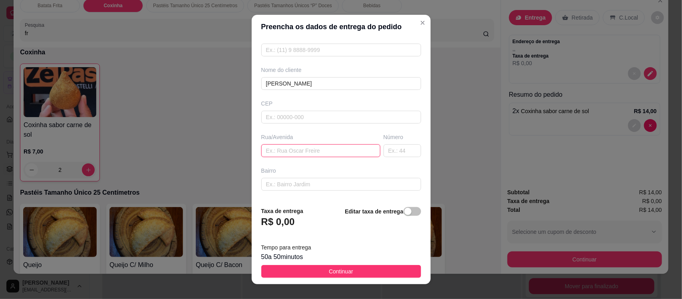
click at [349, 145] on input "text" at bounding box center [320, 150] width 119 height 13
click at [348, 146] on input "text" at bounding box center [320, 150] width 119 height 13
paste input "Rua Raimundo Figueiredo rocha"
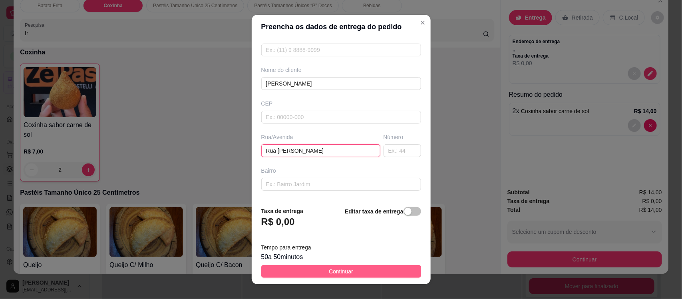
type input "Rua Raimundo Figueiredo rocha"
click at [311, 269] on button "Continuar" at bounding box center [341, 271] width 160 height 13
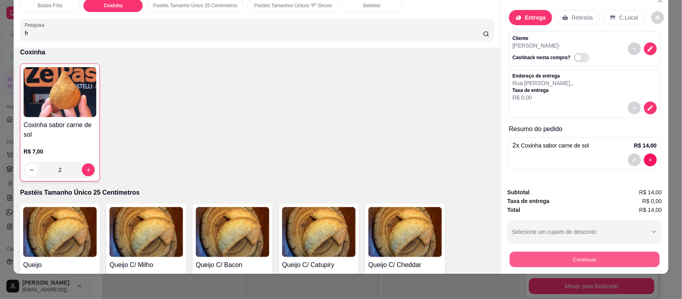
click at [528, 259] on button "Continuar" at bounding box center [585, 259] width 150 height 16
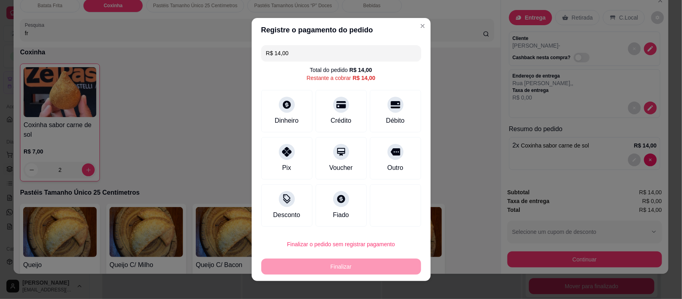
click at [286, 53] on input "R$ 14,00" at bounding box center [341, 53] width 150 height 16
type input "R$ 7,00"
click at [272, 147] on div "Pix" at bounding box center [287, 157] width 56 height 47
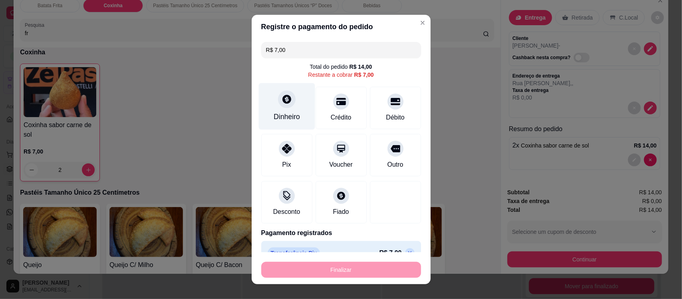
click at [287, 106] on div "Dinheiro" at bounding box center [287, 106] width 56 height 47
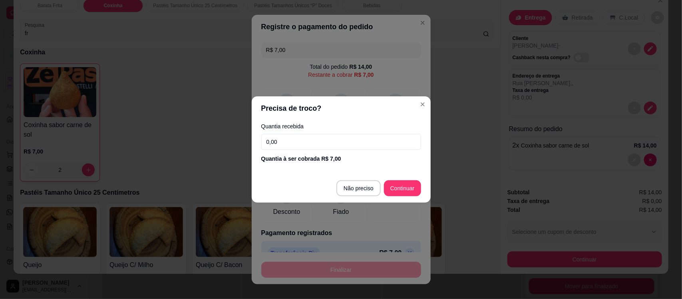
click at [293, 137] on input "0,00" at bounding box center [341, 142] width 160 height 16
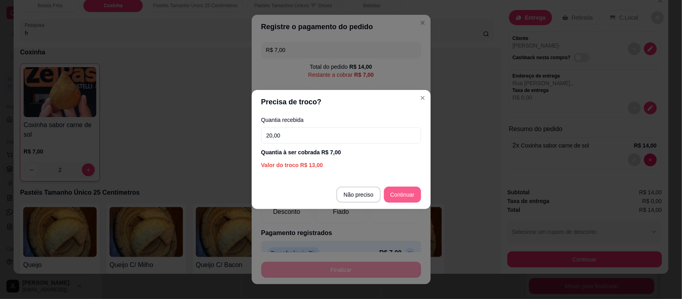
type input "20,00"
type input "R$ 0,00"
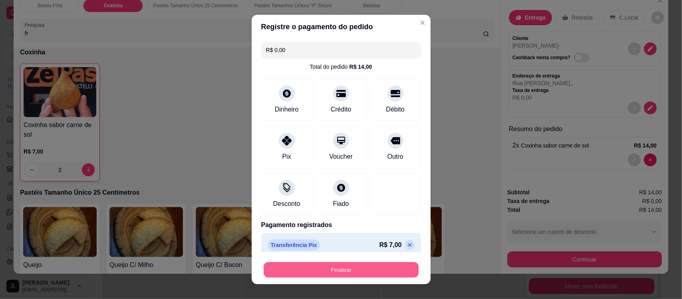
click at [359, 270] on button "Finalizar" at bounding box center [341, 270] width 155 height 16
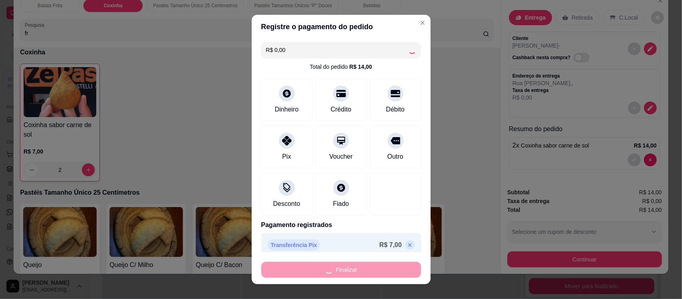
type input "0"
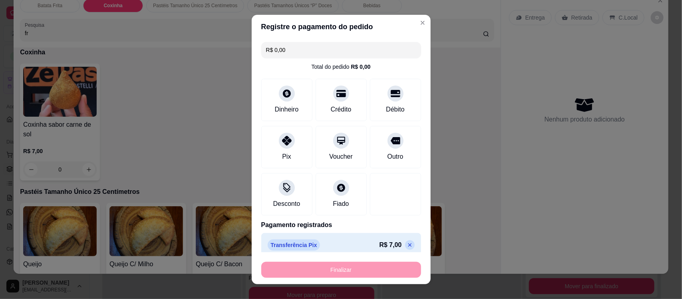
type input "-R$ 14,00"
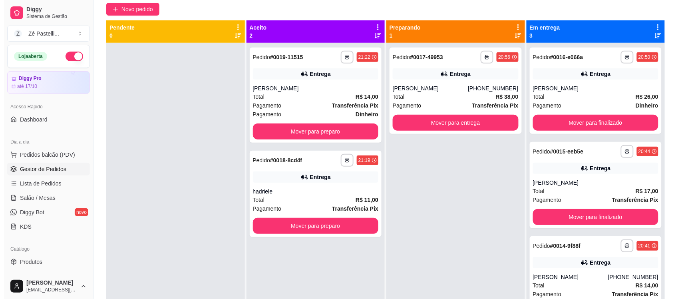
scroll to position [79, 0]
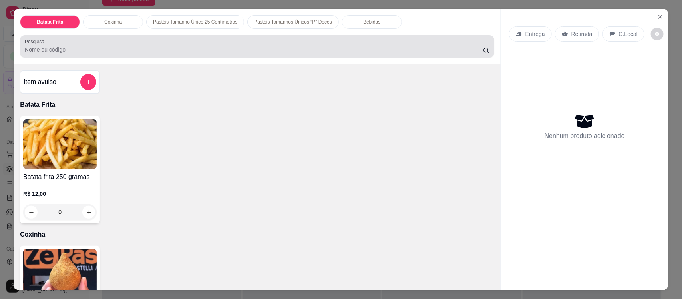
click at [160, 55] on div "Pesquisa" at bounding box center [257, 46] width 474 height 22
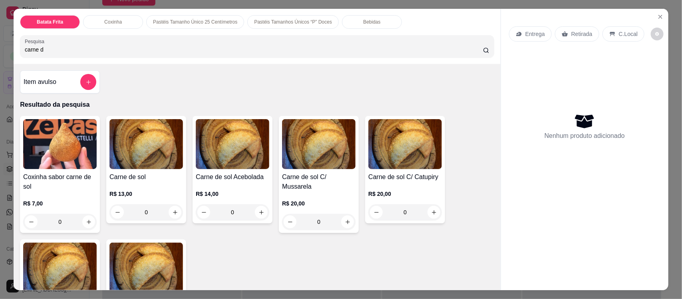
type input "carne d"
click at [121, 172] on div "Carne de sol R$ 13,00 0" at bounding box center [146, 170] width 80 height 108
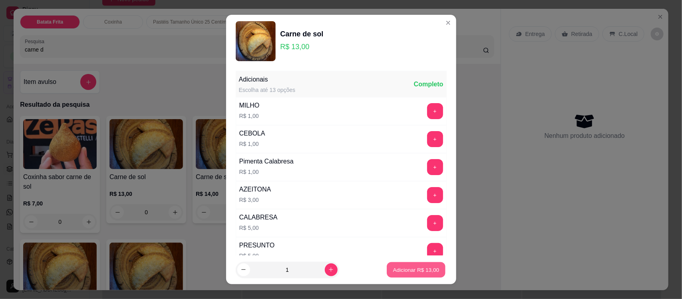
click at [401, 269] on p "Adicionar R$ 13,00" at bounding box center [416, 270] width 46 height 8
type input "1"
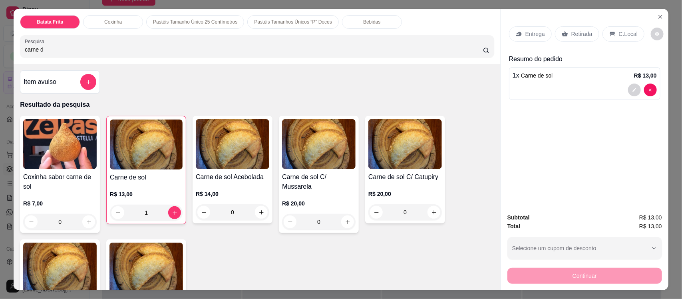
click at [613, 29] on div "C.Local" at bounding box center [624, 33] width 42 height 15
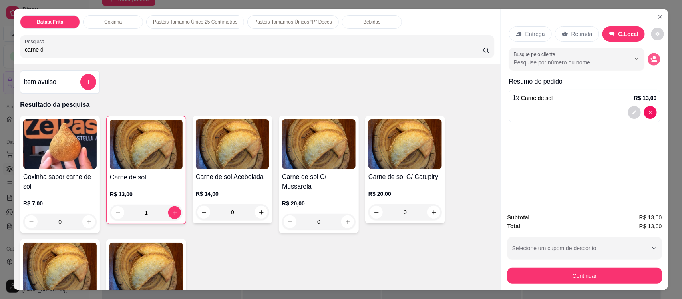
click at [653, 57] on circle "decrease-product-quantity" at bounding box center [654, 57] width 3 height 3
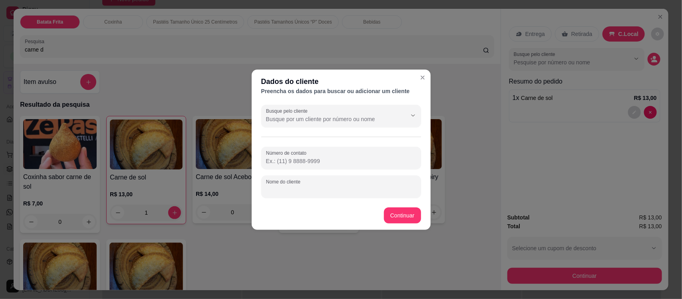
click at [333, 188] on input "Nome do cliente" at bounding box center [341, 190] width 150 height 8
type input "wesley"
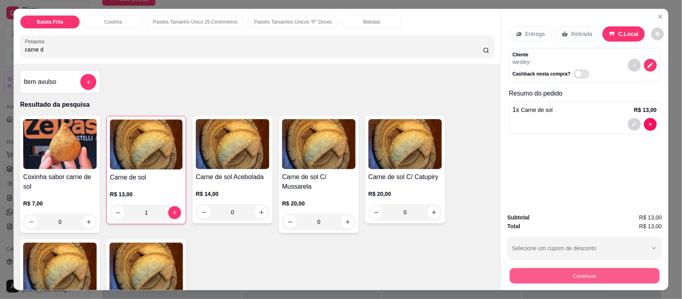
click at [534, 283] on button "Continuar" at bounding box center [585, 276] width 150 height 16
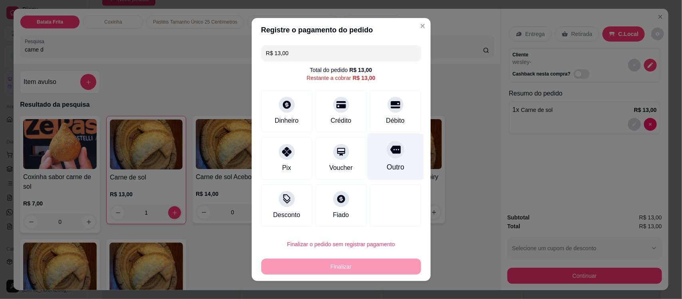
click at [386, 159] on div "Outro" at bounding box center [395, 157] width 56 height 47
type input "R$ 0,00"
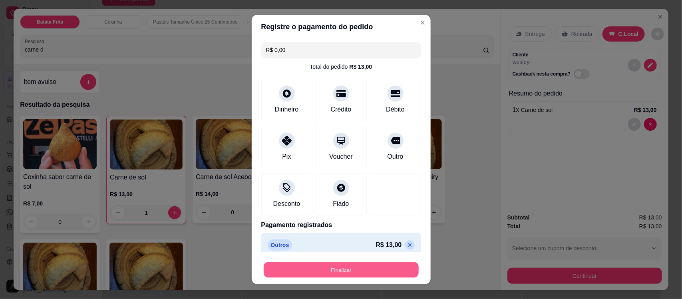
click at [338, 271] on button "Finalizar" at bounding box center [341, 270] width 155 height 16
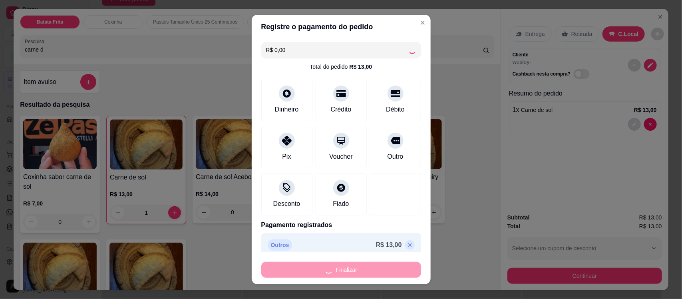
type input "0"
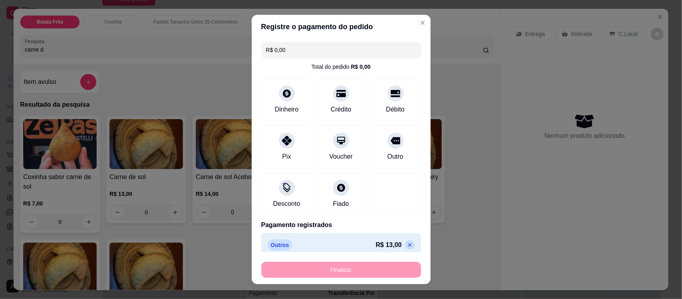
type input "-R$ 13,00"
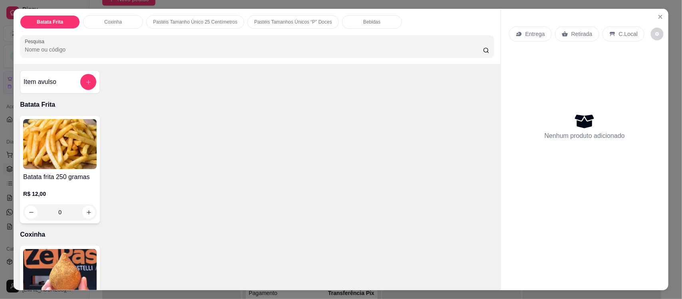
click at [140, 46] on input "Pesquisa" at bounding box center [254, 50] width 458 height 8
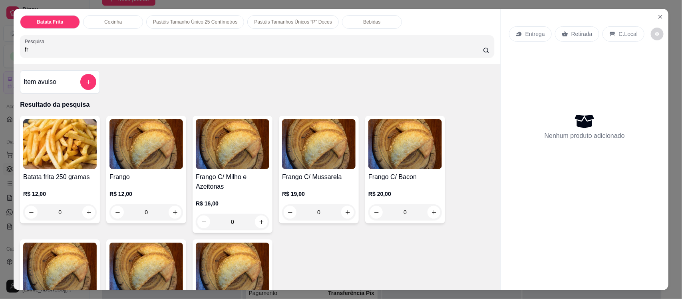
type input "fr"
click at [145, 140] on img at bounding box center [147, 144] width 74 height 50
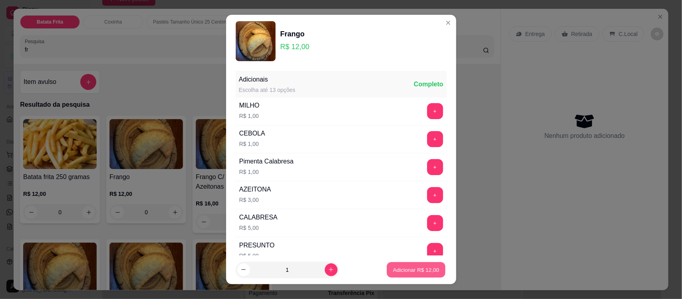
click at [411, 273] on p "Adicionar R$ 12,00" at bounding box center [416, 270] width 46 height 8
type input "1"
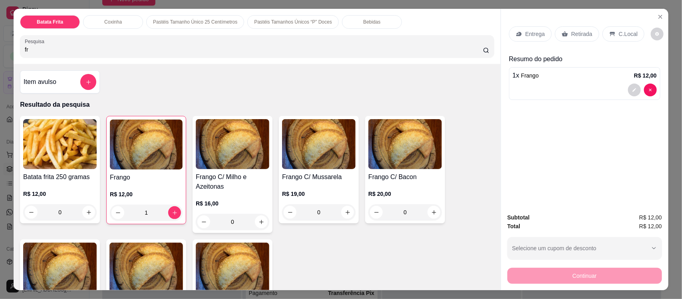
click at [619, 25] on div "Entrega Retirada C.Local" at bounding box center [585, 34] width 152 height 28
click at [627, 33] on p "C.Local" at bounding box center [628, 34] width 19 height 8
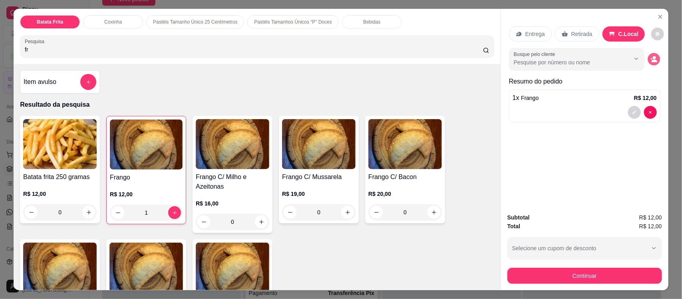
click at [654, 61] on icon "decrease-product-quantity" at bounding box center [654, 59] width 7 height 7
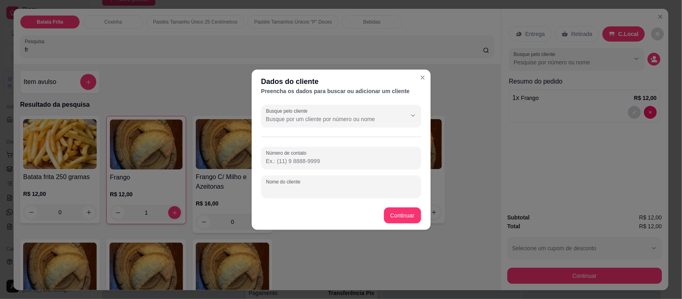
click at [330, 189] on input "Nome do cliente" at bounding box center [341, 190] width 150 height 8
type input "bras"
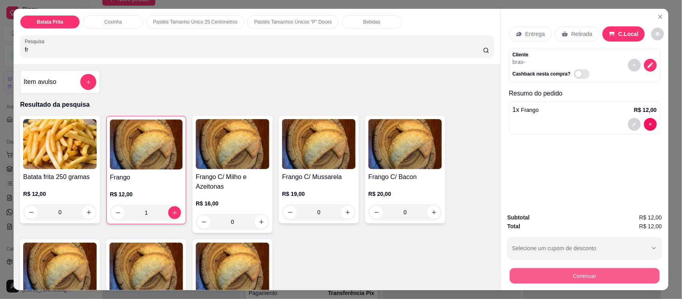
click at [546, 276] on button "Continuar" at bounding box center [585, 276] width 150 height 16
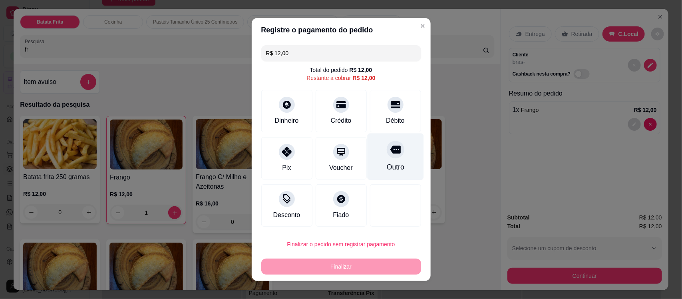
click at [387, 165] on div "Outro" at bounding box center [396, 167] width 18 height 10
type input "R$ 0,00"
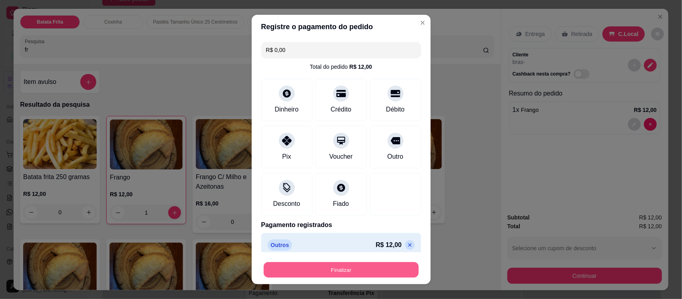
click at [329, 270] on button "Finalizar" at bounding box center [341, 270] width 155 height 16
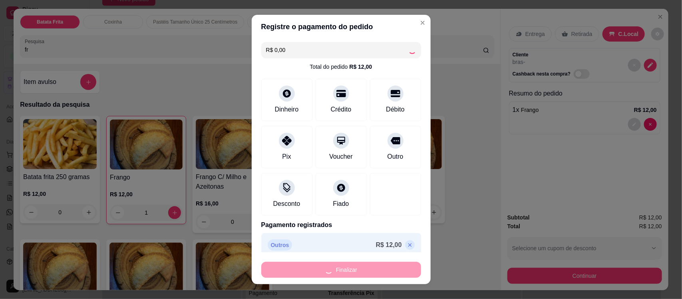
type input "0"
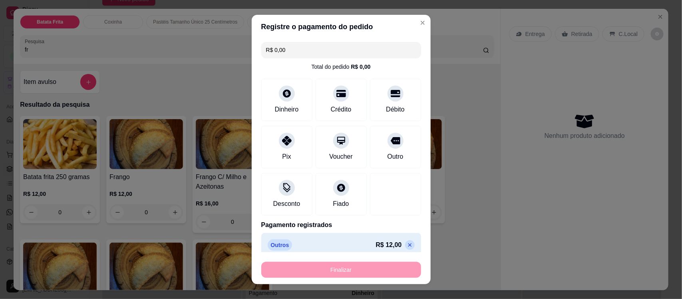
type input "-R$ 12,00"
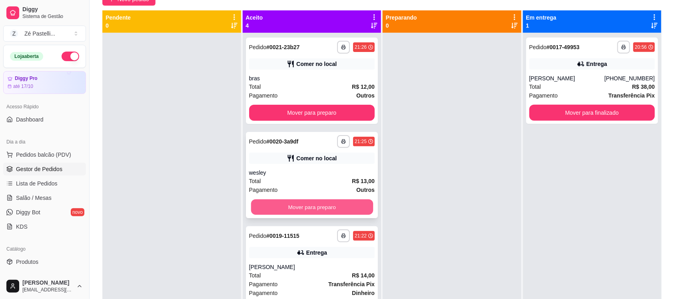
click at [275, 206] on button "Mover para preparo" at bounding box center [312, 207] width 122 height 16
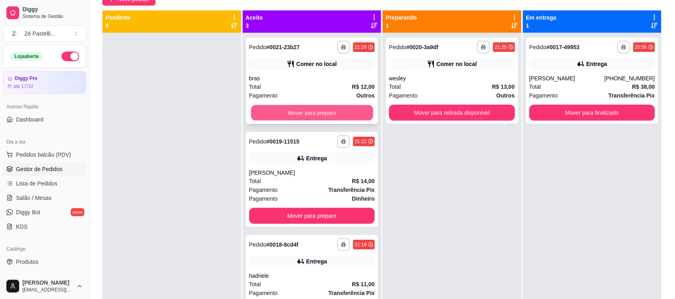
click at [300, 111] on button "Mover para preparo" at bounding box center [312, 113] width 122 height 16
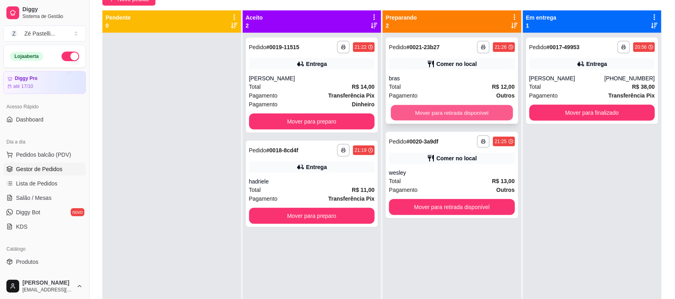
click at [421, 110] on button "Mover para retirada disponível" at bounding box center [452, 113] width 122 height 16
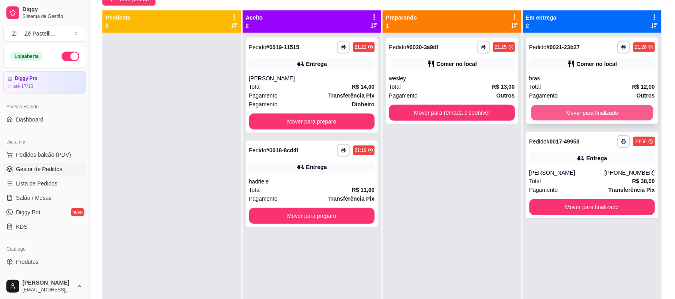
click at [541, 105] on div "Mover para finalizado" at bounding box center [592, 113] width 126 height 16
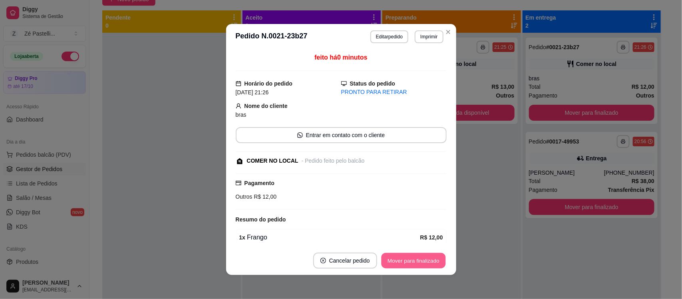
click at [428, 263] on button "Mover para finalizado" at bounding box center [413, 261] width 64 height 16
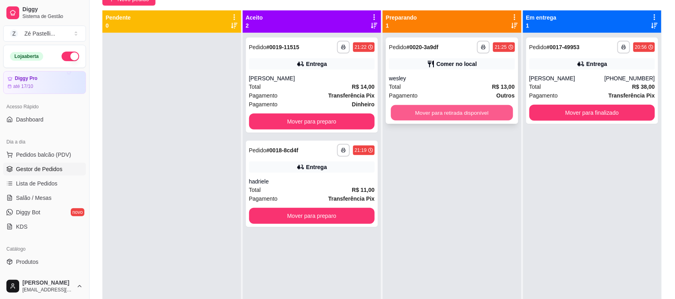
click at [440, 114] on button "Mover para retirada disponível" at bounding box center [452, 113] width 122 height 16
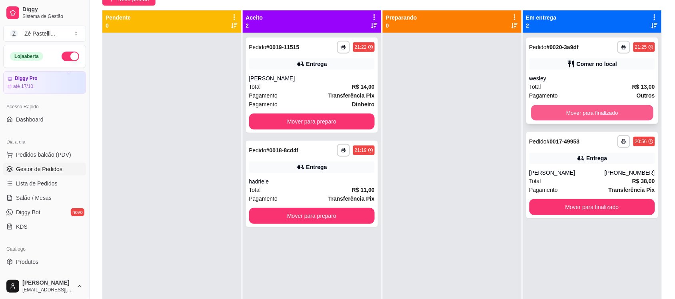
click at [540, 116] on button "Mover para finalizado" at bounding box center [592, 113] width 122 height 16
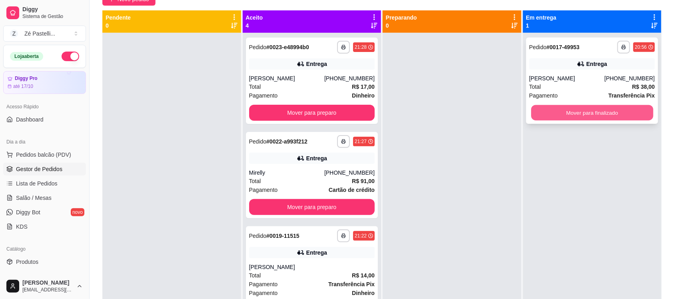
click at [559, 119] on button "Mover para finalizado" at bounding box center [592, 113] width 122 height 16
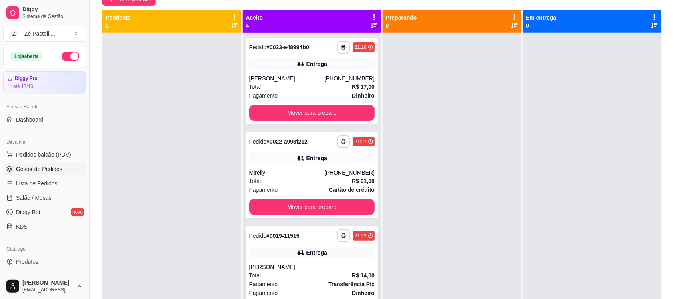
click at [313, 253] on div "Entrega" at bounding box center [316, 253] width 21 height 8
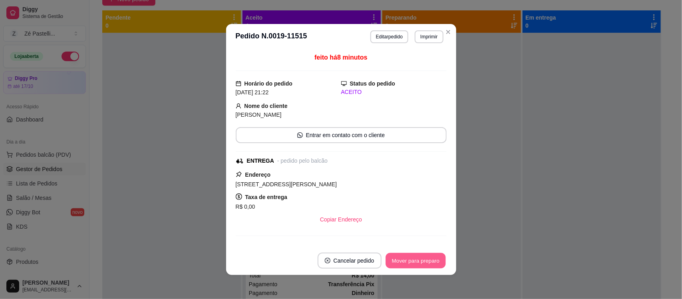
click at [426, 264] on button "Mover para preparo" at bounding box center [416, 261] width 60 height 16
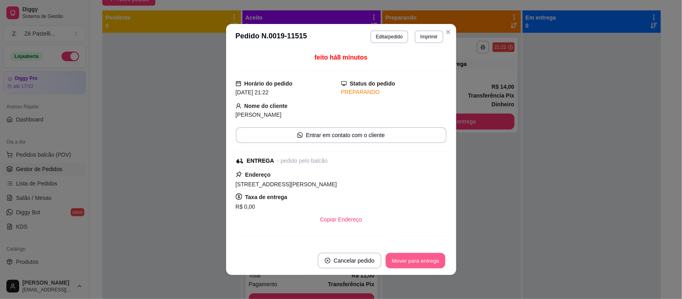
click at [426, 264] on button "Mover para entrega" at bounding box center [416, 261] width 60 height 16
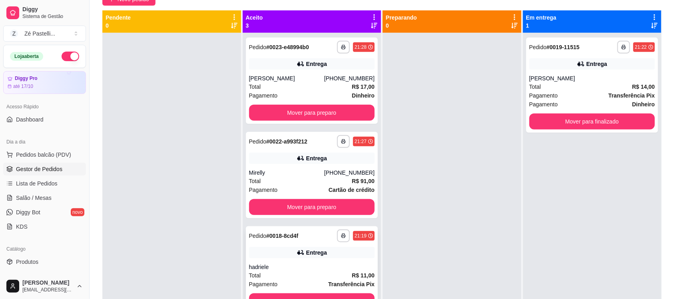
click at [331, 263] on div "hadriele" at bounding box center [312, 267] width 126 height 8
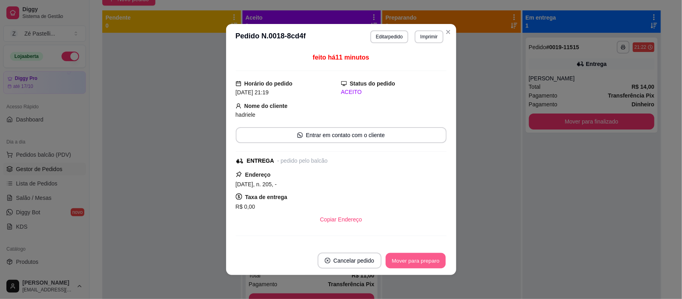
click at [421, 261] on button "Mover para preparo" at bounding box center [416, 261] width 60 height 16
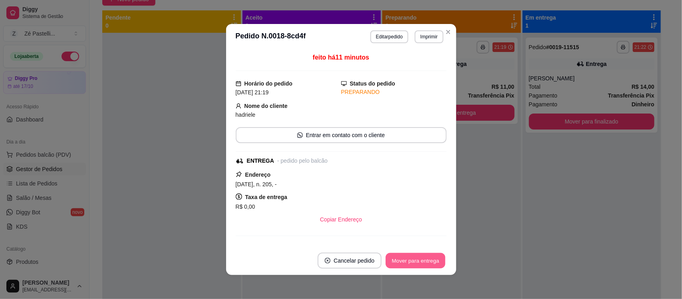
click at [421, 261] on button "Mover para entrega" at bounding box center [416, 261] width 60 height 16
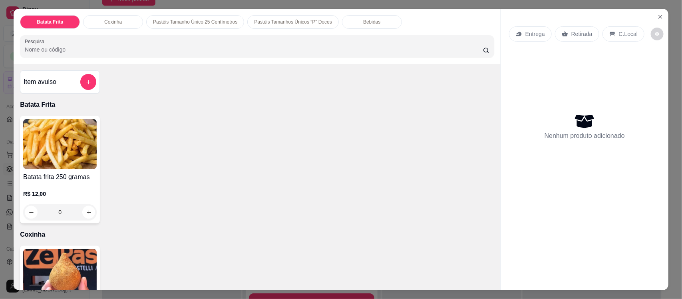
click at [148, 46] on input "Pesquisa" at bounding box center [254, 50] width 458 height 8
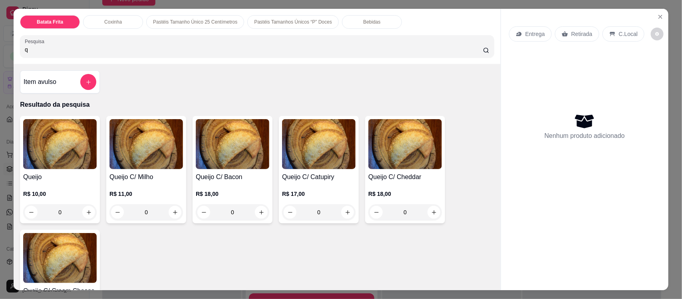
type input "q"
click at [52, 155] on img at bounding box center [60, 144] width 74 height 50
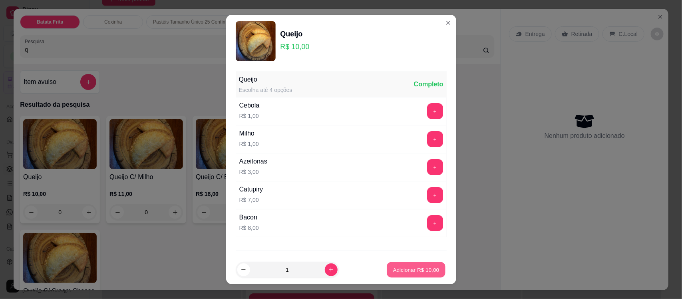
click at [399, 265] on button "Adicionar R$ 10,00" at bounding box center [416, 270] width 59 height 16
type input "1"
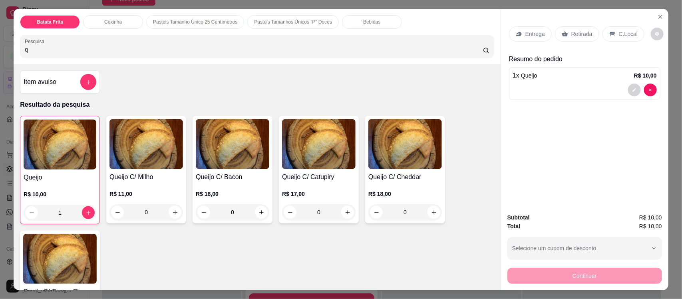
click at [560, 30] on div "Retirada" at bounding box center [577, 33] width 44 height 15
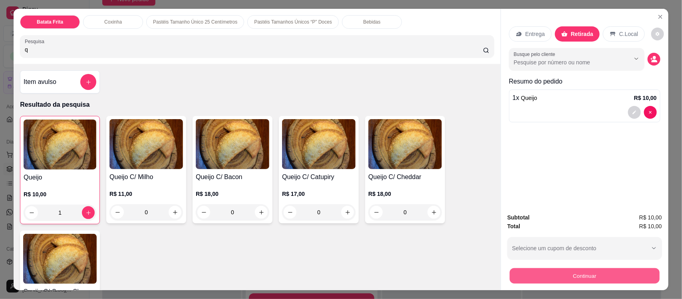
click at [554, 269] on button "Continuar" at bounding box center [585, 276] width 150 height 16
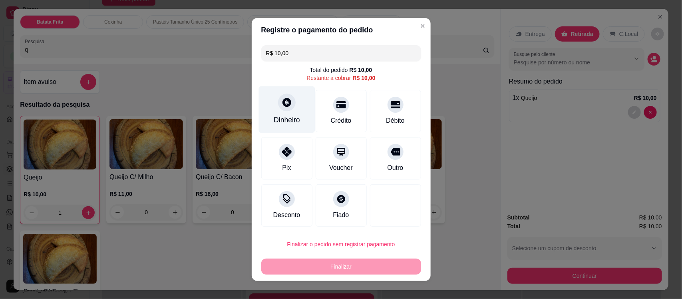
click at [284, 122] on div "Dinheiro" at bounding box center [287, 120] width 26 height 10
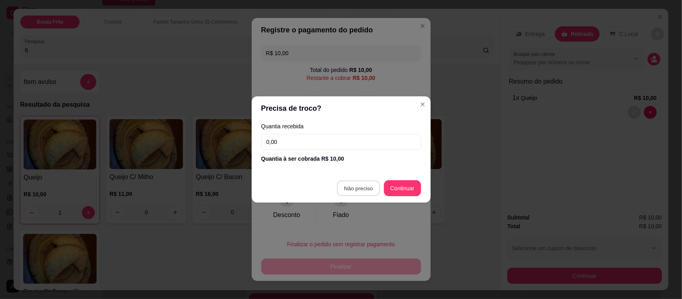
type input "R$ 0,00"
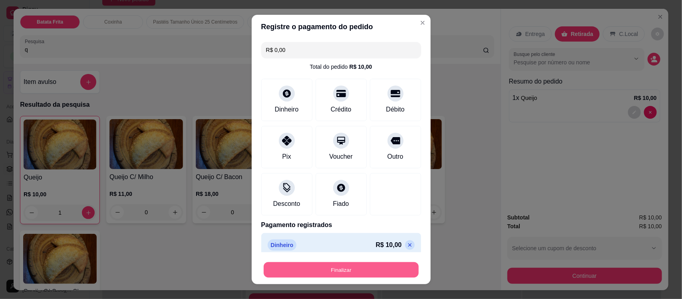
click at [318, 262] on button "Finalizar" at bounding box center [341, 270] width 155 height 16
click at [357, 270] on button "Finalizar" at bounding box center [341, 270] width 155 height 16
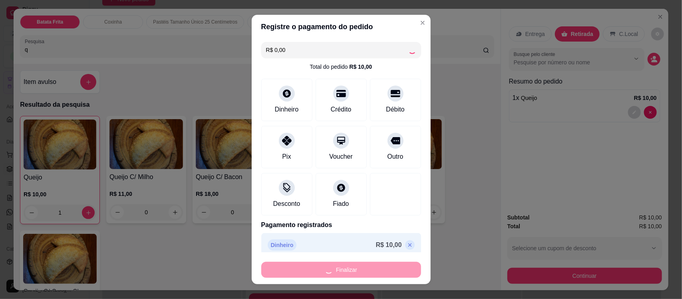
type input "0"
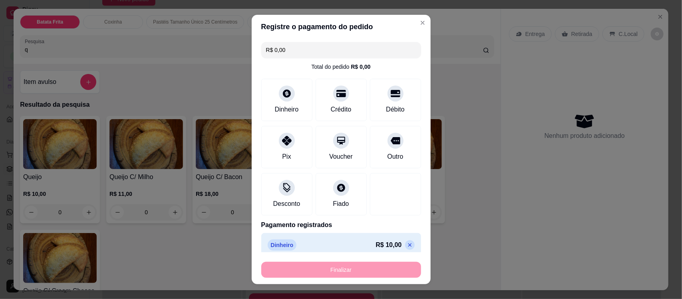
type input "-R$ 10,00"
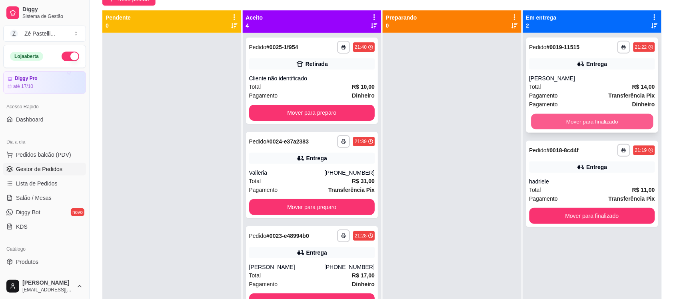
click at [545, 120] on button "Mover para finalizado" at bounding box center [592, 122] width 122 height 16
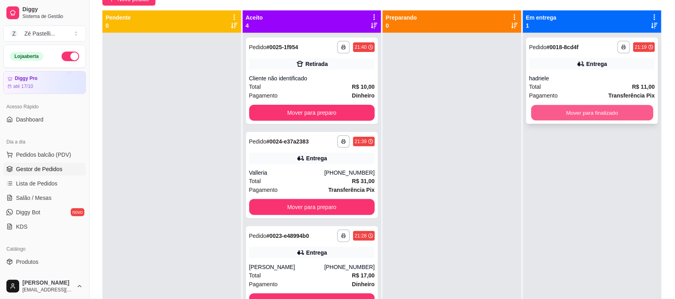
click at [551, 106] on button "Mover para finalizado" at bounding box center [592, 113] width 122 height 16
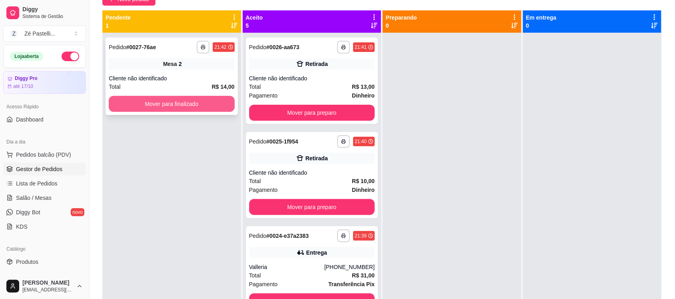
click at [129, 103] on button "Mover para finalizado" at bounding box center [172, 104] width 126 height 16
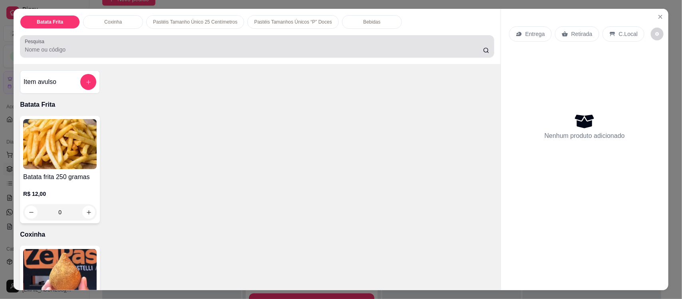
click at [149, 44] on div at bounding box center [257, 46] width 465 height 16
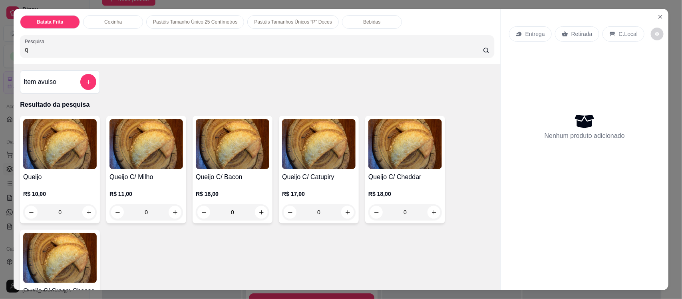
type input "q"
click at [59, 155] on img at bounding box center [60, 144] width 74 height 50
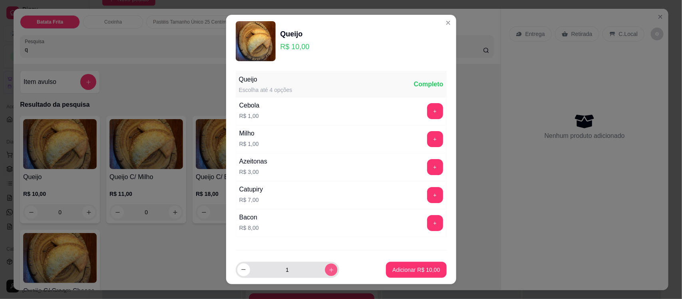
click at [325, 275] on button "increase-product-quantity" at bounding box center [331, 269] width 12 height 12
type input "2"
click at [396, 275] on button "Adicionar R$ 20,00" at bounding box center [416, 270] width 59 height 16
type input "2"
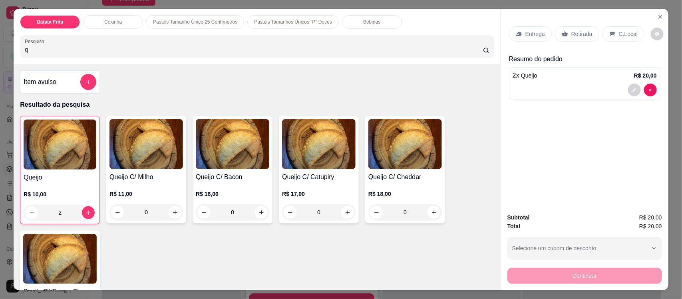
click at [115, 51] on input "q" at bounding box center [254, 50] width 458 height 8
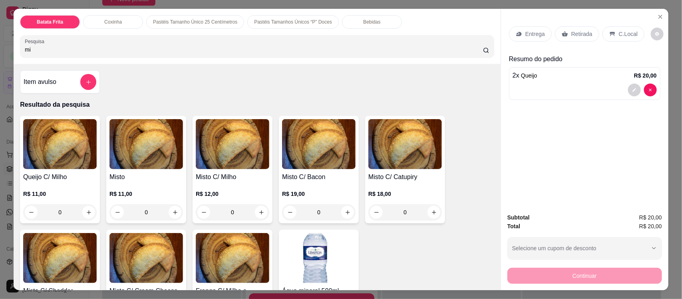
type input "mi"
click at [143, 178] on h4 "Misto" at bounding box center [147, 177] width 74 height 10
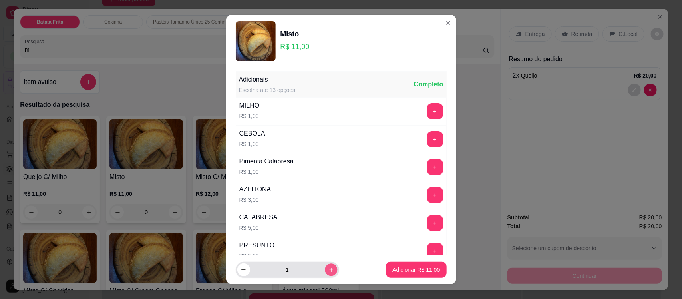
click at [325, 274] on button "increase-product-quantity" at bounding box center [331, 269] width 12 height 12
type input "2"
click at [408, 274] on button "Adicionar R$ 22,00" at bounding box center [416, 270] width 59 height 16
type input "2"
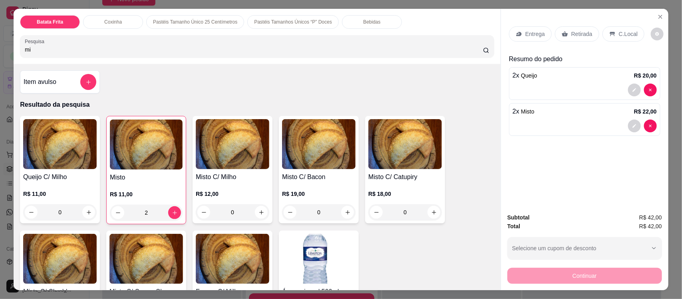
click at [514, 38] on div "Entrega" at bounding box center [530, 33] width 43 height 15
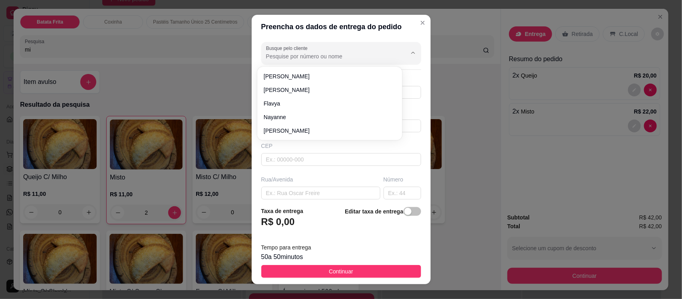
click at [272, 60] on input "Busque pelo cliente" at bounding box center [330, 56] width 128 height 8
type input "gina"
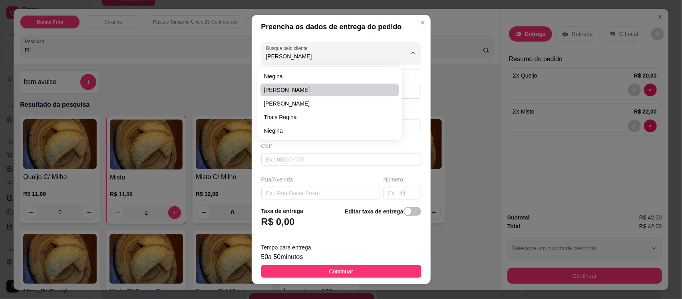
click at [284, 87] on span "[PERSON_NAME]" at bounding box center [326, 90] width 124 height 8
type input "[PERSON_NAME]"
type input "88982369621"
type input "[PERSON_NAME]"
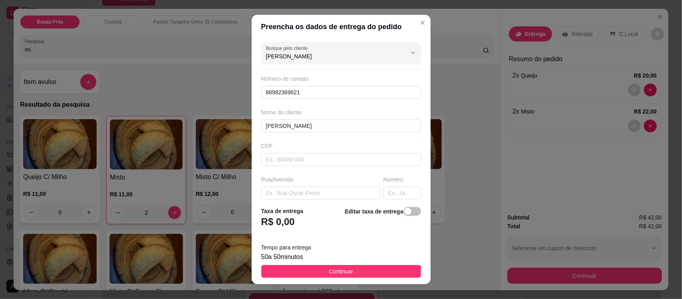
type input "[PERSON_NAME]"
click at [368, 275] on button "Continuar" at bounding box center [341, 271] width 160 height 13
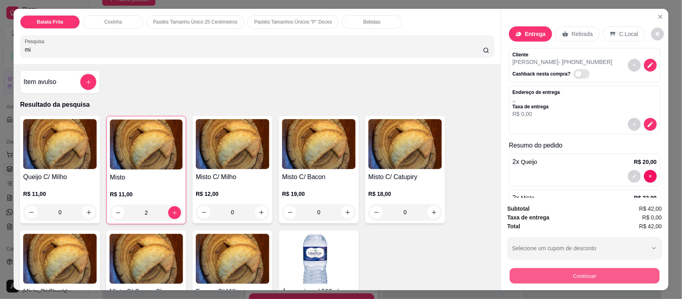
click at [559, 274] on button "Continuar" at bounding box center [585, 276] width 150 height 16
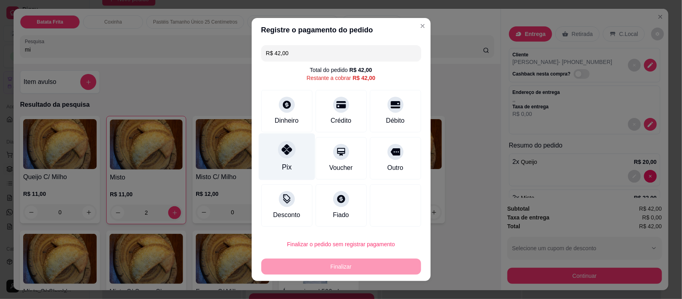
click at [286, 156] on div at bounding box center [287, 150] width 18 height 18
type input "R$ 0,00"
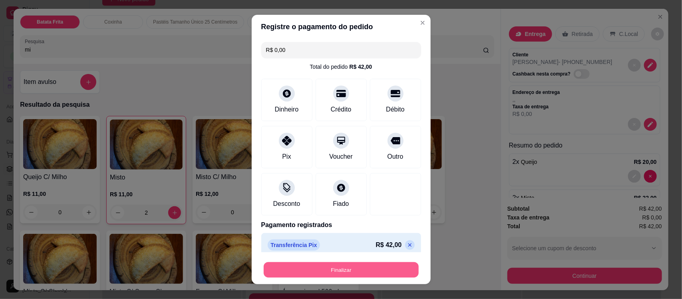
click at [293, 266] on button "Finalizar" at bounding box center [341, 270] width 155 height 16
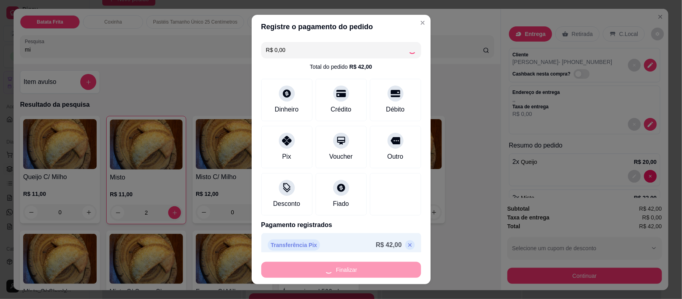
type input "0"
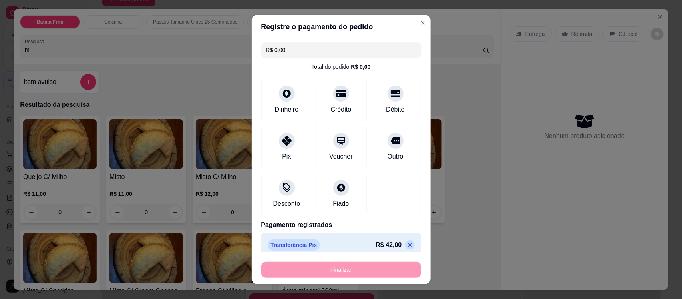
type input "-R$ 42,00"
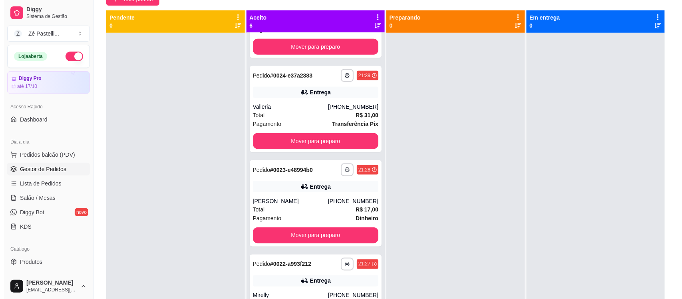
scroll to position [274, 0]
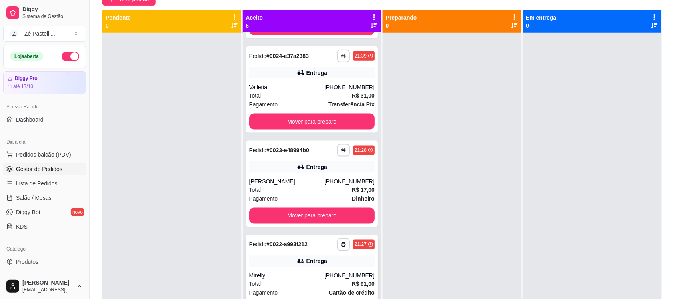
click at [307, 256] on div "Entrega" at bounding box center [312, 261] width 126 height 11
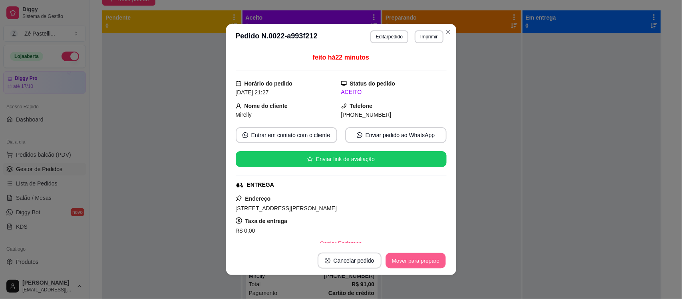
click at [409, 258] on button "Mover para preparo" at bounding box center [416, 261] width 60 height 16
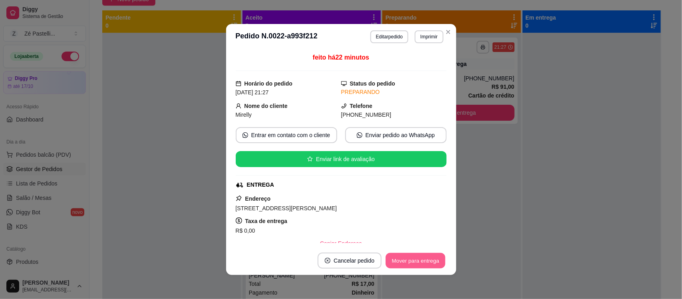
click at [409, 258] on button "Mover para entrega" at bounding box center [416, 261] width 60 height 16
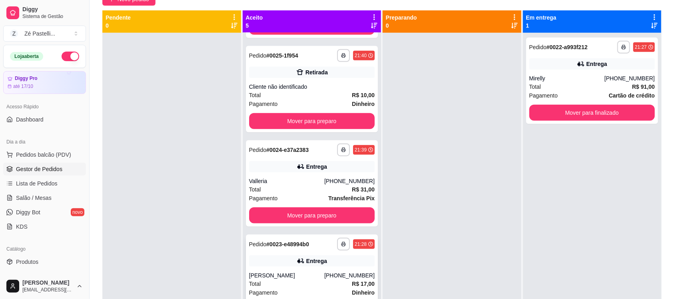
click at [250, 267] on div "**********" at bounding box center [312, 278] width 132 height 86
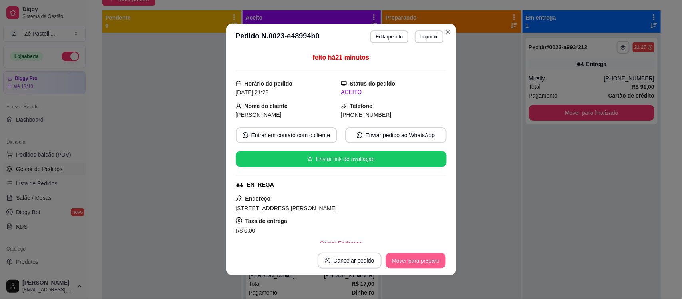
click at [406, 255] on button "Mover para preparo" at bounding box center [416, 261] width 60 height 16
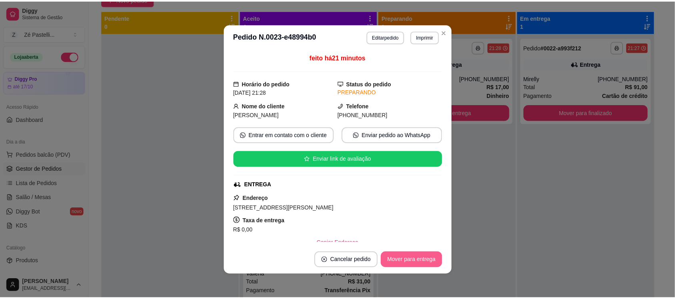
scroll to position [86, 0]
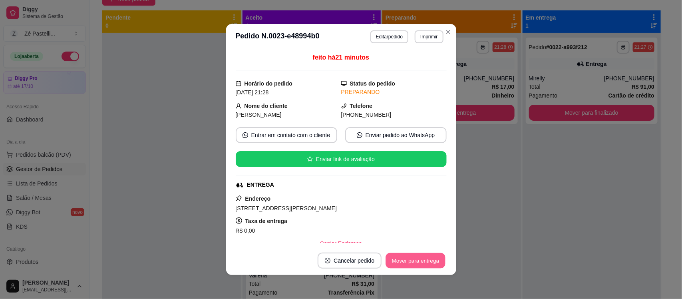
click at [406, 255] on button "Mover para entrega" at bounding box center [416, 261] width 60 height 16
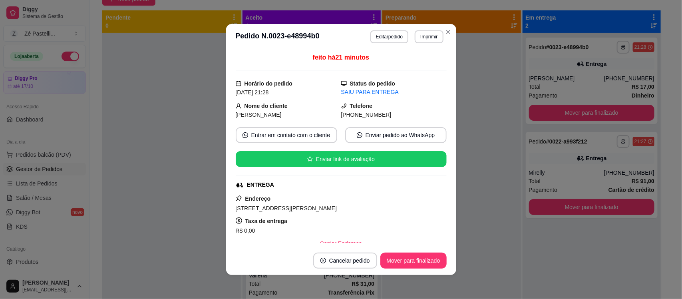
click at [444, 24] on header "**********" at bounding box center [341, 37] width 230 height 26
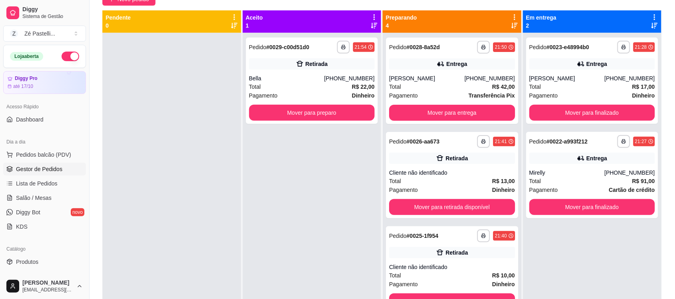
scroll to position [0, 0]
click at [38, 199] on span "Salão / Mesas" at bounding box center [34, 198] width 36 height 8
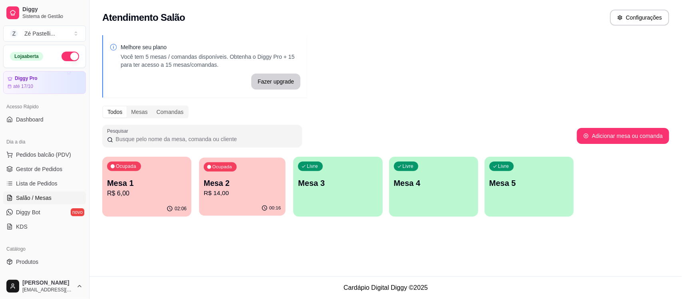
click at [247, 189] on p "R$ 14,00" at bounding box center [242, 193] width 77 height 9
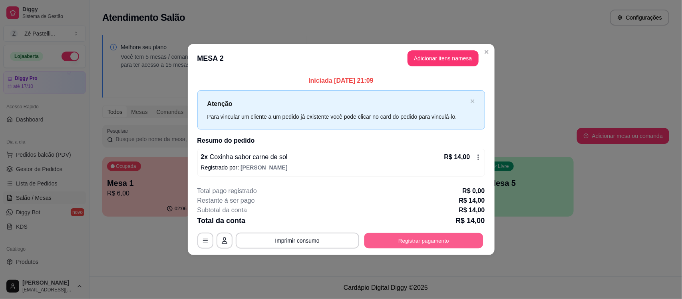
click at [404, 240] on button "Registrar pagamento" at bounding box center [423, 241] width 119 height 16
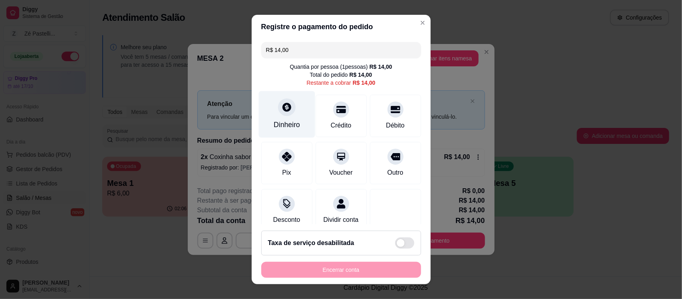
click at [273, 100] on div "Dinheiro" at bounding box center [287, 114] width 56 height 47
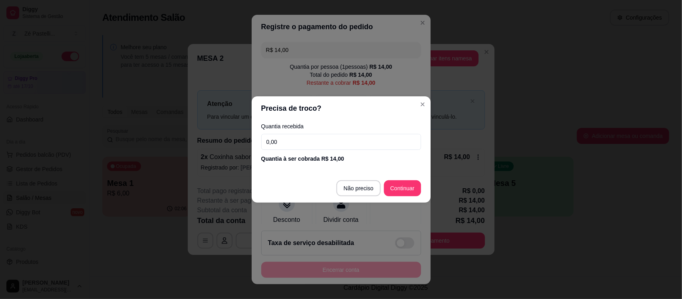
click at [283, 139] on input "0,00" at bounding box center [341, 142] width 160 height 16
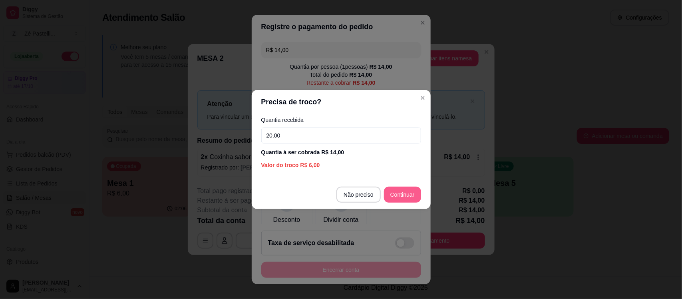
type input "20,00"
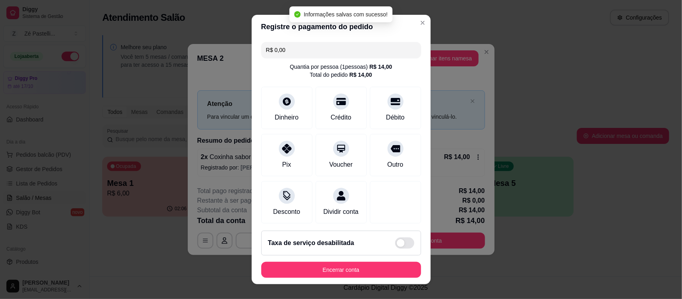
type input "R$ 0,00"
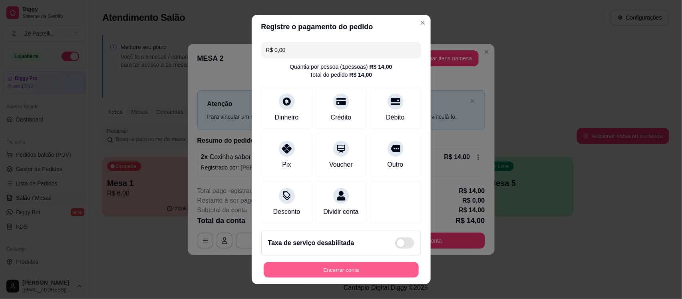
click at [330, 264] on button "Encerrar conta" at bounding box center [341, 270] width 155 height 16
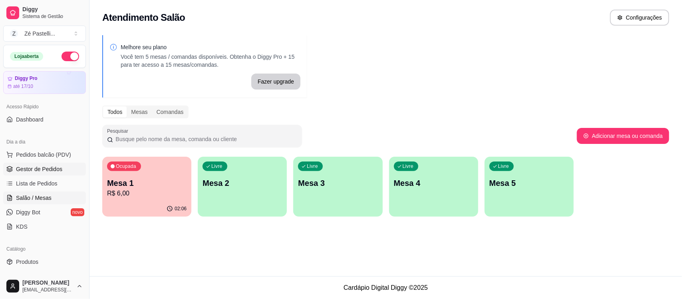
click at [22, 167] on span "Gestor de Pedidos" at bounding box center [39, 169] width 46 height 8
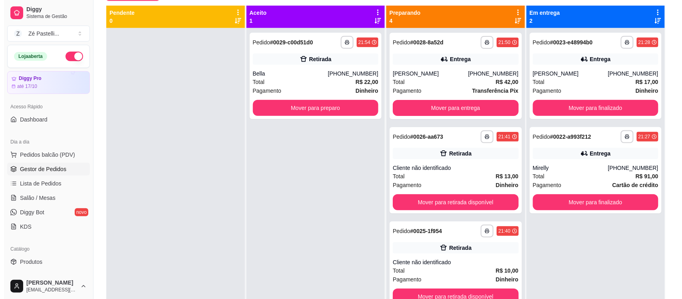
scroll to position [86, 0]
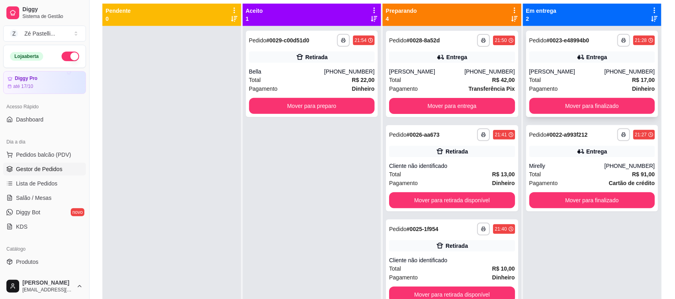
click at [538, 58] on div "Entrega" at bounding box center [592, 57] width 126 height 11
click at [560, 53] on div "Entrega" at bounding box center [592, 57] width 126 height 11
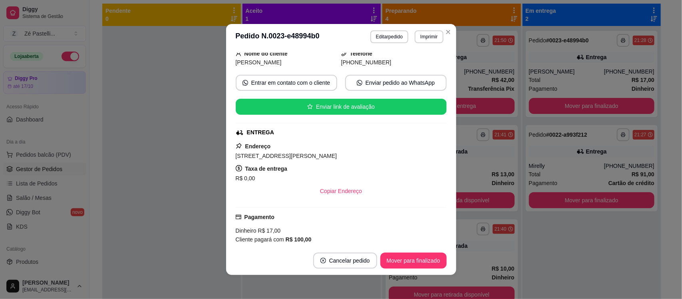
scroll to position [129, 0]
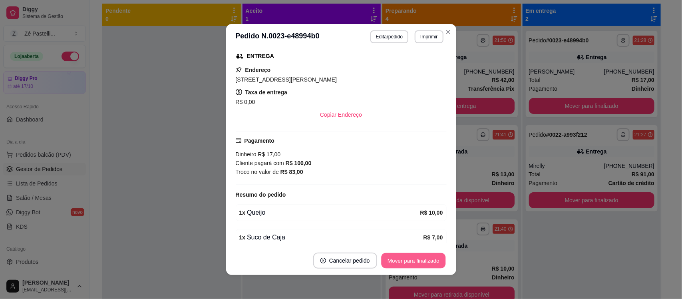
click at [429, 262] on button "Mover para finalizado" at bounding box center [413, 261] width 64 height 16
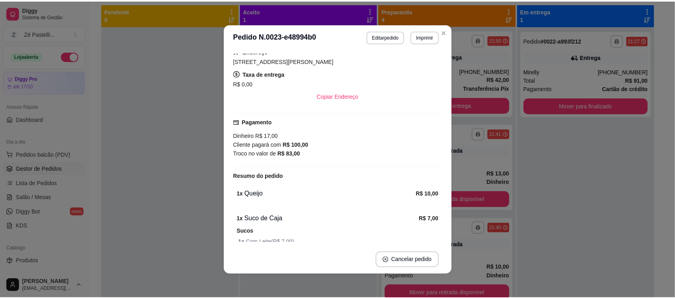
scroll to position [110, 0]
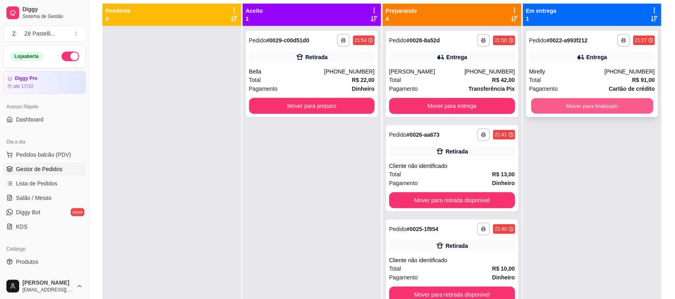
click at [539, 100] on button "Mover para finalizado" at bounding box center [592, 106] width 122 height 16
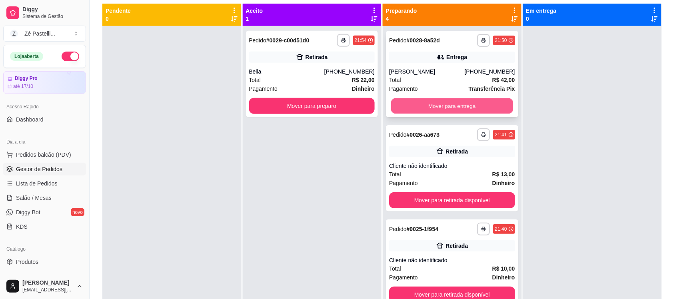
click at [424, 102] on button "Mover para entrega" at bounding box center [452, 106] width 122 height 16
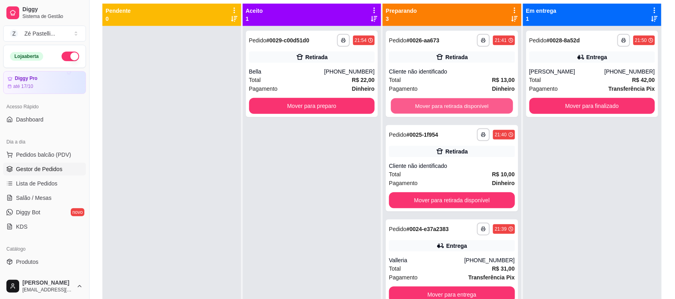
click at [424, 102] on button "Mover para retirada disponível" at bounding box center [452, 106] width 122 height 16
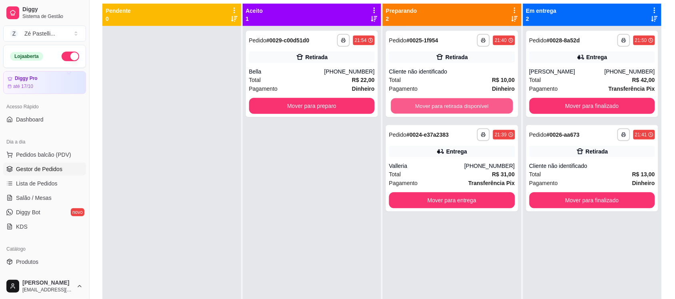
click at [424, 102] on button "Mover para retirada disponível" at bounding box center [452, 106] width 122 height 16
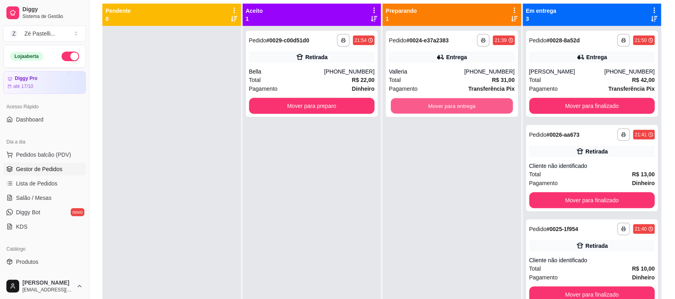
click at [424, 102] on button "Mover para entrega" at bounding box center [452, 106] width 122 height 16
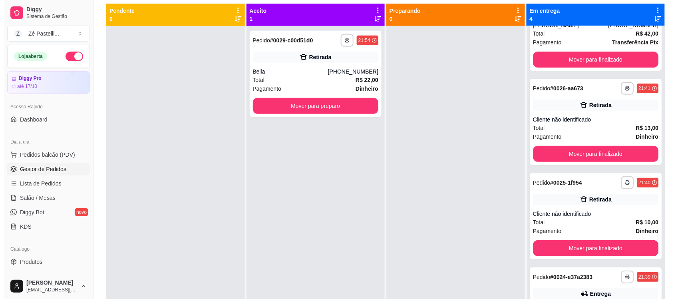
scroll to position [86, 0]
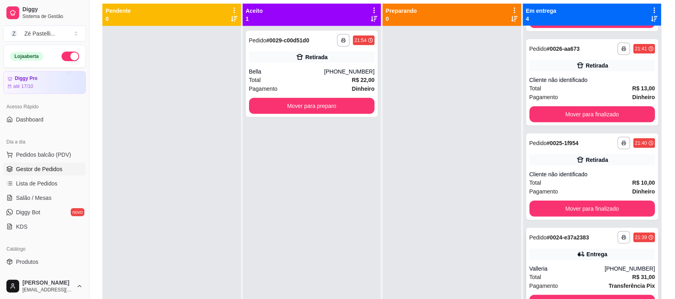
click at [606, 265] on div "[PHONE_NUMBER]" at bounding box center [629, 269] width 50 height 8
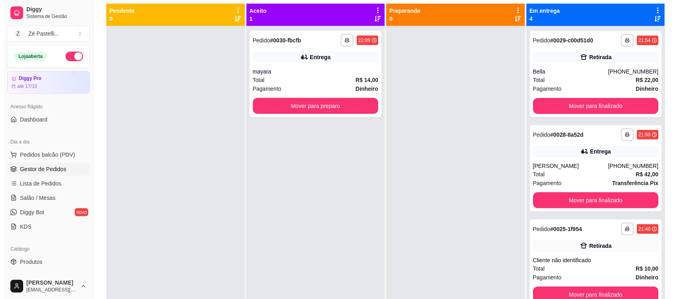
scroll to position [0, 0]
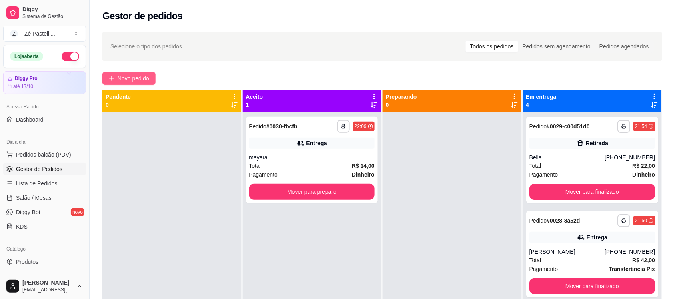
click at [130, 74] on span "Novo pedido" at bounding box center [134, 78] width 32 height 9
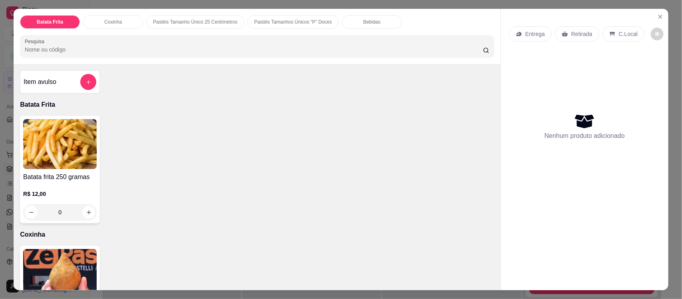
click at [148, 49] on input "Pesquisa" at bounding box center [254, 50] width 458 height 8
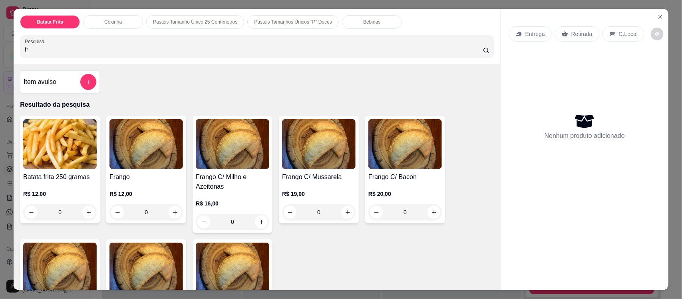
type input "fr"
click at [392, 169] on img at bounding box center [406, 144] width 74 height 50
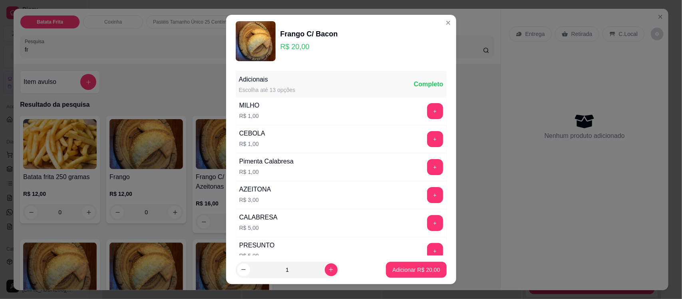
click at [424, 139] on div "+" at bounding box center [435, 139] width 22 height 16
click at [427, 138] on button "+" at bounding box center [435, 139] width 16 height 16
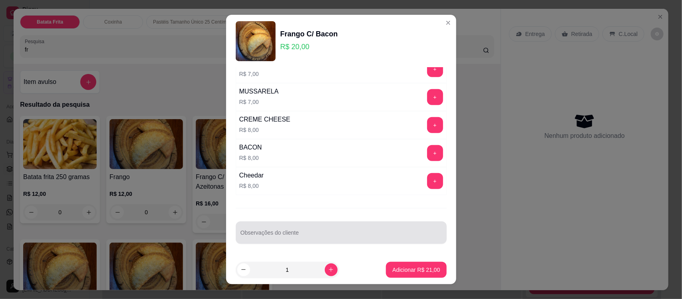
click at [281, 232] on div at bounding box center [341, 233] width 201 height 16
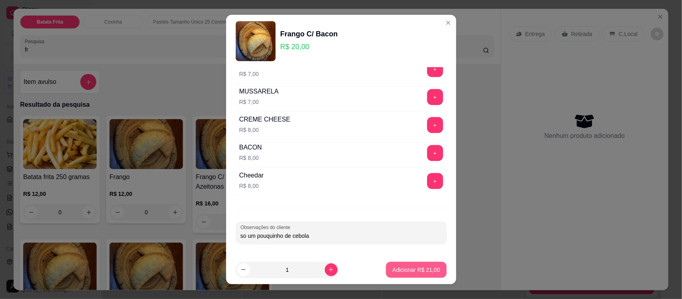
type input "so um pouquinho de cebola"
click at [402, 265] on button "Adicionar R$ 21,00" at bounding box center [416, 270] width 59 height 16
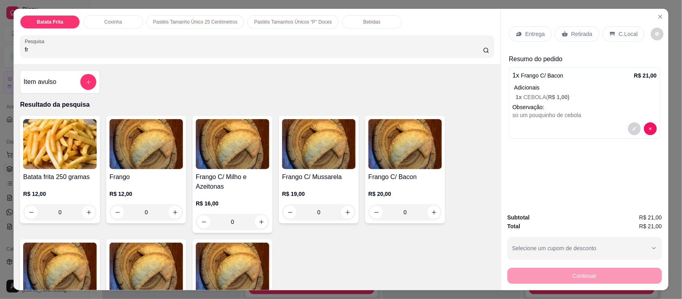
click at [353, 21] on div "Bebidas" at bounding box center [372, 22] width 60 height 14
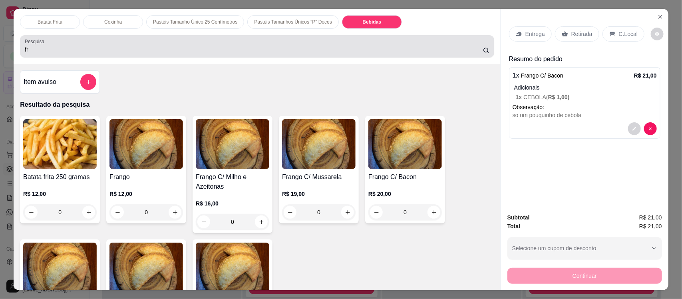
scroll to position [16, 0]
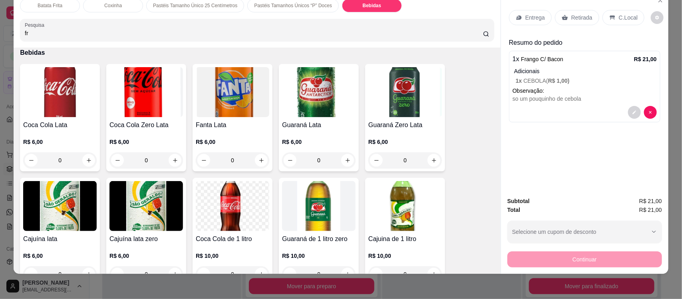
click at [61, 214] on img at bounding box center [60, 206] width 74 height 50
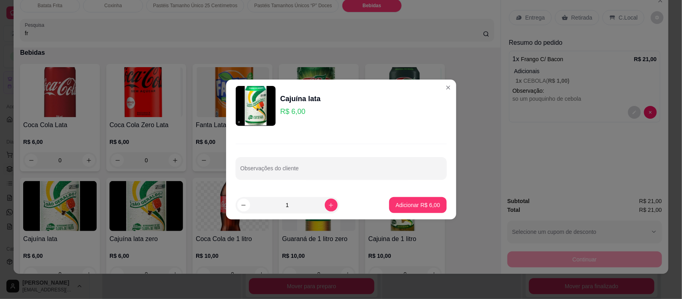
click at [416, 213] on footer "1 Adicionar R$ 6,00" at bounding box center [341, 205] width 230 height 29
click at [416, 204] on p "Adicionar R$ 6,00" at bounding box center [418, 205] width 43 height 8
type input "1"
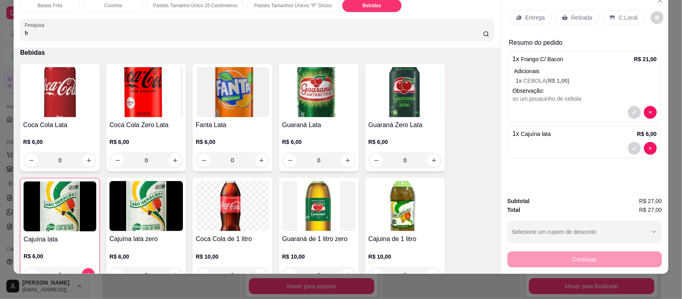
click at [529, 16] on p "Entrega" at bounding box center [536, 18] width 20 height 8
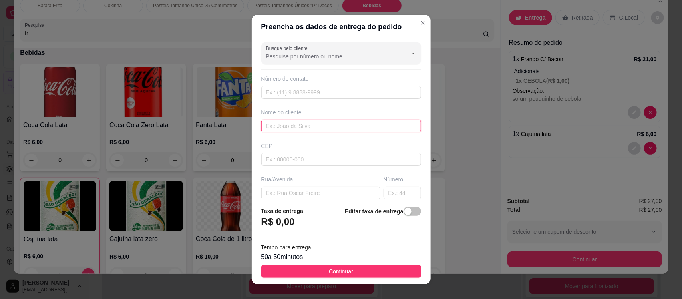
click at [275, 121] on input "text" at bounding box center [341, 126] width 160 height 13
type input "clecia"
click at [303, 196] on input "text" at bounding box center [320, 193] width 119 height 13
click at [302, 197] on input "text" at bounding box center [320, 193] width 119 height 13
paste input "Rua [GEOGRAPHIC_DATA]"
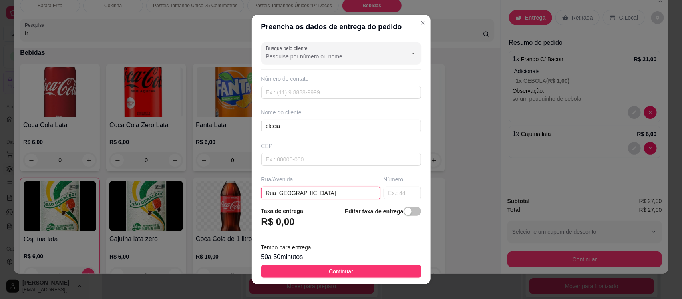
type input "Rua [GEOGRAPHIC_DATA]"
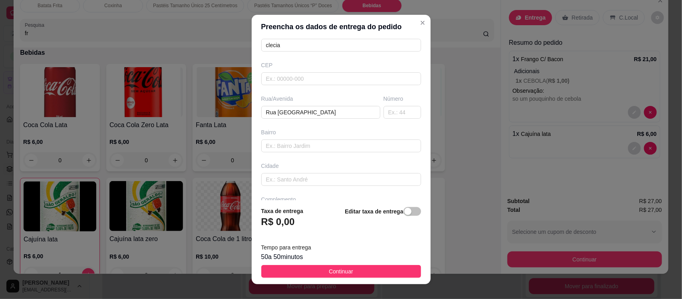
scroll to position [99, 0]
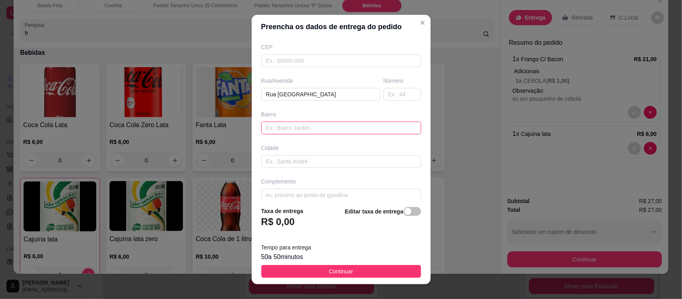
click at [266, 129] on input "text" at bounding box center [341, 128] width 160 height 13
type input "centro"
click at [286, 196] on input "text" at bounding box center [341, 195] width 160 height 13
paste input ": antiga [GEOGRAPHIC_DATA],casa de cerâmica marrom,[GEOGRAPHIC_DATA],descendo a…"
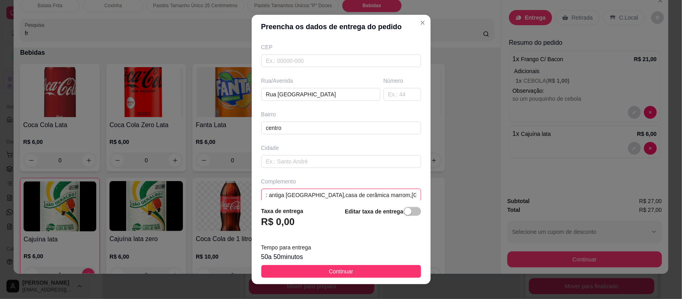
scroll to position [0, 93]
type input ": antiga [GEOGRAPHIC_DATA],casa de cerâmica marrom,[GEOGRAPHIC_DATA],descendo a…"
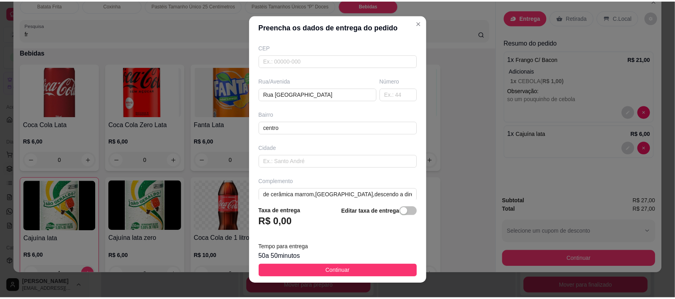
scroll to position [0, 0]
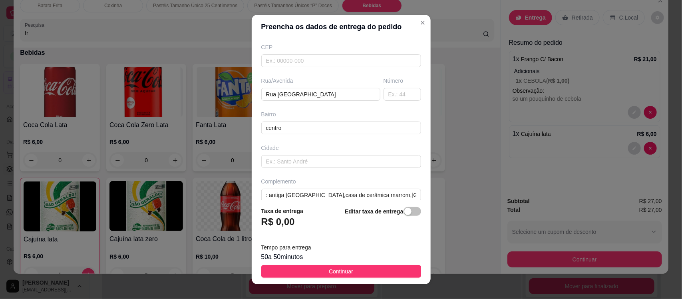
click at [311, 280] on footer "Taxa de entrega R$ 0,00 Editar taxa de entrega Tempo para entrega 50 a 50 minut…" at bounding box center [341, 242] width 179 height 84
click at [315, 270] on button "Continuar" at bounding box center [341, 271] width 160 height 13
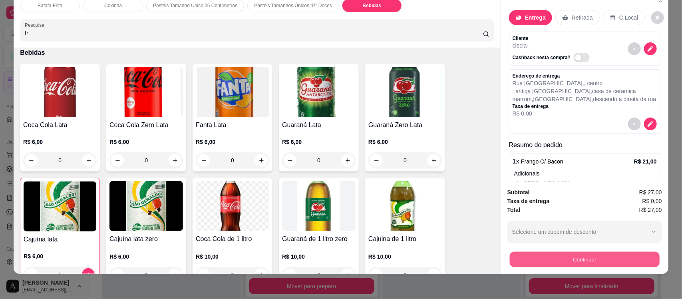
click at [551, 265] on button "Continuar" at bounding box center [585, 259] width 150 height 16
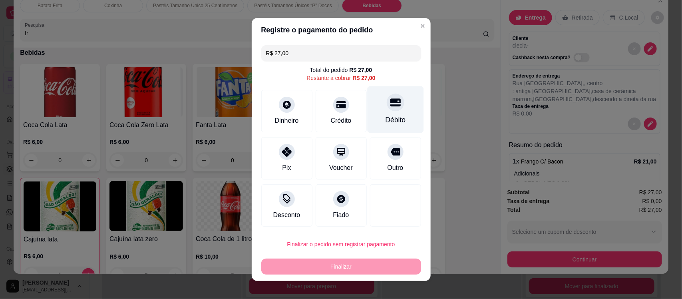
click at [387, 117] on div "Débito" at bounding box center [395, 120] width 20 height 10
type input "R$ 0,00"
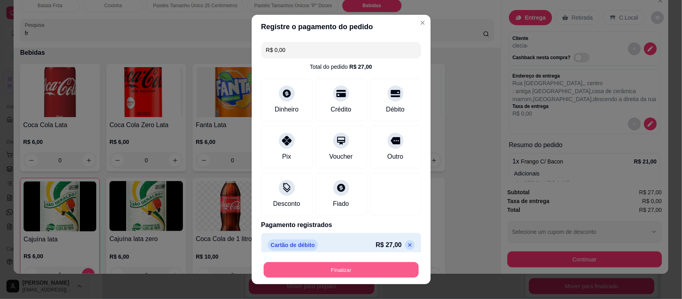
click at [327, 265] on button "Finalizar" at bounding box center [341, 270] width 155 height 16
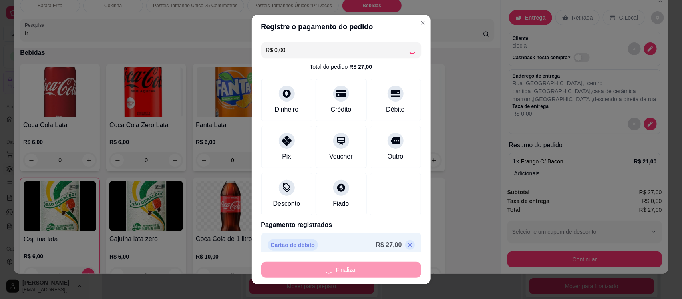
type input "0"
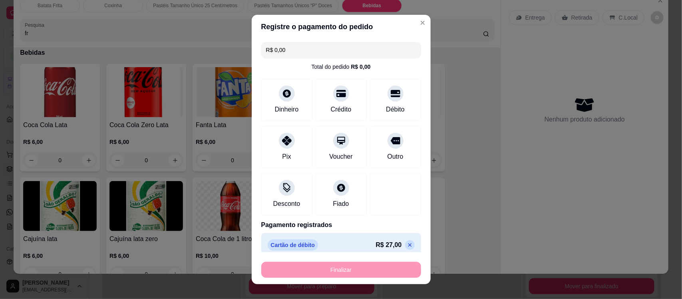
type input "-R$ 27,00"
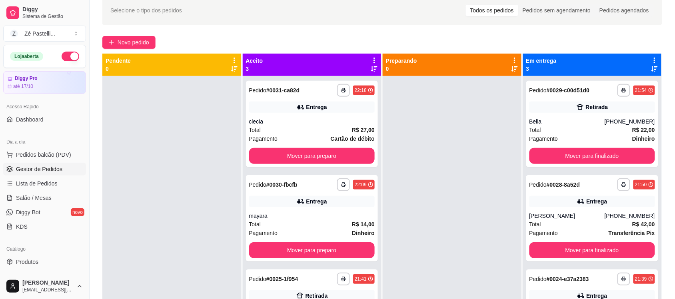
scroll to position [60, 0]
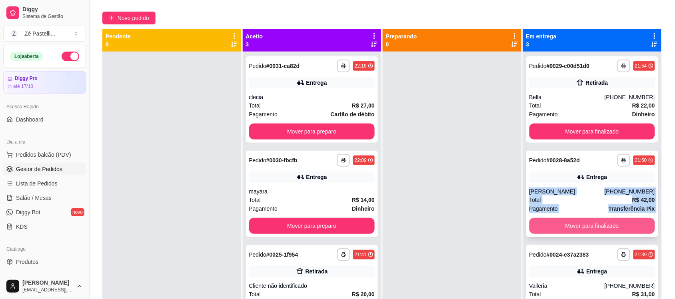
drag, startPoint x: 654, startPoint y: 170, endPoint x: 631, endPoint y: 232, distance: 66.0
click at [631, 232] on div "**********" at bounding box center [592, 201] width 139 height 299
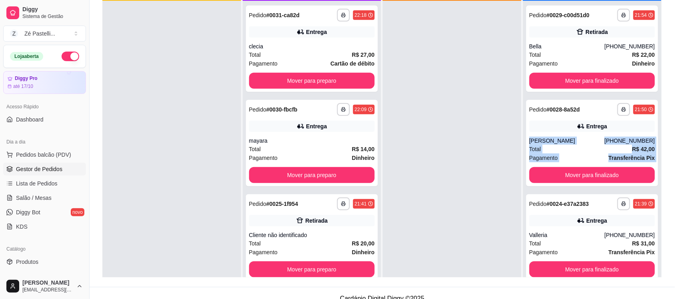
scroll to position [22, 0]
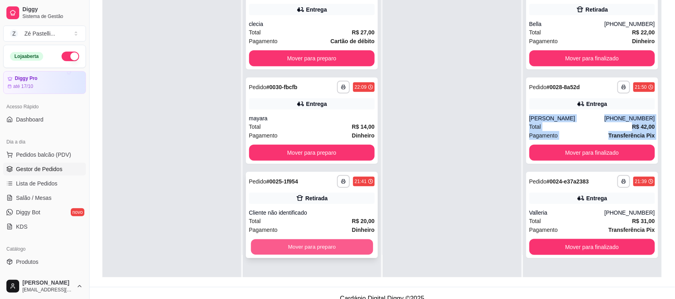
click at [319, 247] on button "Mover para preparo" at bounding box center [312, 247] width 122 height 16
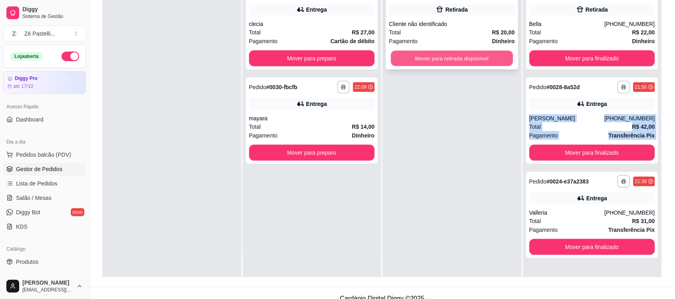
click at [401, 60] on button "Mover para retirada disponível" at bounding box center [452, 59] width 122 height 16
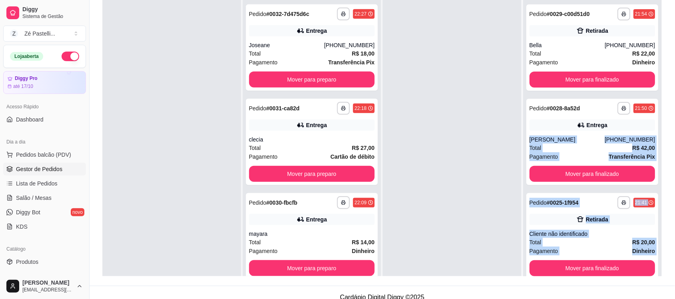
scroll to position [122, 0]
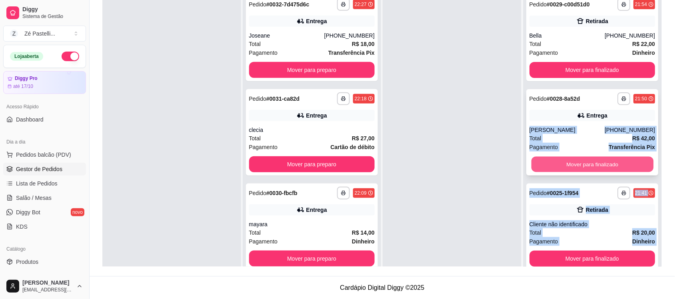
click at [606, 163] on button "Mover para finalizado" at bounding box center [592, 165] width 122 height 16
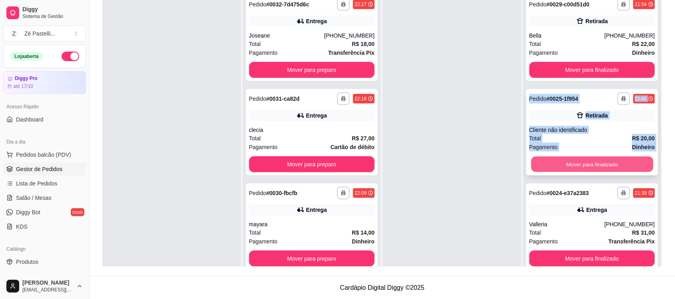
click at [566, 165] on button "Mover para finalizado" at bounding box center [592, 165] width 122 height 16
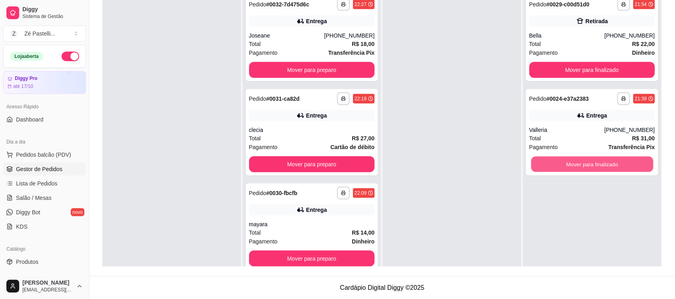
click at [566, 165] on button "Mover para finalizado" at bounding box center [592, 165] width 122 height 16
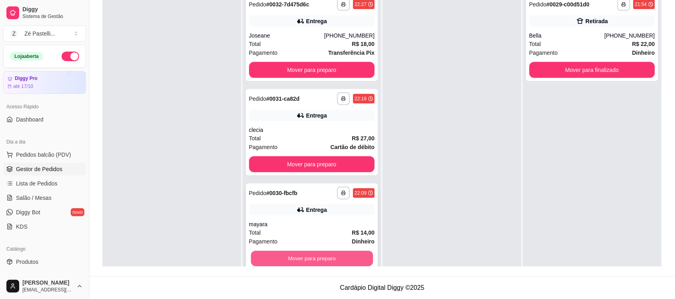
click at [298, 265] on button "Mover para preparo" at bounding box center [312, 259] width 122 height 16
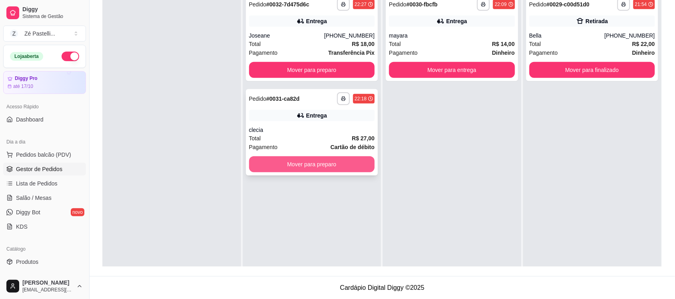
click at [300, 167] on button "Mover para preparo" at bounding box center [312, 164] width 126 height 16
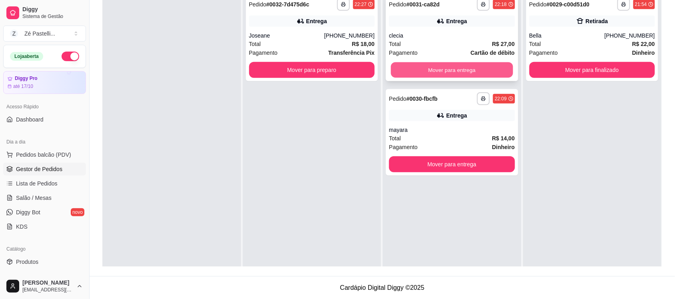
click at [409, 74] on button "Mover para entrega" at bounding box center [452, 70] width 122 height 16
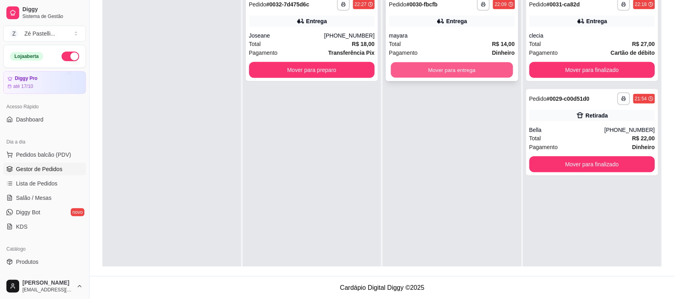
click at [448, 68] on button "Mover para entrega" at bounding box center [452, 70] width 122 height 16
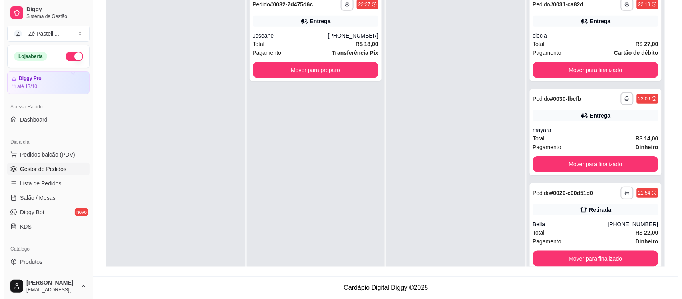
scroll to position [22, 0]
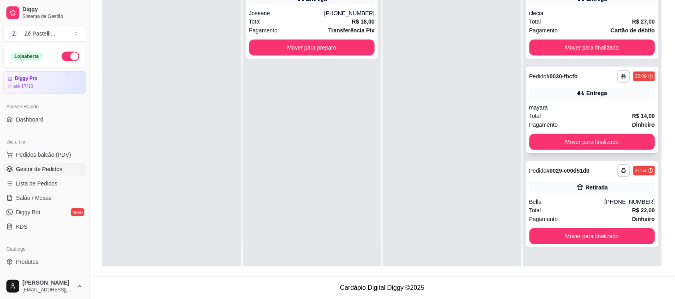
click at [601, 152] on div "**********" at bounding box center [592, 110] width 132 height 86
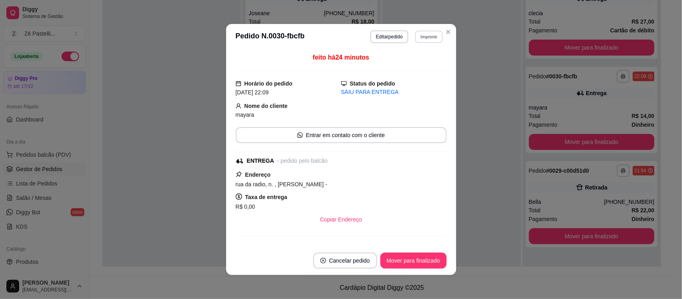
click at [435, 30] on button "Imprimir" at bounding box center [429, 36] width 28 height 12
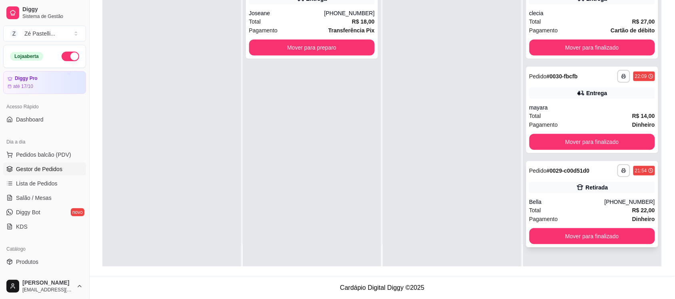
click at [584, 178] on div "**********" at bounding box center [592, 204] width 132 height 86
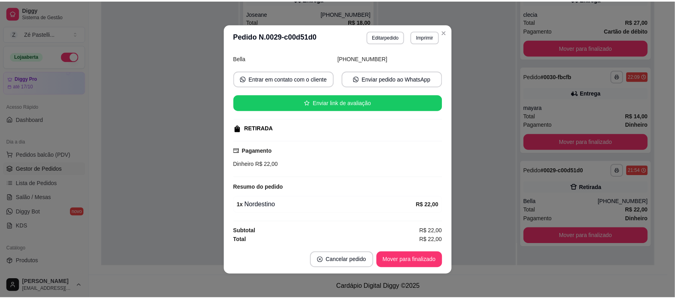
scroll to position [60, 0]
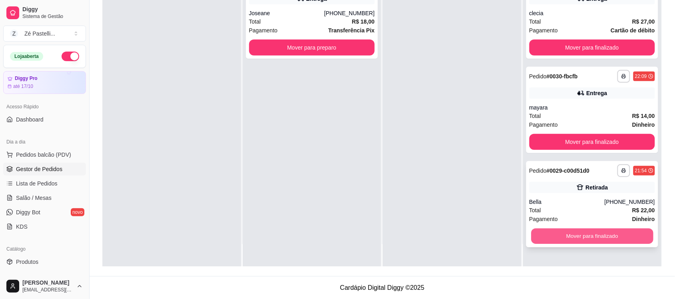
click at [546, 232] on button "Mover para finalizado" at bounding box center [592, 237] width 122 height 16
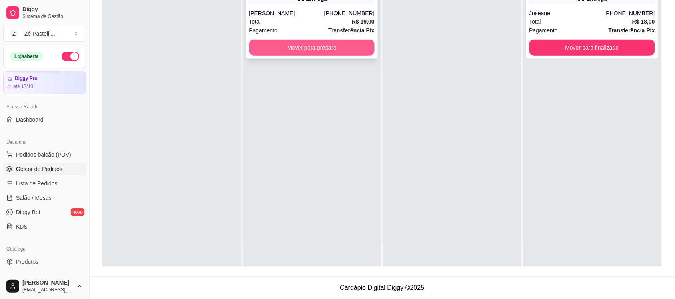
click at [284, 49] on button "Mover para preparo" at bounding box center [312, 48] width 126 height 16
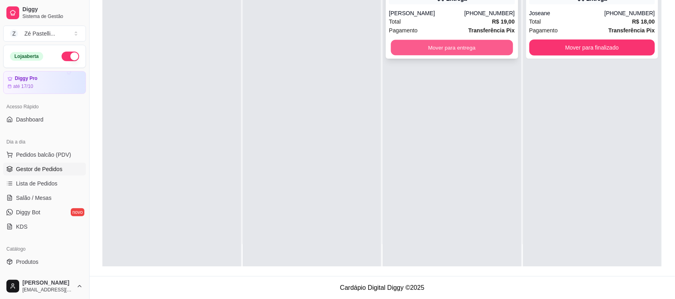
click at [426, 48] on button "Mover para entrega" at bounding box center [452, 48] width 122 height 16
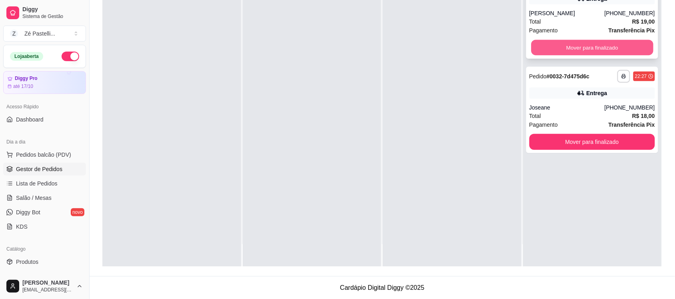
click at [546, 45] on button "Mover para finalizado" at bounding box center [592, 48] width 122 height 16
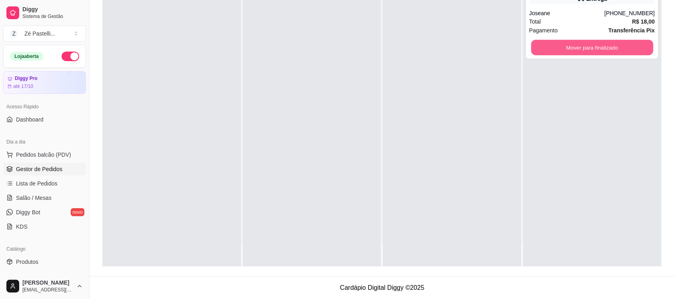
click at [546, 45] on button "Mover para finalizado" at bounding box center [592, 48] width 122 height 16
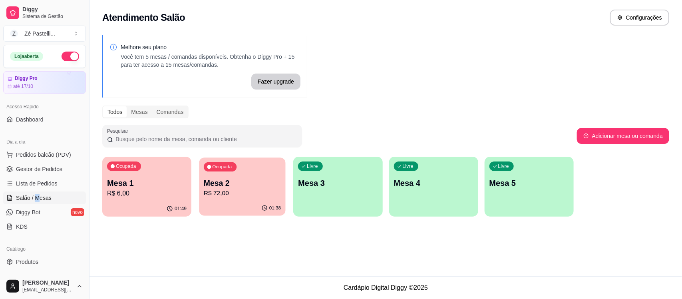
click at [233, 189] on p "R$ 72,00" at bounding box center [242, 193] width 77 height 9
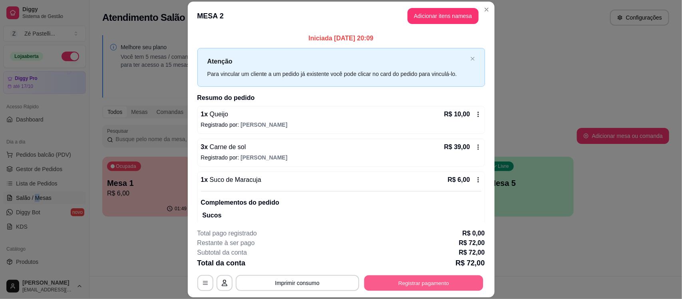
click at [397, 279] on button "Registrar pagamento" at bounding box center [423, 283] width 119 height 16
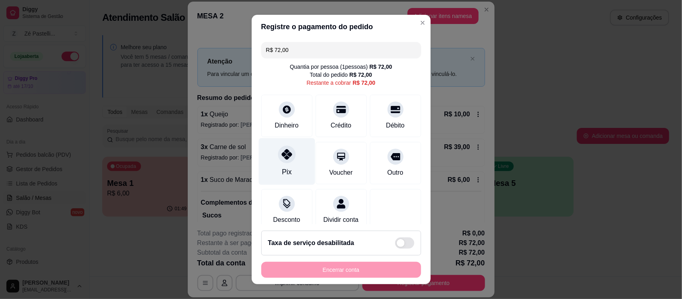
click at [294, 170] on div "Pix" at bounding box center [287, 161] width 56 height 47
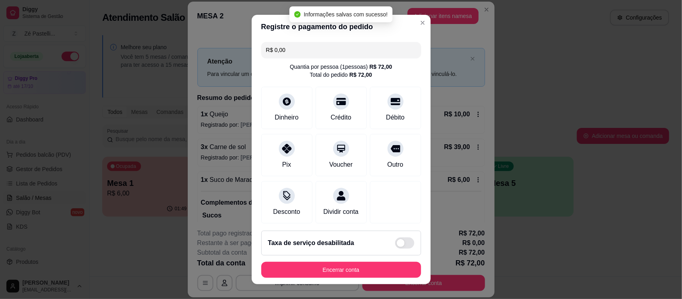
type input "R$ 0,00"
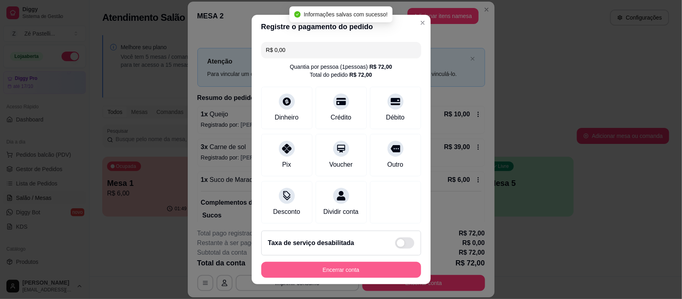
click at [336, 270] on button "Encerrar conta" at bounding box center [341, 270] width 160 height 16
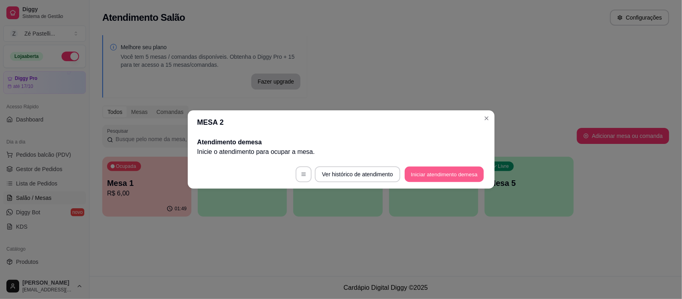
click at [437, 182] on footer "Ver histórico de atendimento Iniciar atendimento de mesa" at bounding box center [341, 174] width 307 height 29
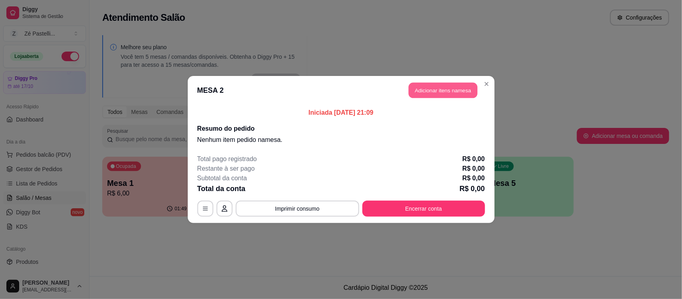
click at [417, 86] on button "Adicionar itens na mesa" at bounding box center [443, 91] width 69 height 16
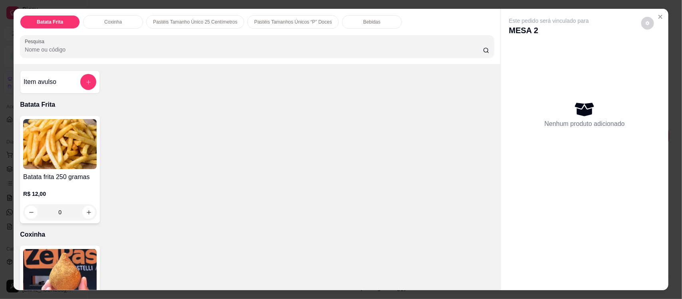
click at [54, 280] on img at bounding box center [60, 274] width 74 height 50
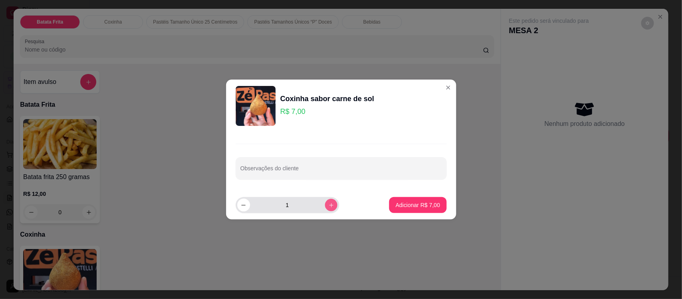
click at [328, 202] on icon "increase-product-quantity" at bounding box center [331, 205] width 6 height 6
type input "2"
click at [401, 207] on p "Adicionar R$ 14,00" at bounding box center [416, 205] width 46 height 8
type input "2"
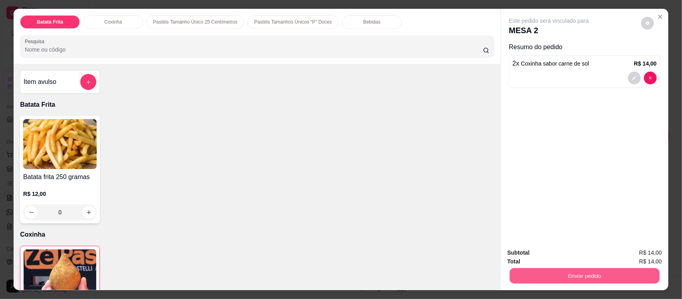
click at [558, 273] on button "Enviar pedido" at bounding box center [585, 276] width 150 height 16
click at [530, 251] on button "Não registrar e enviar pedido" at bounding box center [558, 256] width 81 height 15
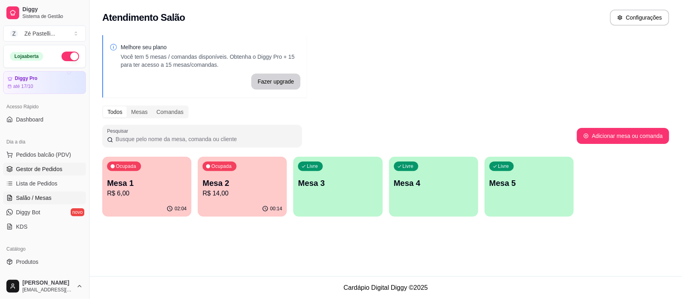
click at [41, 170] on span "Gestor de Pedidos" at bounding box center [39, 169] width 46 height 8
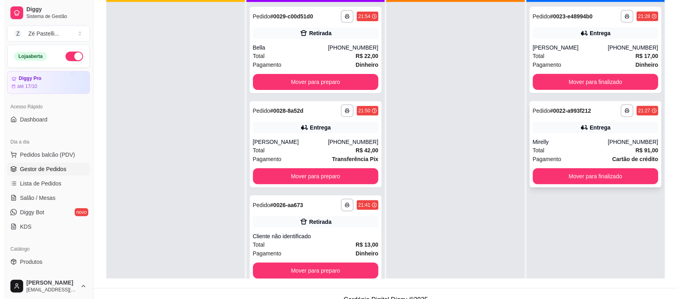
scroll to position [120, 0]
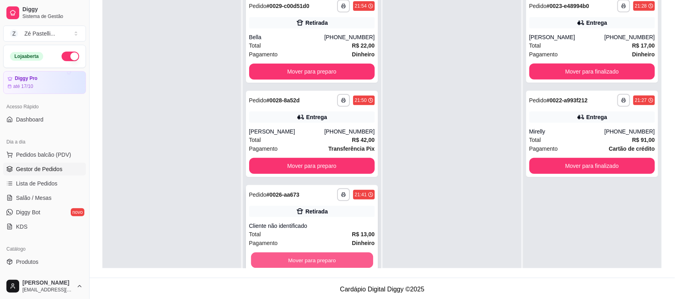
click at [329, 253] on button "Mover para preparo" at bounding box center [312, 261] width 122 height 16
click at [328, 256] on button "Mover para preparo" at bounding box center [312, 261] width 122 height 16
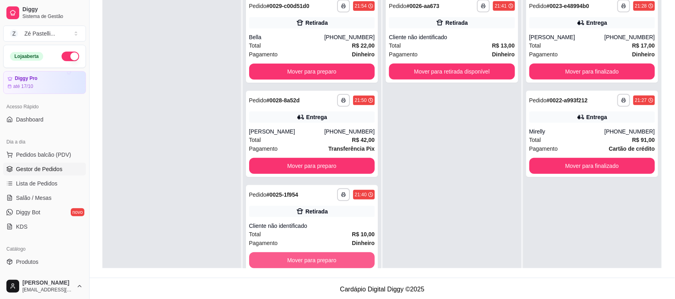
click at [328, 256] on button "Mover para preparo" at bounding box center [312, 260] width 126 height 16
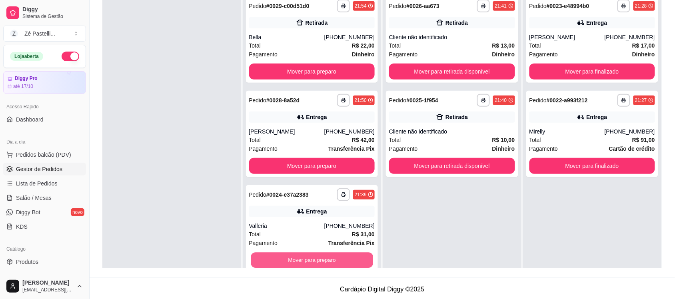
click at [328, 256] on button "Mover para preparo" at bounding box center [312, 261] width 122 height 16
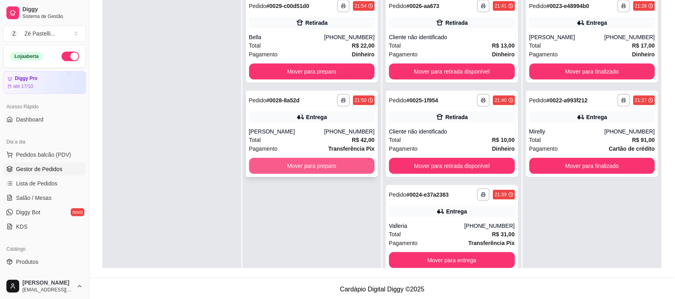
click at [286, 163] on button "Mover para preparo" at bounding box center [312, 166] width 126 height 16
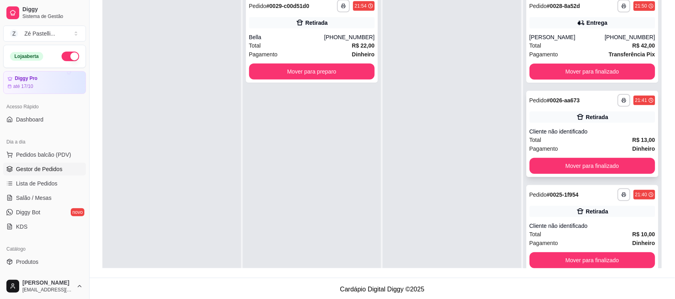
click at [550, 129] on div "Cliente não identificado" at bounding box center [592, 132] width 126 height 8
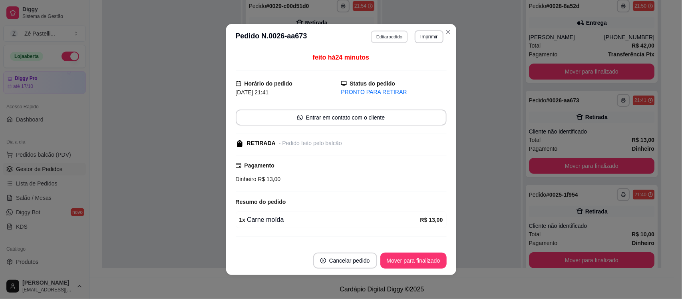
click at [386, 36] on button "Editar pedido" at bounding box center [389, 36] width 37 height 12
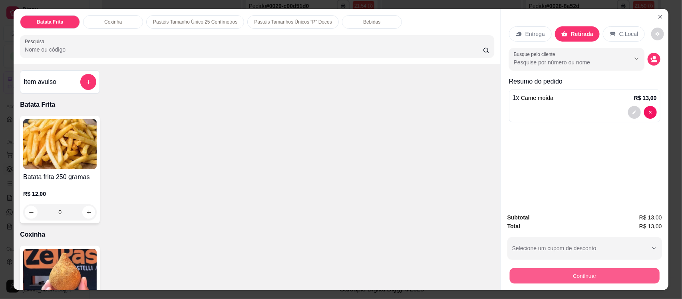
click at [518, 277] on button "Continuar" at bounding box center [585, 276] width 150 height 16
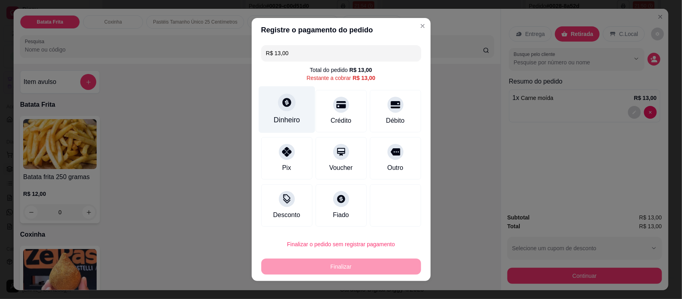
click at [279, 110] on div at bounding box center [287, 103] width 18 height 18
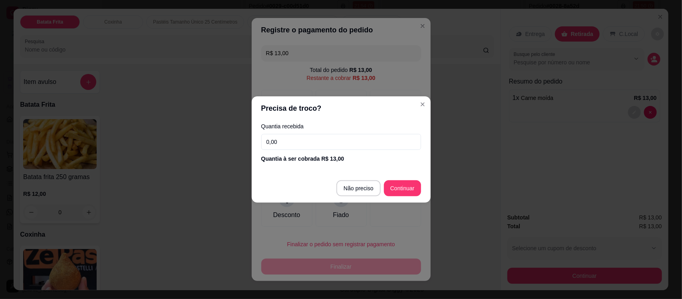
click at [294, 147] on input "0,00" at bounding box center [341, 142] width 160 height 16
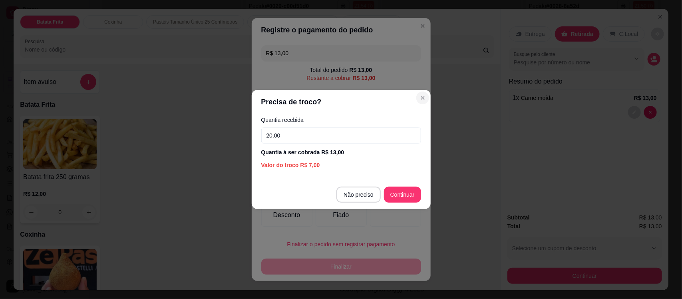
type input "20,00"
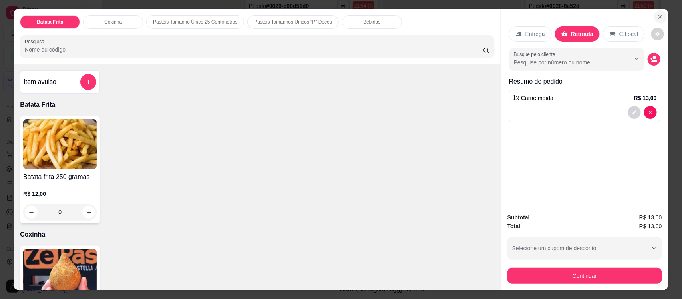
click at [660, 15] on icon "Close" at bounding box center [661, 17] width 6 height 6
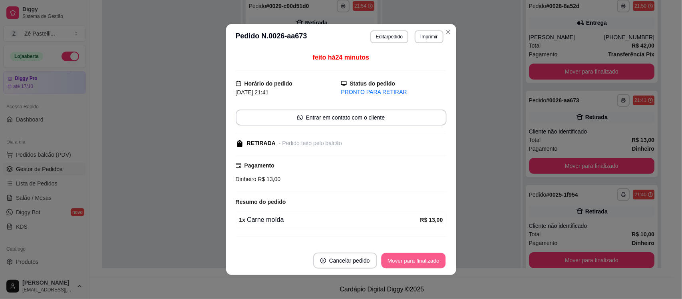
click at [398, 262] on button "Mover para finalizado" at bounding box center [413, 261] width 64 height 16
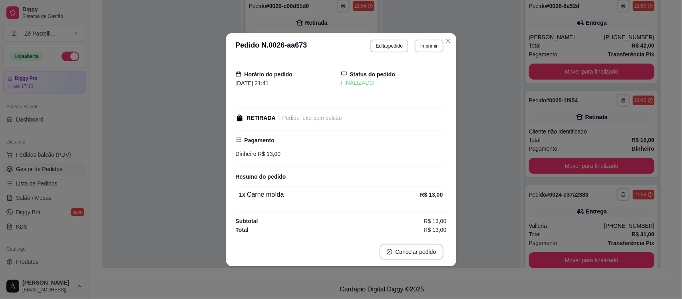
click at [449, 33] on header "**********" at bounding box center [341, 46] width 230 height 26
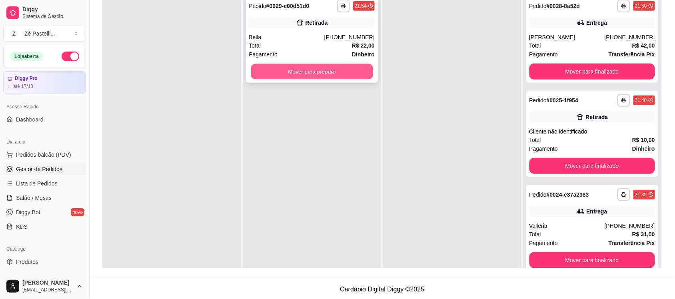
click at [286, 64] on div "Mover para preparo" at bounding box center [312, 72] width 126 height 16
click at [315, 65] on button "Mover para preparo" at bounding box center [312, 72] width 122 height 16
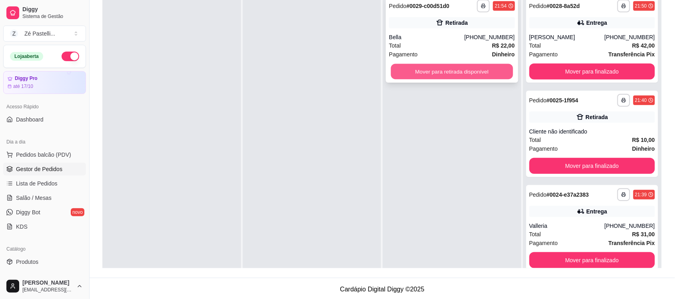
click at [407, 70] on button "Mover para retirada disponível" at bounding box center [452, 72] width 122 height 16
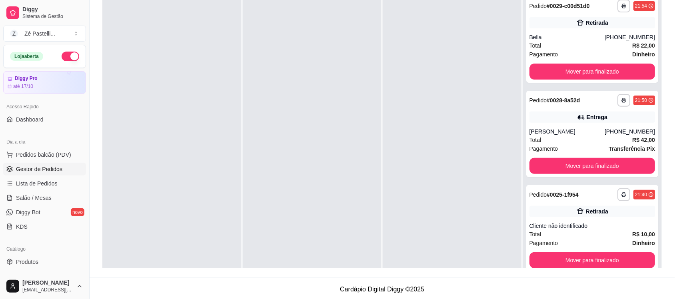
click at [25, 148] on div "Dia a dia" at bounding box center [44, 142] width 83 height 13
click at [28, 156] on span "Pedidos balcão (PDV)" at bounding box center [43, 155] width 55 height 8
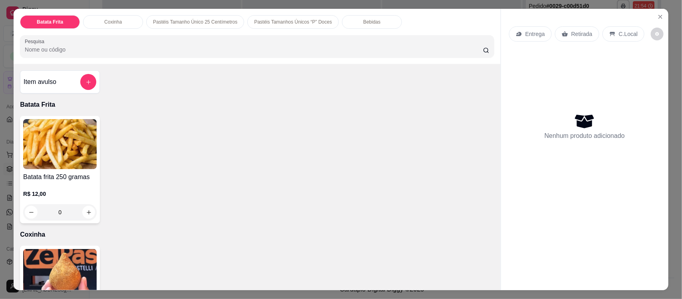
click at [95, 47] on input "Pesquisa" at bounding box center [254, 50] width 458 height 8
click at [120, 25] on div "Coxinha" at bounding box center [113, 22] width 60 height 14
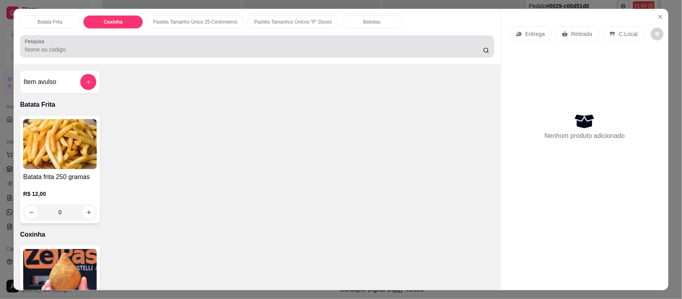
scroll to position [16, 0]
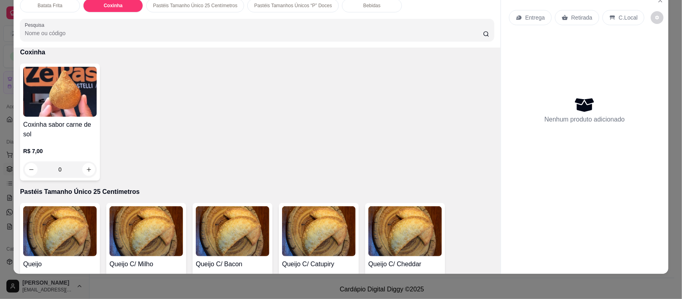
click at [79, 102] on img at bounding box center [60, 92] width 74 height 50
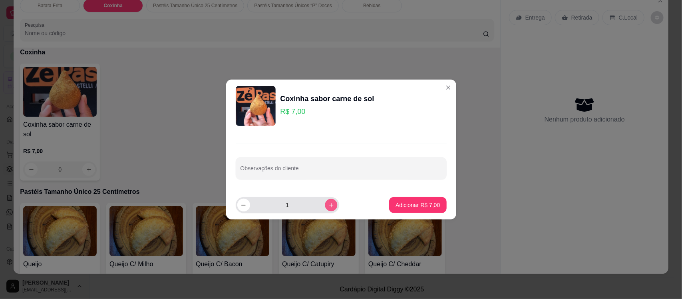
click at [325, 206] on button "increase-product-quantity" at bounding box center [331, 205] width 12 height 12
type input "2"
click at [401, 204] on p "Adicionar R$ 14,00" at bounding box center [416, 205] width 46 height 8
type input "2"
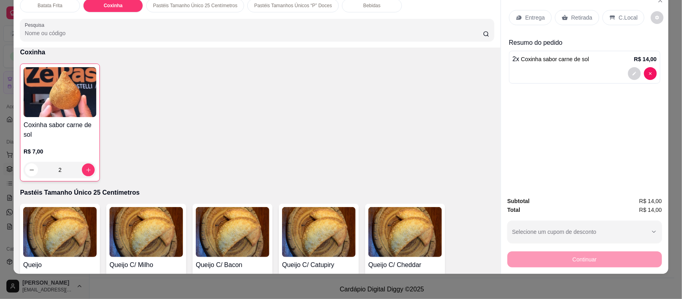
click at [516, 17] on icon at bounding box center [519, 17] width 6 height 6
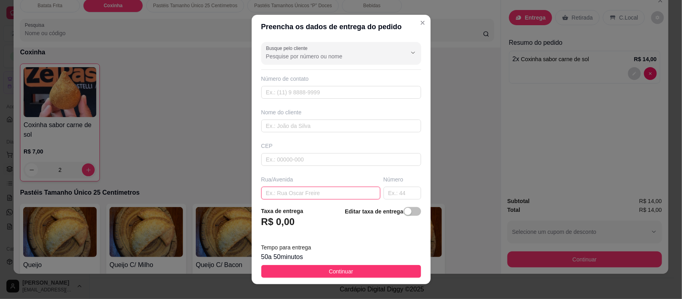
click at [293, 191] on input "text" at bounding box center [320, 193] width 119 height 13
type input "rua da radio"
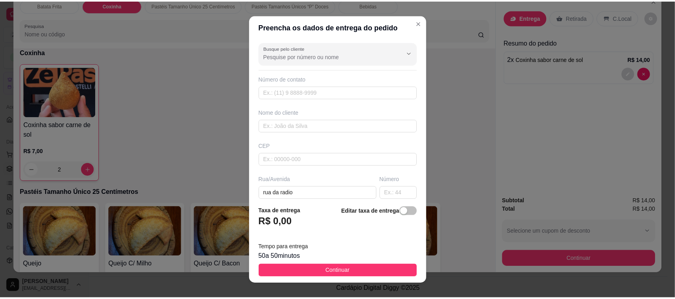
scroll to position [61, 0]
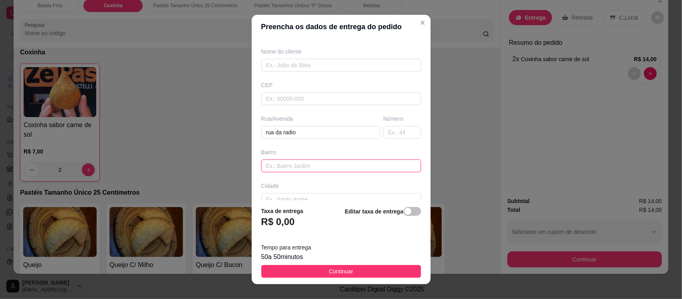
click at [323, 168] on input "text" at bounding box center [341, 165] width 160 height 13
type input "[PERSON_NAME]"
click at [267, 68] on input "text" at bounding box center [341, 65] width 160 height 13
type input "mayara"
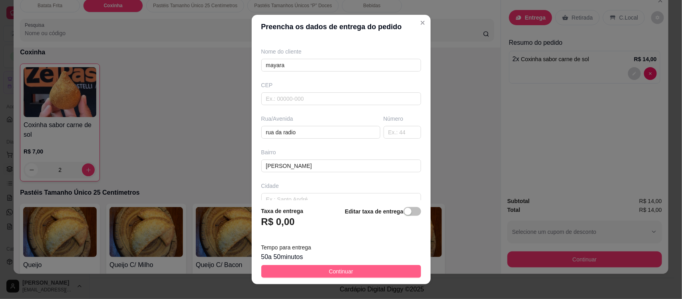
click at [344, 275] on span "Continuar" at bounding box center [341, 271] width 24 height 9
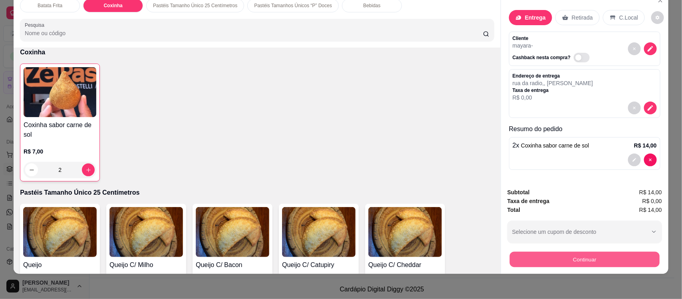
click at [528, 252] on button "Continuar" at bounding box center [585, 259] width 150 height 16
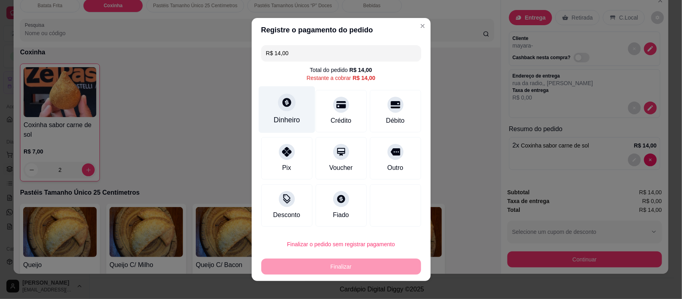
click at [275, 120] on div "Dinheiro" at bounding box center [287, 120] width 26 height 10
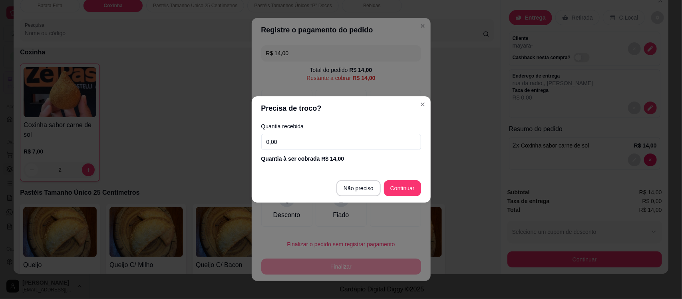
click at [293, 140] on input "0,00" at bounding box center [341, 142] width 160 height 16
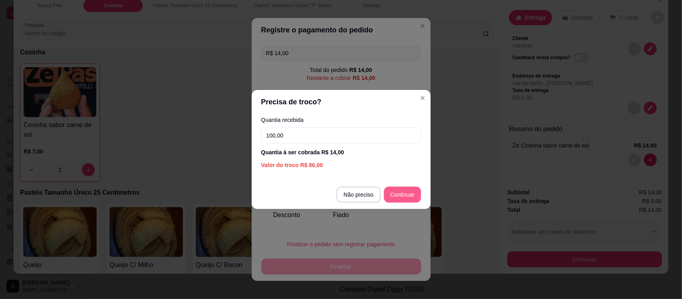
type input "100,00"
type input "R$ 0,00"
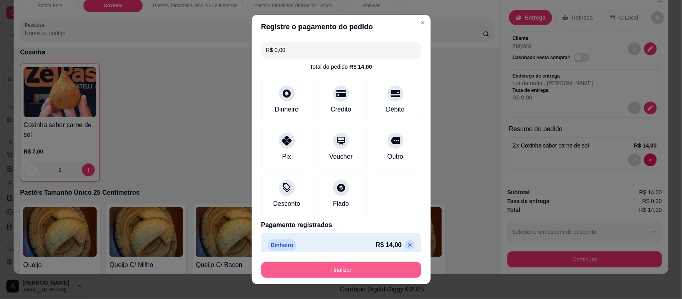
click at [349, 271] on button "Finalizar" at bounding box center [341, 270] width 160 height 16
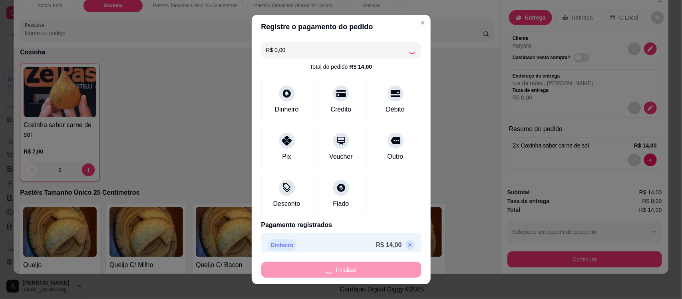
type input "0"
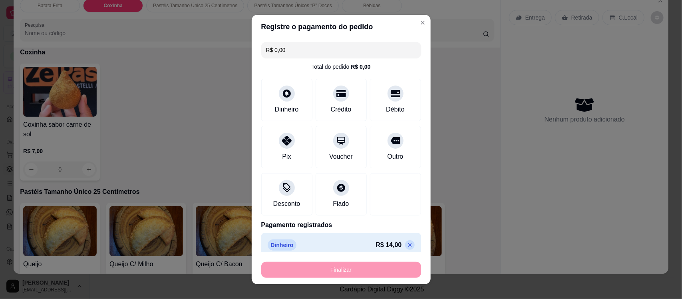
type input "-R$ 14,00"
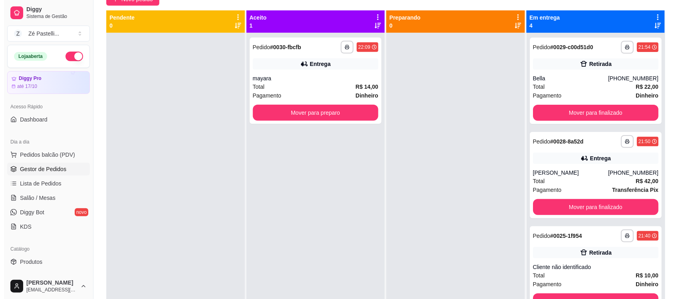
scroll to position [90, 0]
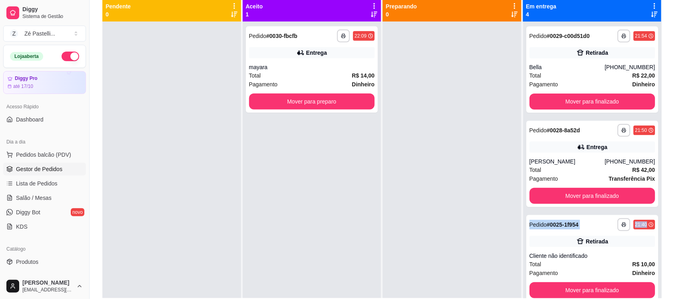
drag, startPoint x: 654, startPoint y: 192, endPoint x: 645, endPoint y: 226, distance: 34.8
click at [645, 226] on div "**********" at bounding box center [592, 171] width 139 height 299
click at [609, 243] on div "Retirada" at bounding box center [592, 241] width 126 height 11
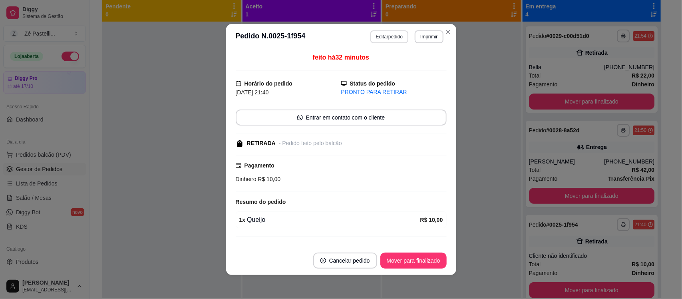
click at [382, 41] on button "Editar pedido" at bounding box center [390, 36] width 38 height 13
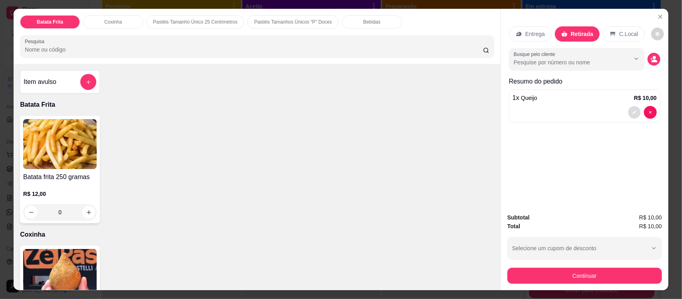
click at [628, 113] on button "decrease-product-quantity" at bounding box center [634, 112] width 12 height 12
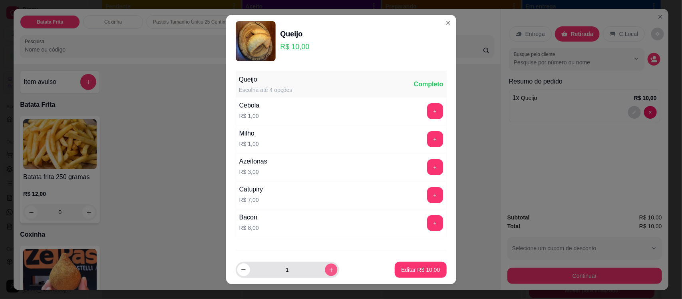
click at [328, 269] on icon "increase-product-quantity" at bounding box center [331, 270] width 6 height 6
type input "2"
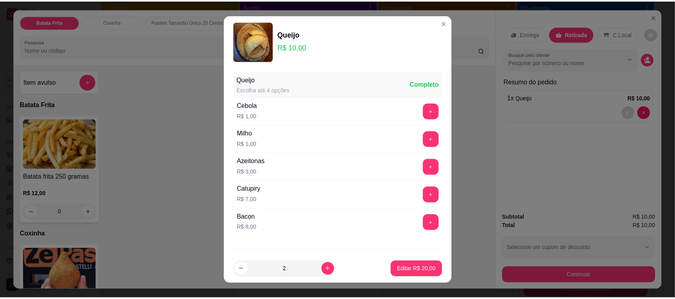
scroll to position [43, 0]
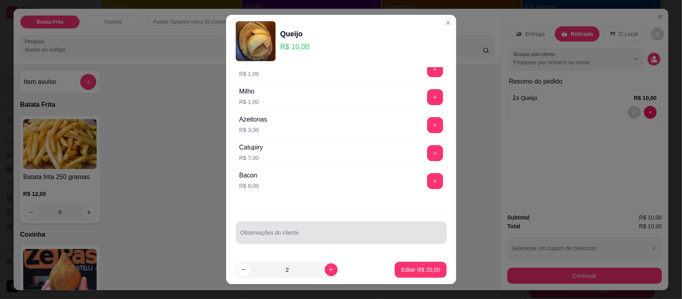
click at [281, 226] on div at bounding box center [341, 233] width 201 height 16
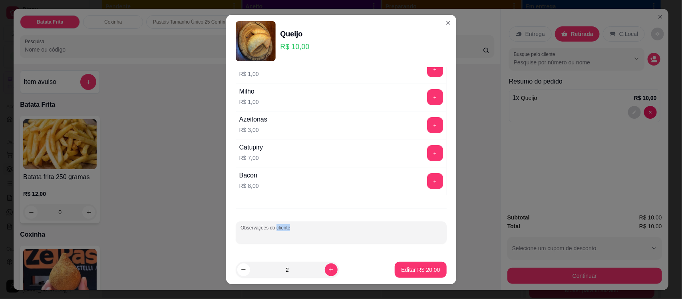
click at [281, 226] on div "Observações do cliente" at bounding box center [341, 232] width 211 height 22
click at [282, 238] on input "Observações do cliente" at bounding box center [341, 236] width 201 height 8
type input "fazer so um!"
click at [402, 268] on p "Editar R$ 20,00" at bounding box center [421, 270] width 38 height 8
type input "0"
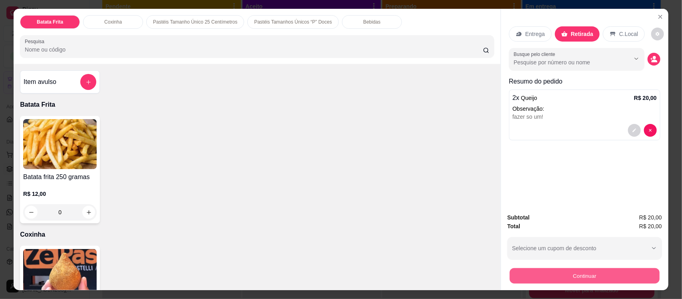
click at [540, 272] on button "Continuar" at bounding box center [585, 276] width 150 height 16
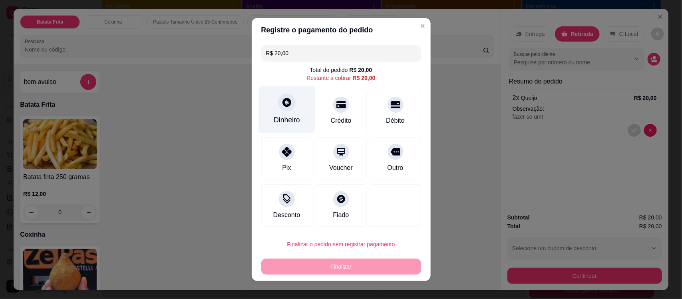
click at [285, 121] on div "Dinheiro" at bounding box center [287, 120] width 26 height 10
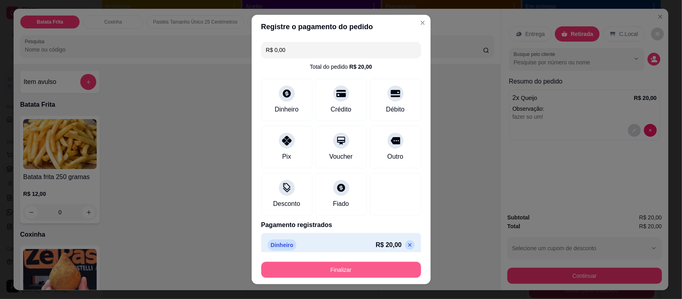
click at [350, 268] on button "Finalizar" at bounding box center [341, 270] width 160 height 16
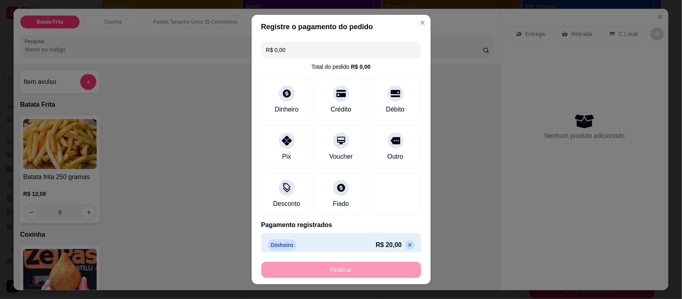
type input "-R$ 20,00"
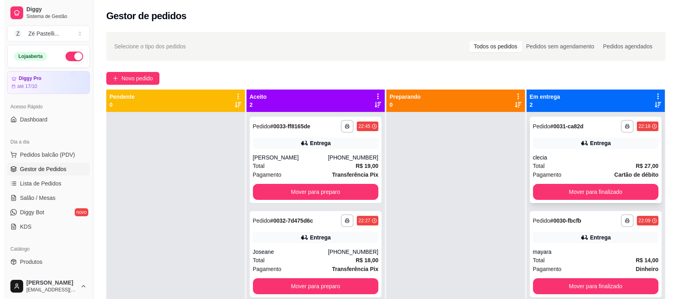
scroll to position [90, 0]
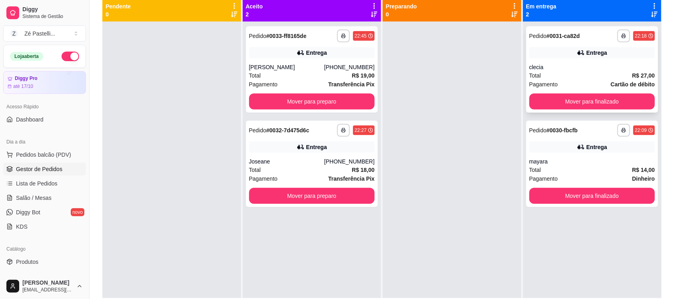
click at [554, 72] on div "Total R$ 27,00" at bounding box center [592, 75] width 126 height 9
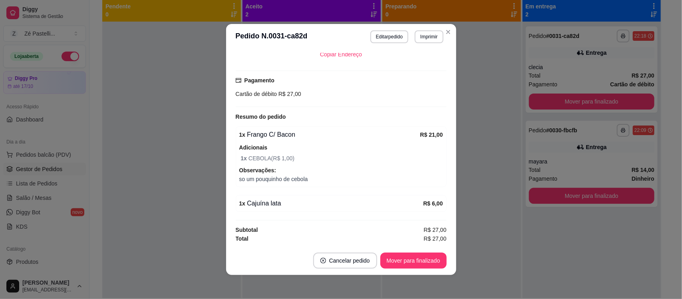
scroll to position [96, 0]
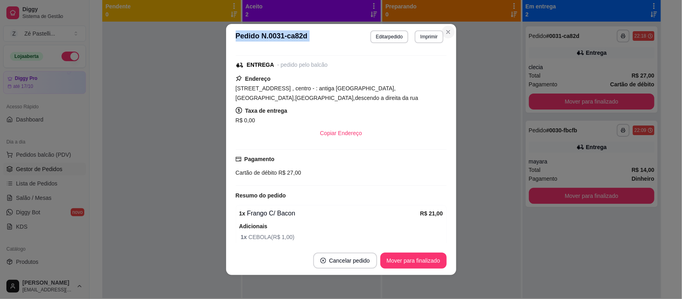
drag, startPoint x: 451, startPoint y: 38, endPoint x: 446, endPoint y: 32, distance: 7.1
click at [446, 32] on section "**********" at bounding box center [341, 149] width 230 height 251
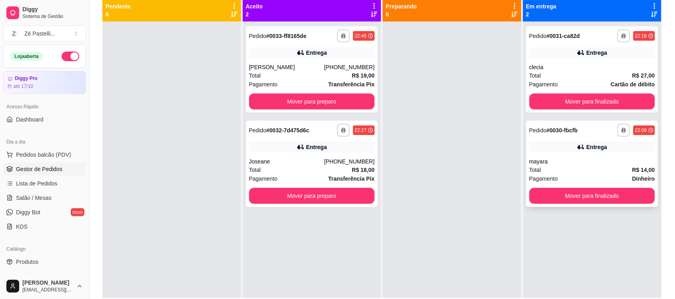
click at [543, 153] on div "**********" at bounding box center [592, 164] width 132 height 86
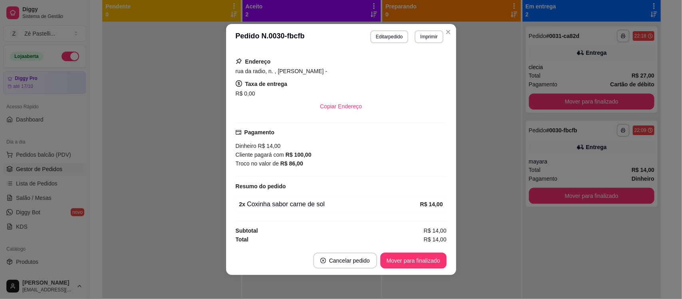
scroll to position [117, 0]
click at [409, 253] on button "Mover para finalizado" at bounding box center [413, 261] width 64 height 16
click at [409, 261] on button "Mover para finalizado" at bounding box center [413, 261] width 64 height 16
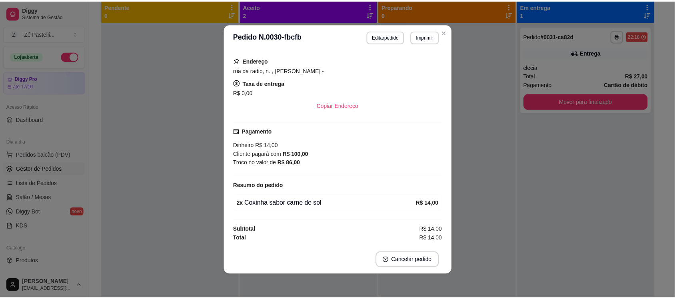
scroll to position [82, 0]
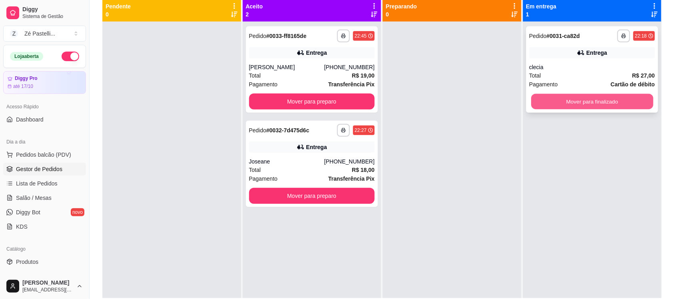
click at [544, 107] on button "Mover para finalizado" at bounding box center [592, 102] width 122 height 16
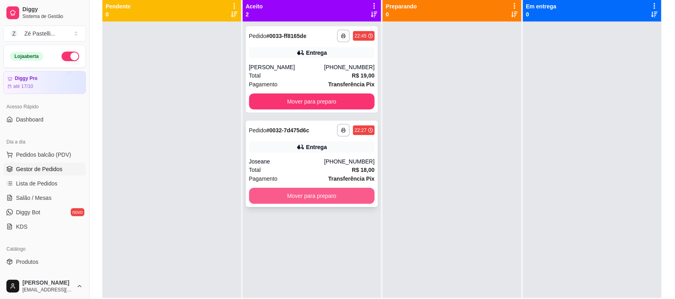
click at [287, 203] on button "Mover para preparo" at bounding box center [312, 196] width 126 height 16
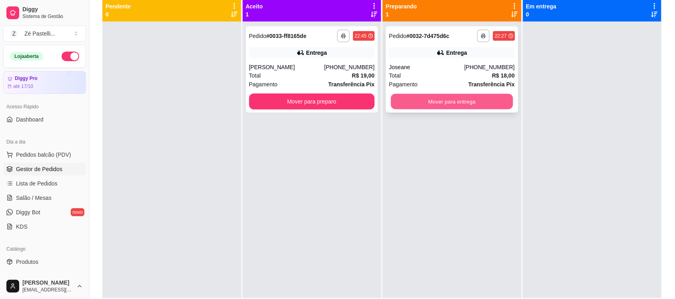
click at [414, 97] on button "Mover para entrega" at bounding box center [452, 102] width 122 height 16
